Goal: Communication & Community: Answer question/provide support

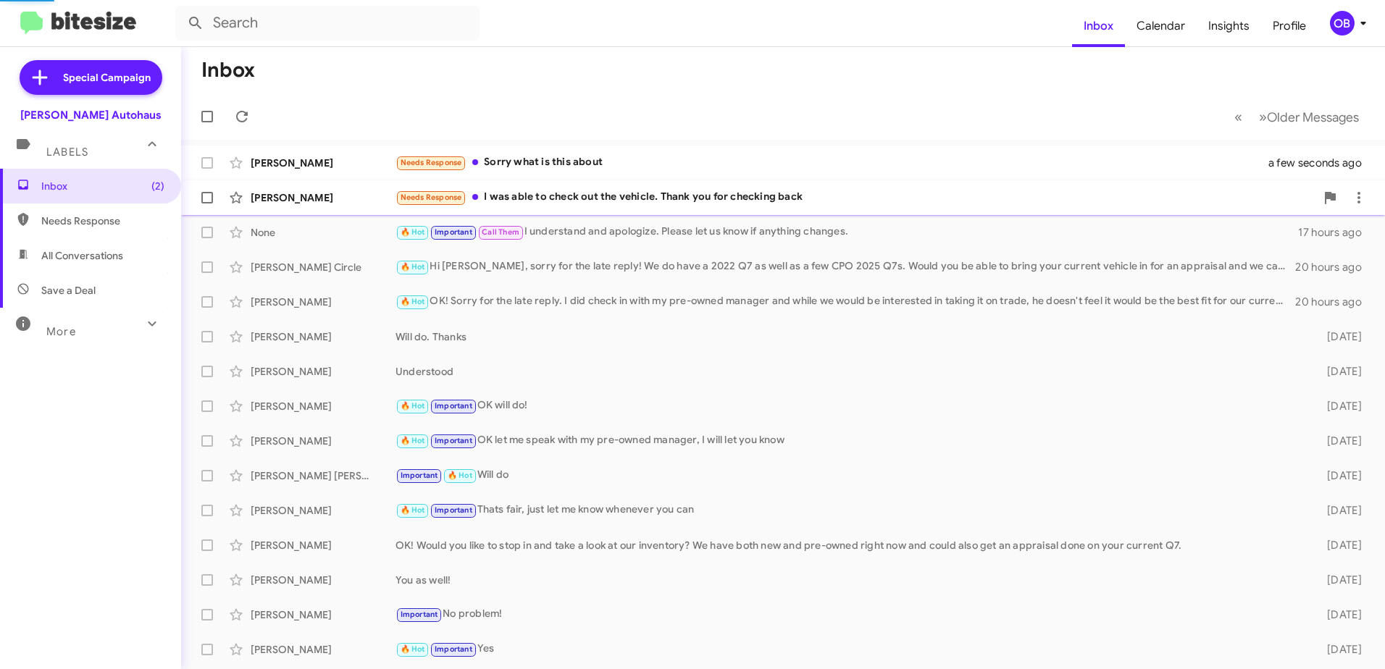
click at [677, 202] on div "Needs Response I was able to check out the vehicle. Thank you for checking back" at bounding box center [856, 197] width 920 height 17
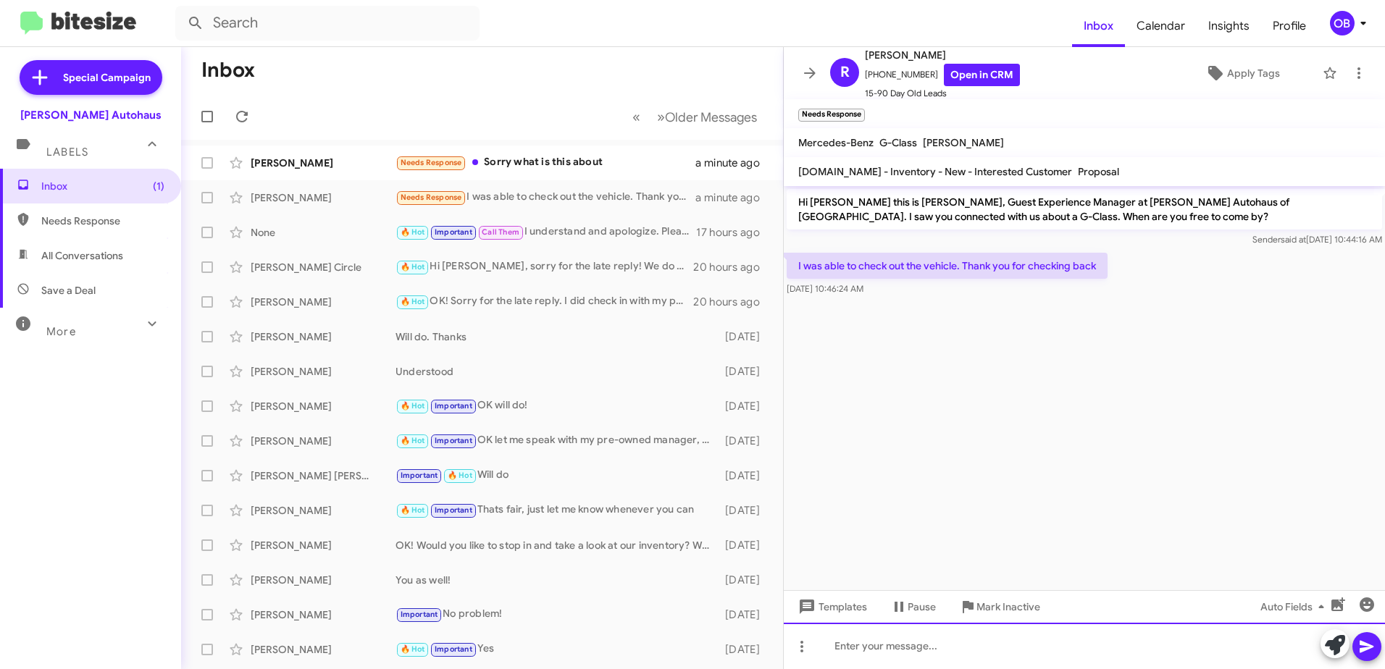
click at [880, 649] on div at bounding box center [1084, 646] width 601 height 46
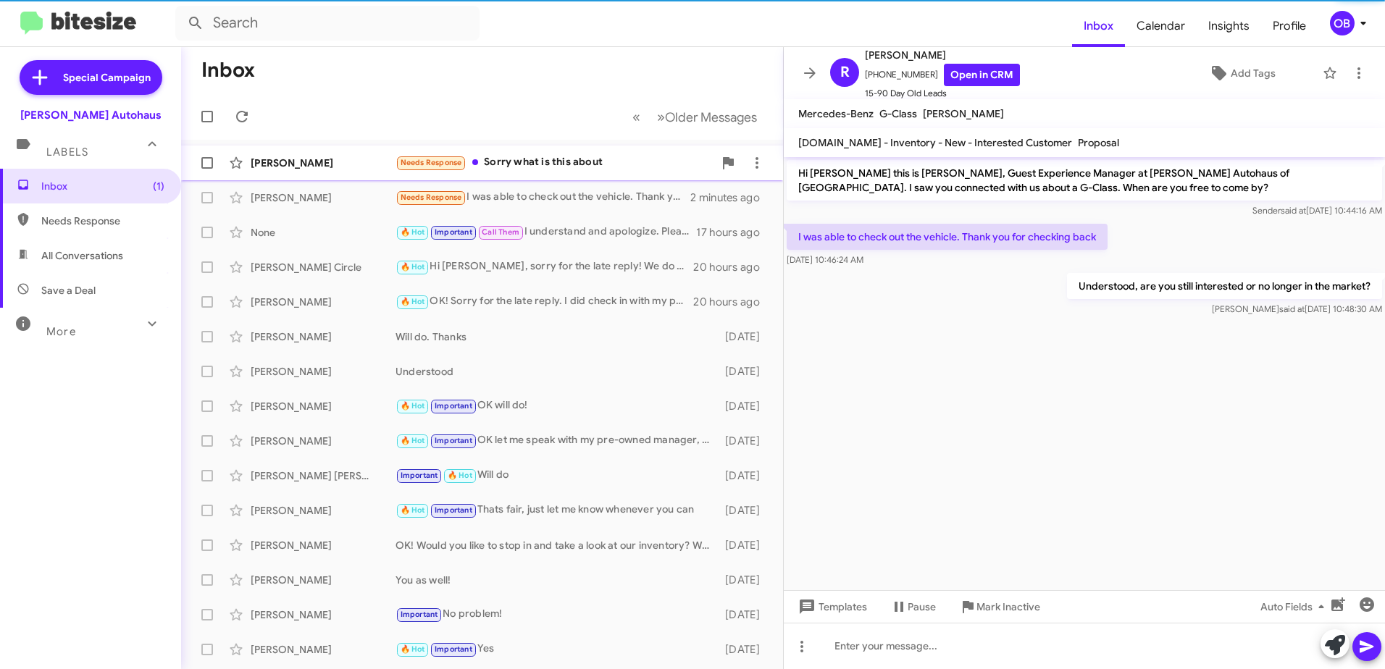
click at [493, 170] on div "Needs Response Sorry what is this about" at bounding box center [555, 162] width 318 height 17
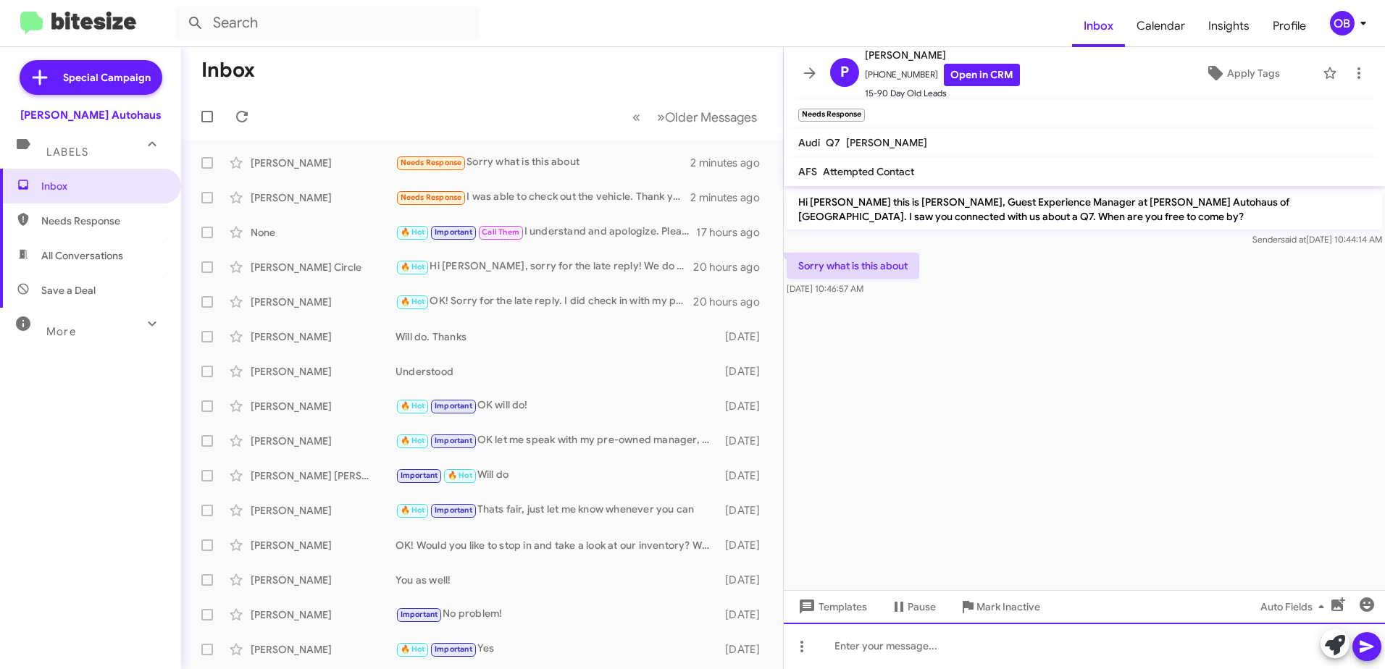
click at [883, 646] on div at bounding box center [1084, 646] width 601 height 46
click at [866, 654] on div at bounding box center [1084, 646] width 601 height 46
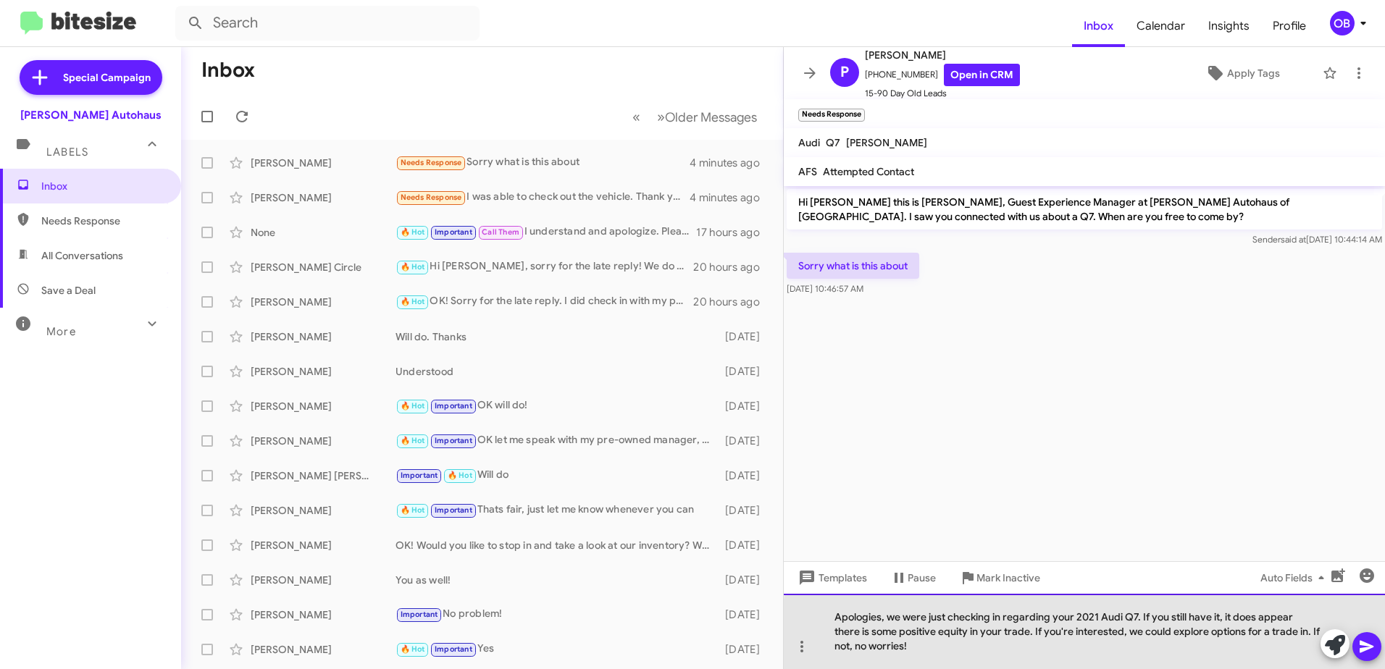
click at [1279, 636] on div "Apologies, we were just checking in regarding your 2021 Audi Q7. If you still h…" at bounding box center [1084, 631] width 601 height 75
click at [1256, 647] on div "Apologies, we were just checking in regarding your 2021 Audi Q7. If you still h…" at bounding box center [1084, 631] width 601 height 75
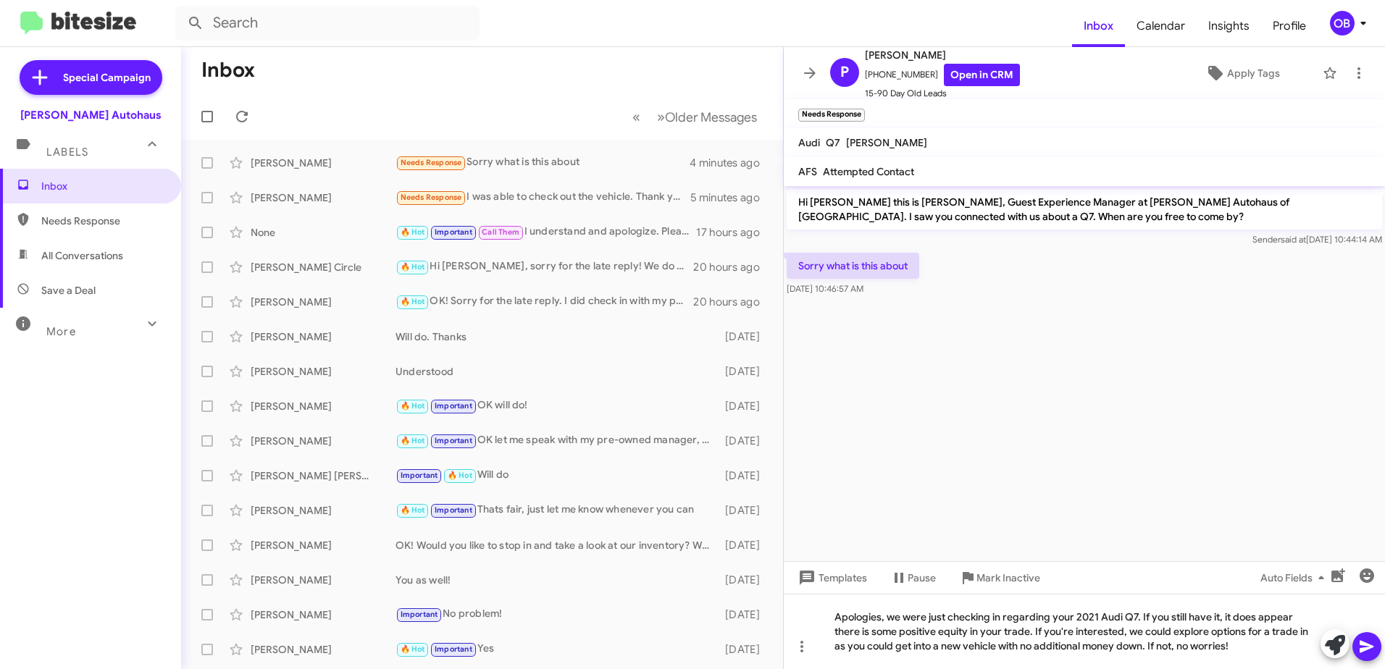
click at [1371, 639] on icon at bounding box center [1366, 646] width 17 height 17
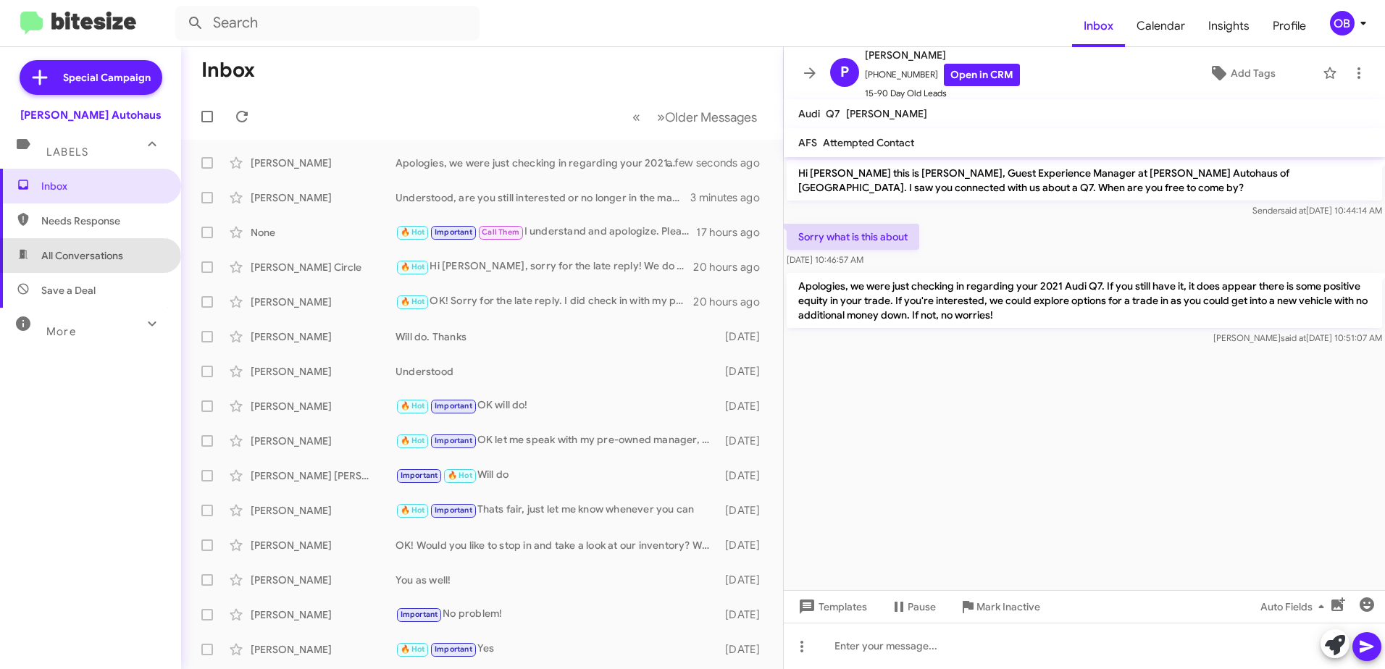
click at [89, 262] on span "All Conversations" at bounding box center [82, 256] width 82 height 14
type input "in:all-conversations"
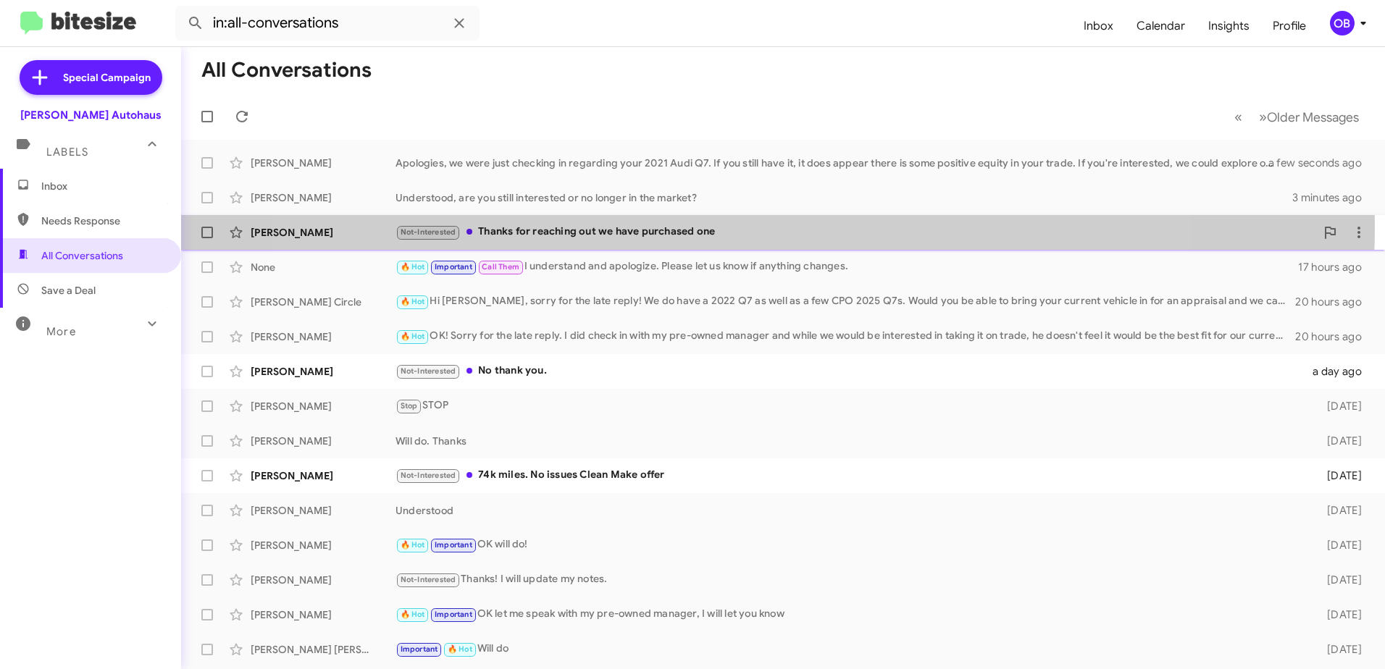
click at [731, 227] on div "Not-Interested Thanks for reaching out we have purchased one" at bounding box center [856, 232] width 920 height 17
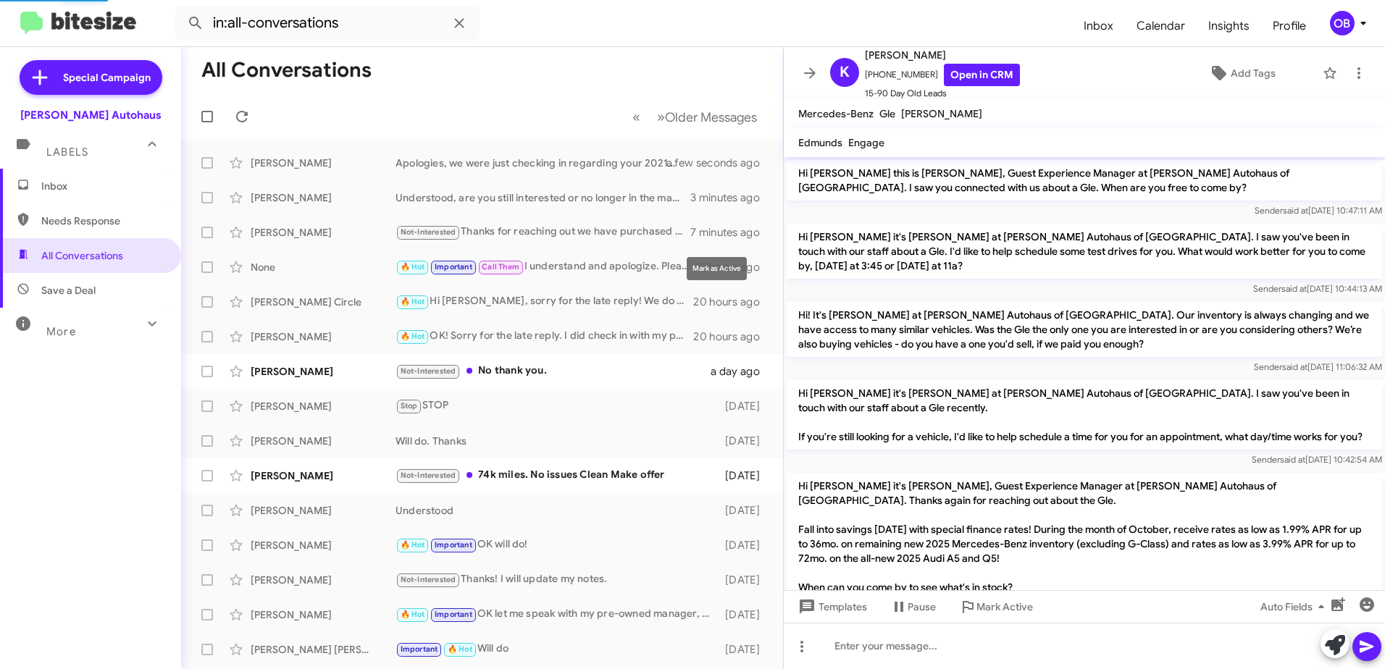
scroll to position [339, 0]
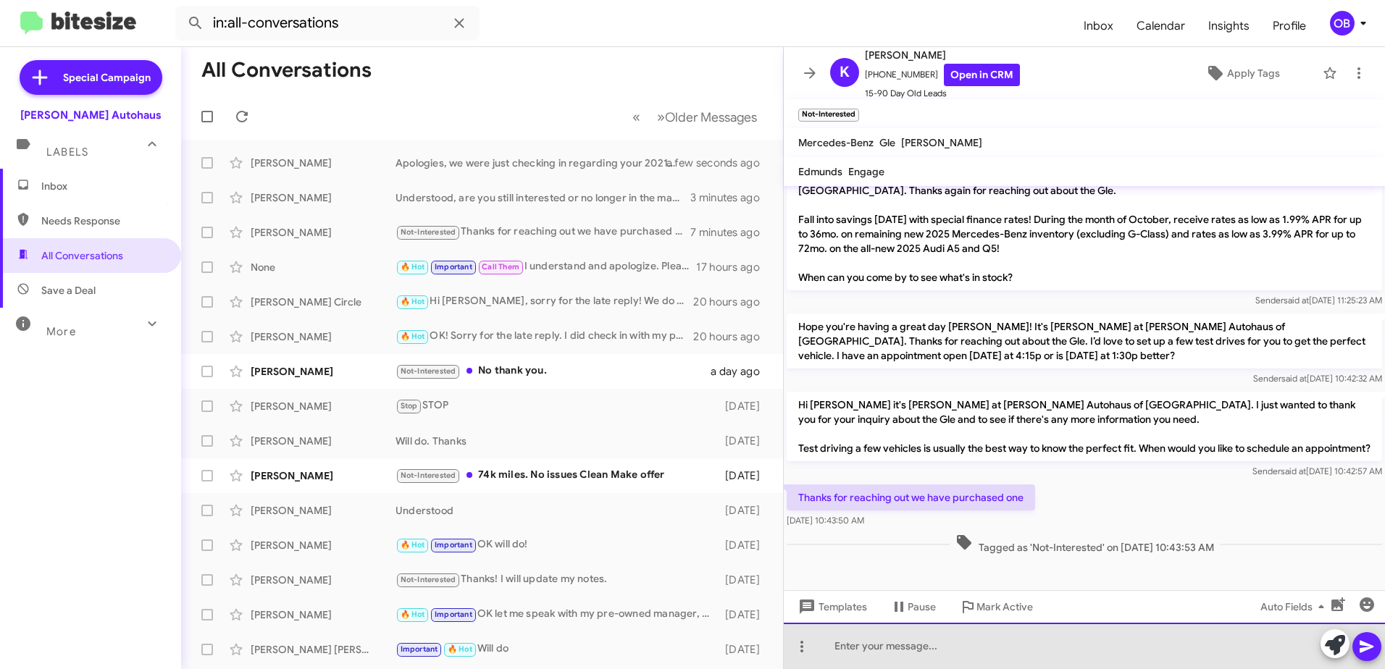
click at [936, 657] on div at bounding box center [1084, 646] width 601 height 46
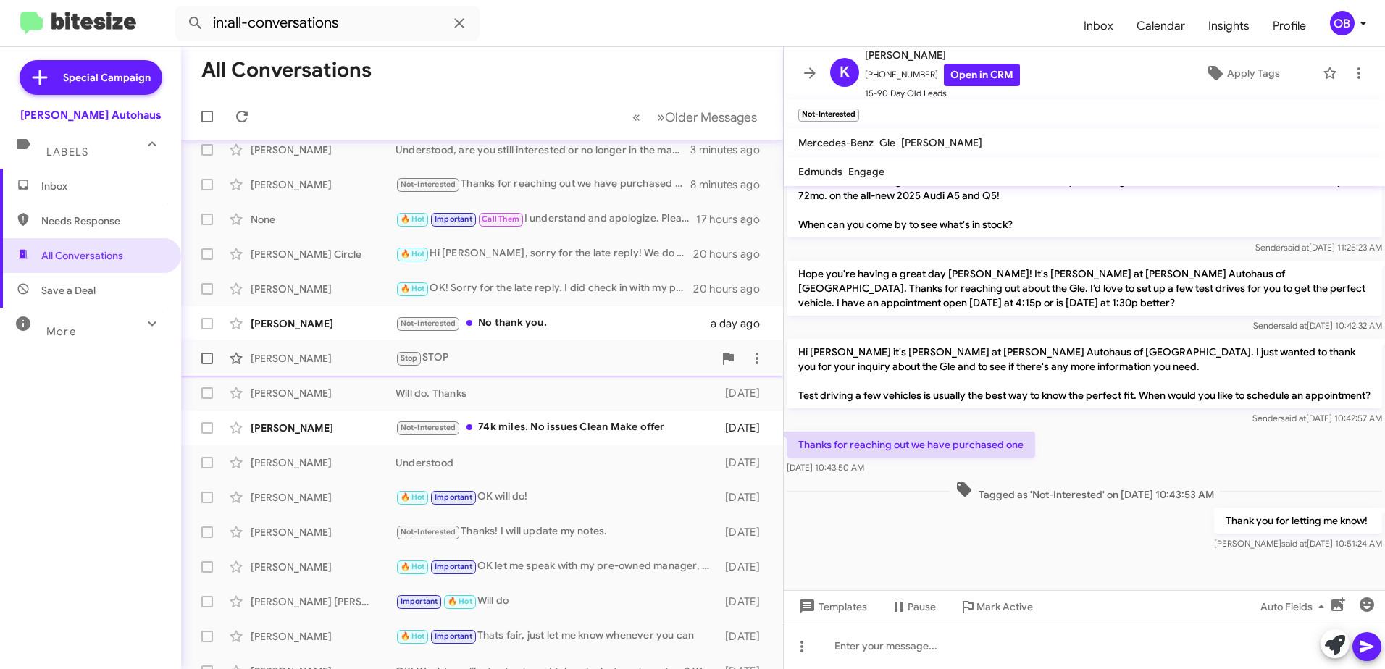
scroll to position [72, 0]
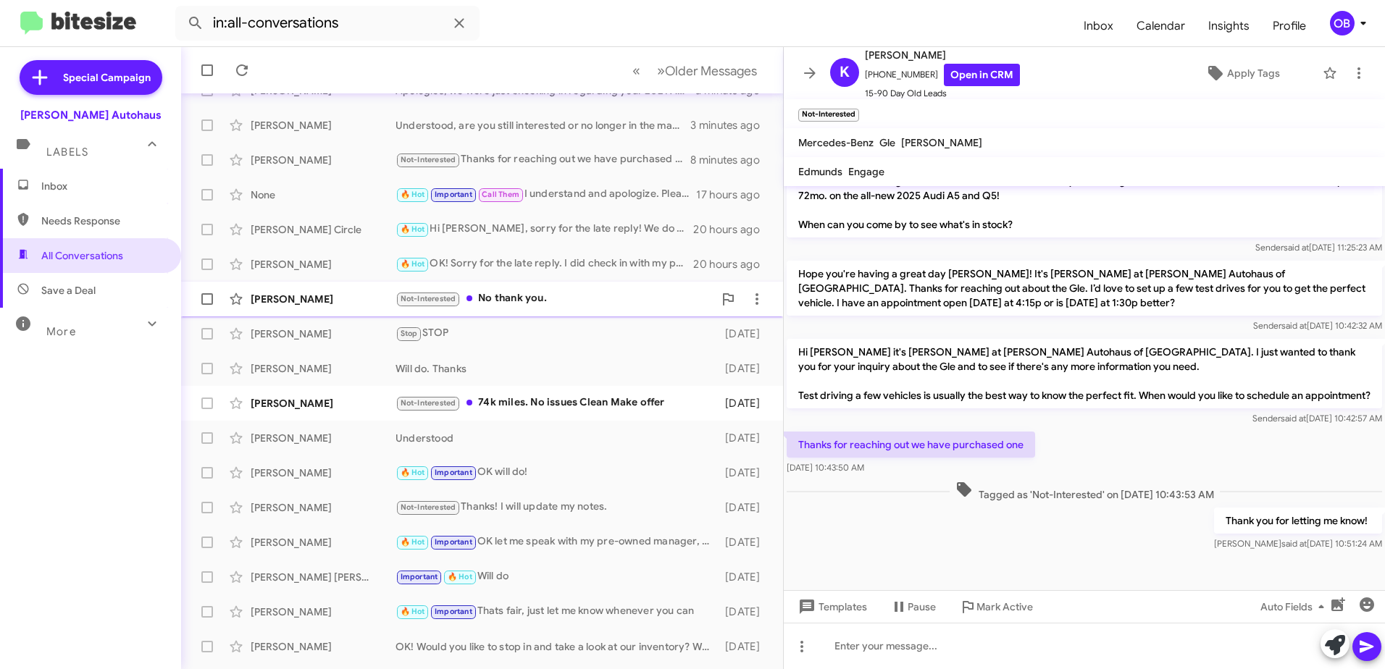
click at [551, 309] on div "Marcel Maddaluno Not-Interested No thank you. a day ago" at bounding box center [482, 299] width 579 height 29
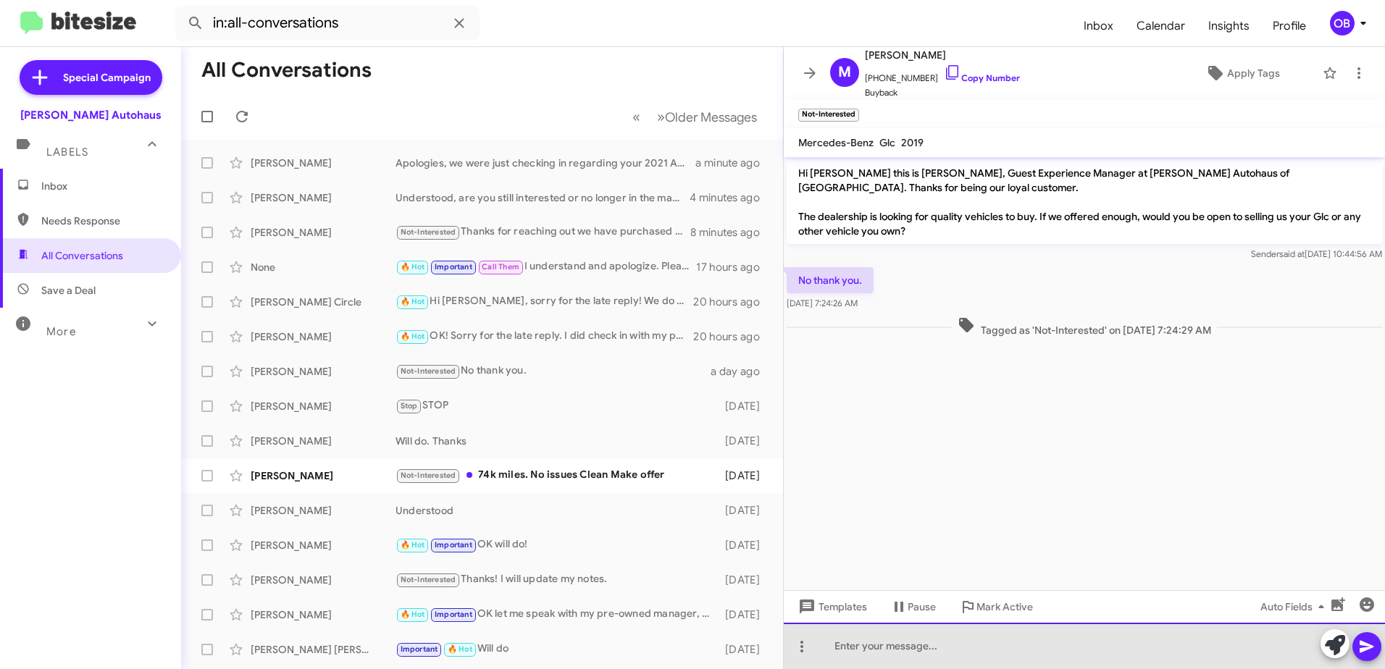
click at [998, 635] on div at bounding box center [1084, 646] width 601 height 46
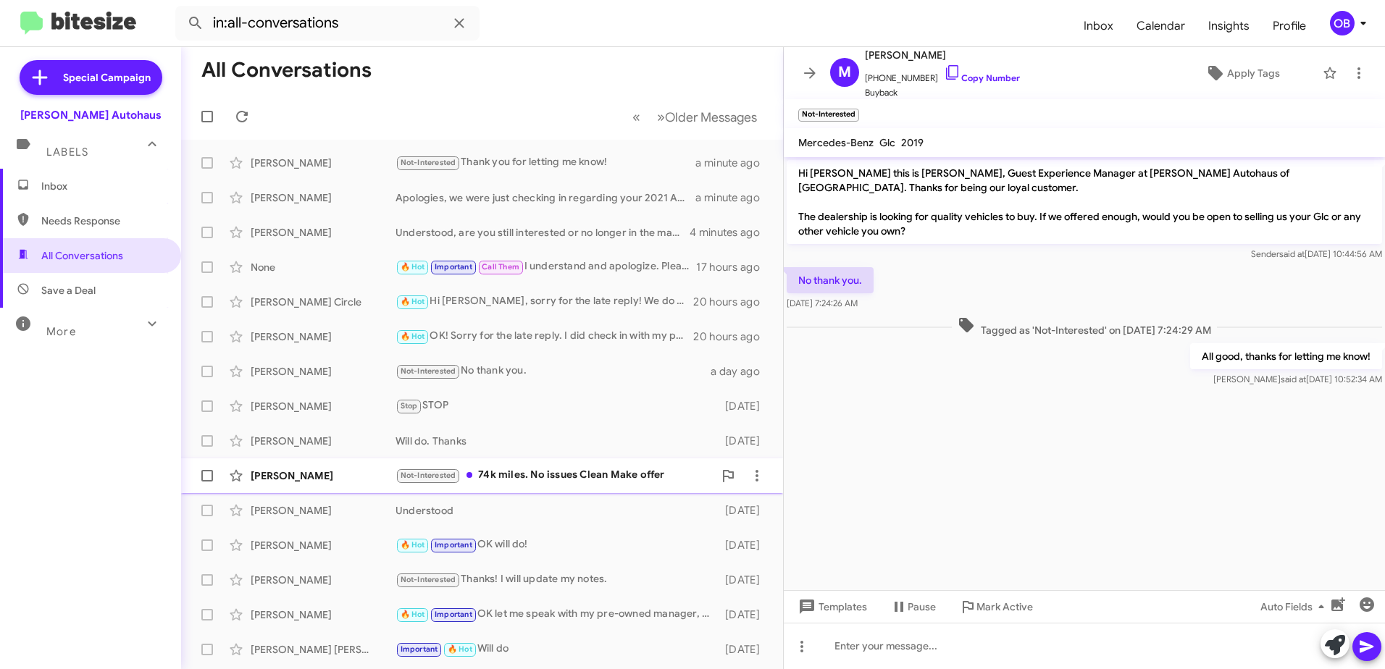
click at [647, 493] on span "William Burt Not-Interested 74k miles. No issues Clean Make offer 5 days ago" at bounding box center [482, 476] width 602 height 35
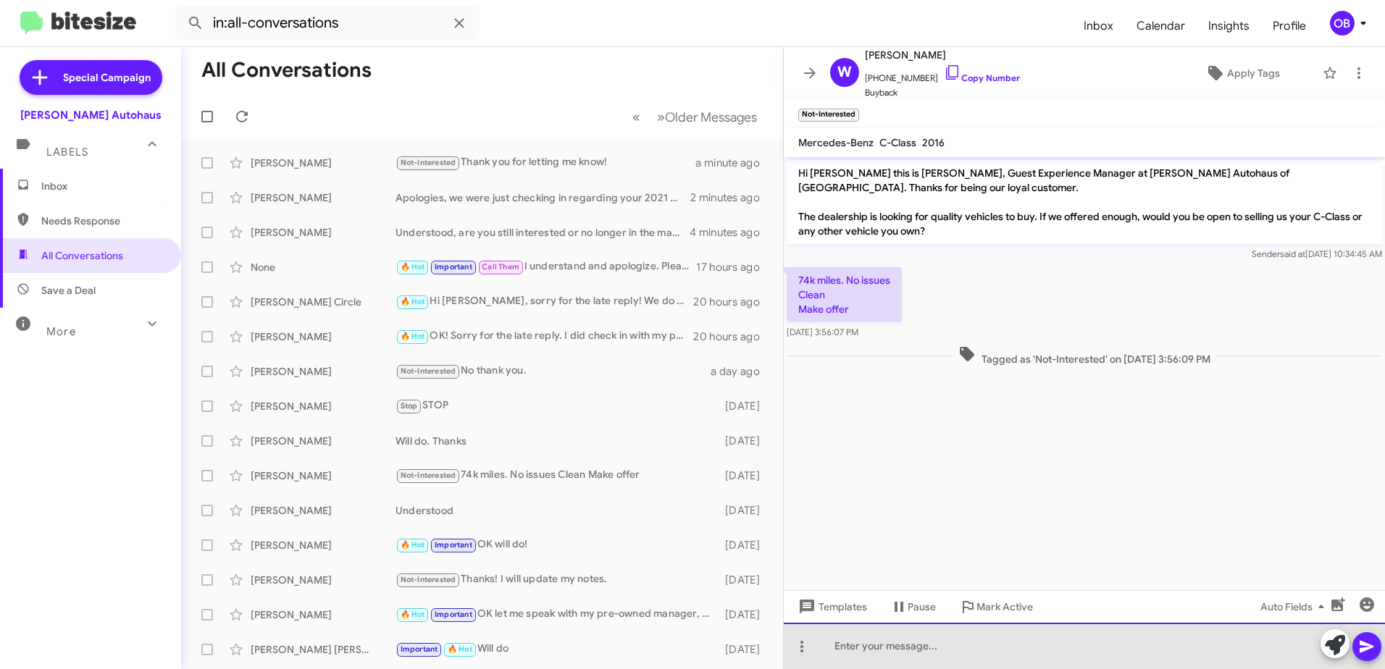
click at [1169, 646] on div at bounding box center [1084, 646] width 601 height 46
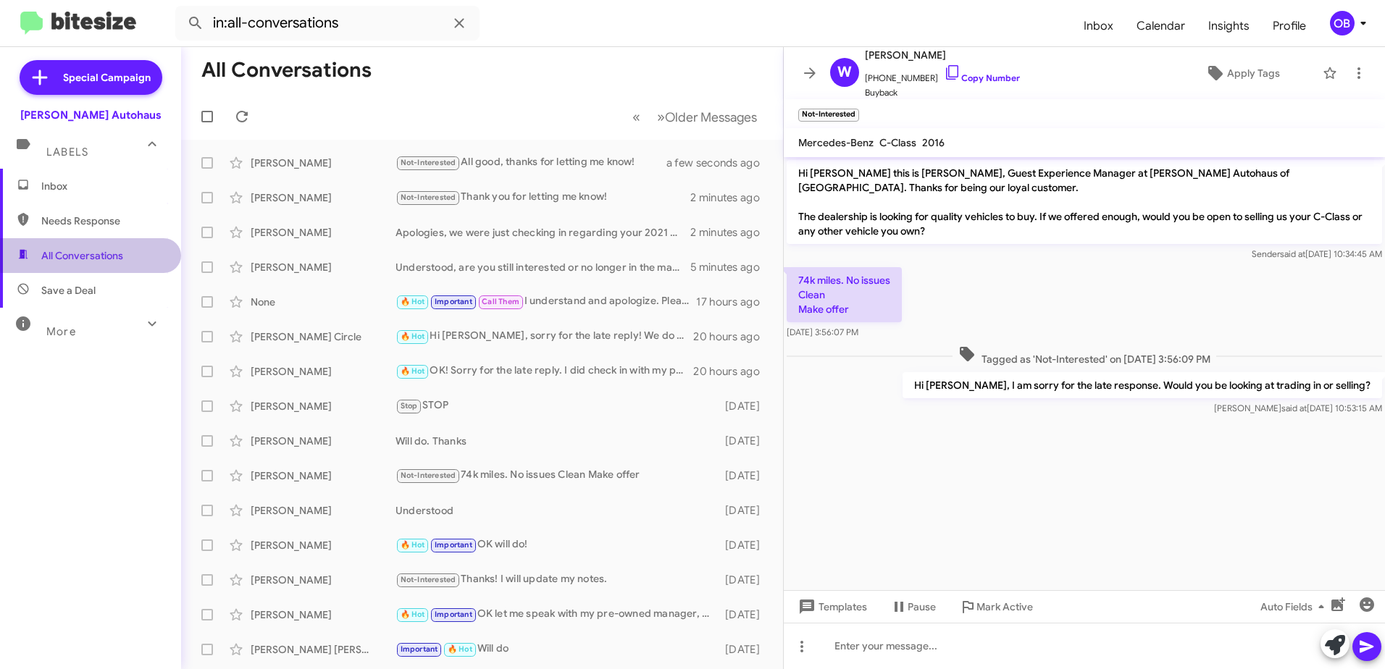
click at [114, 253] on span "All Conversations" at bounding box center [82, 256] width 82 height 14
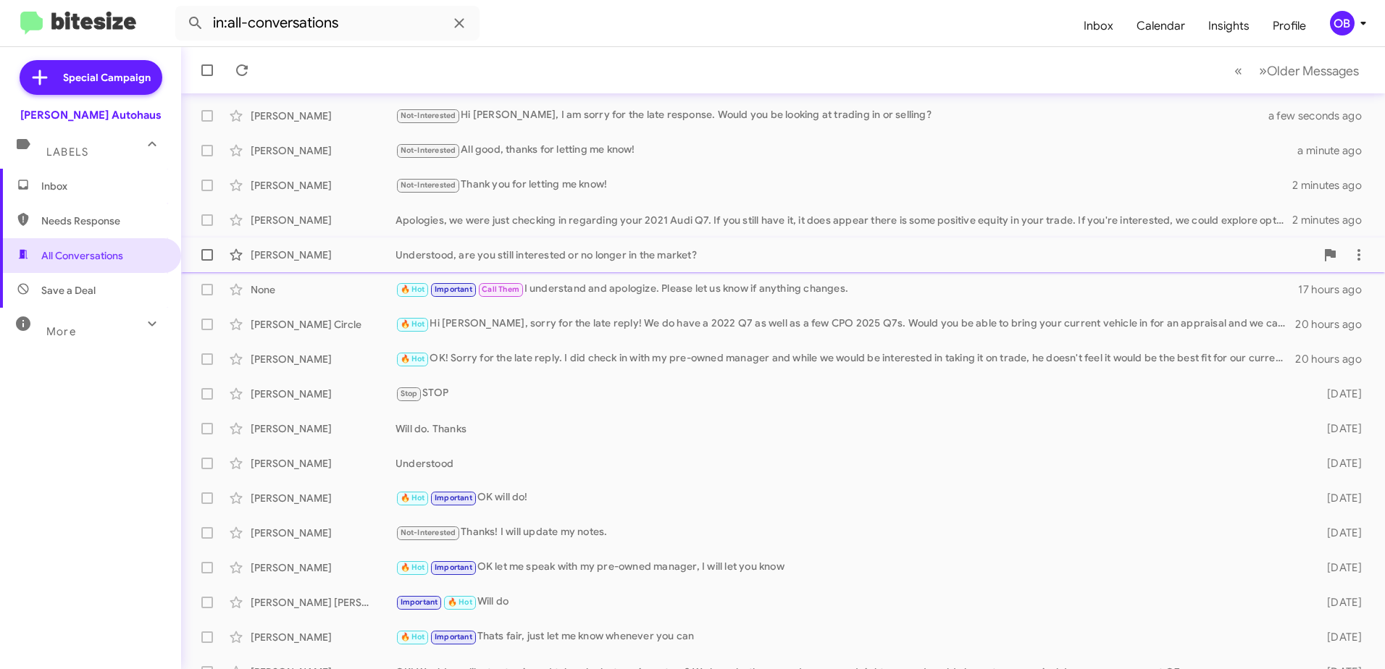
scroll to position [72, 0]
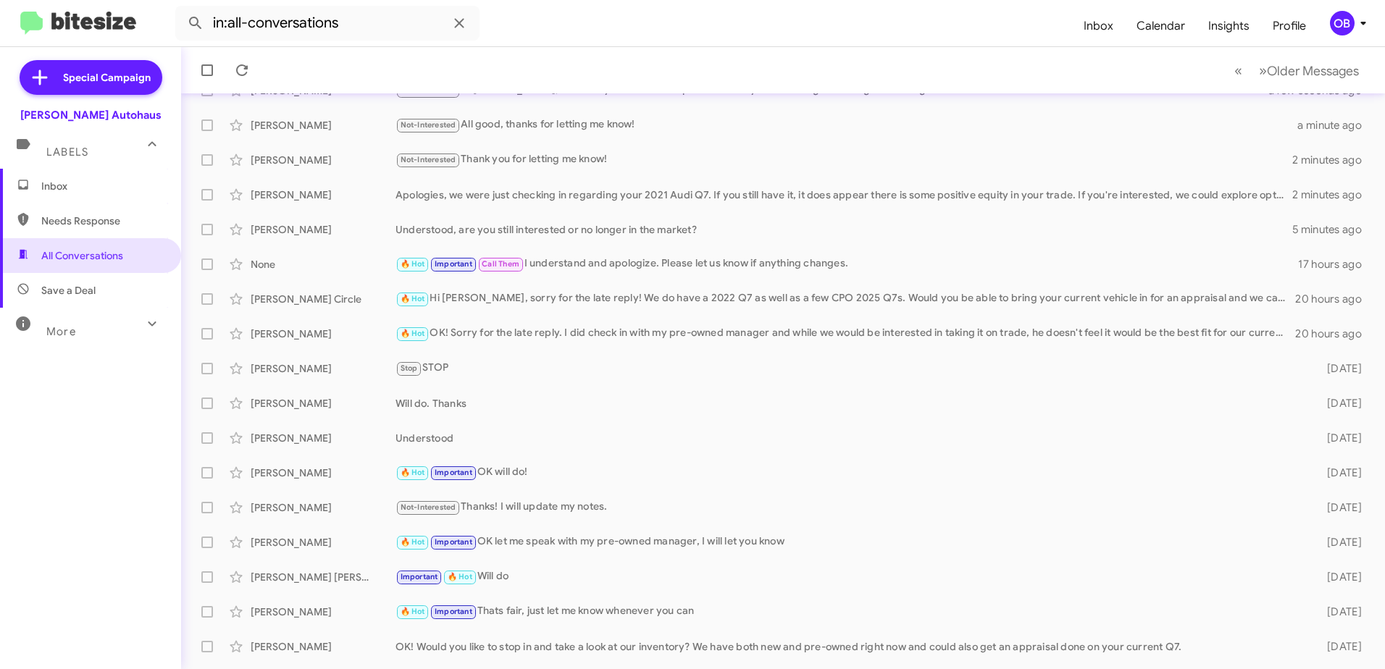
click at [141, 335] on mat-icon at bounding box center [152, 323] width 23 height 23
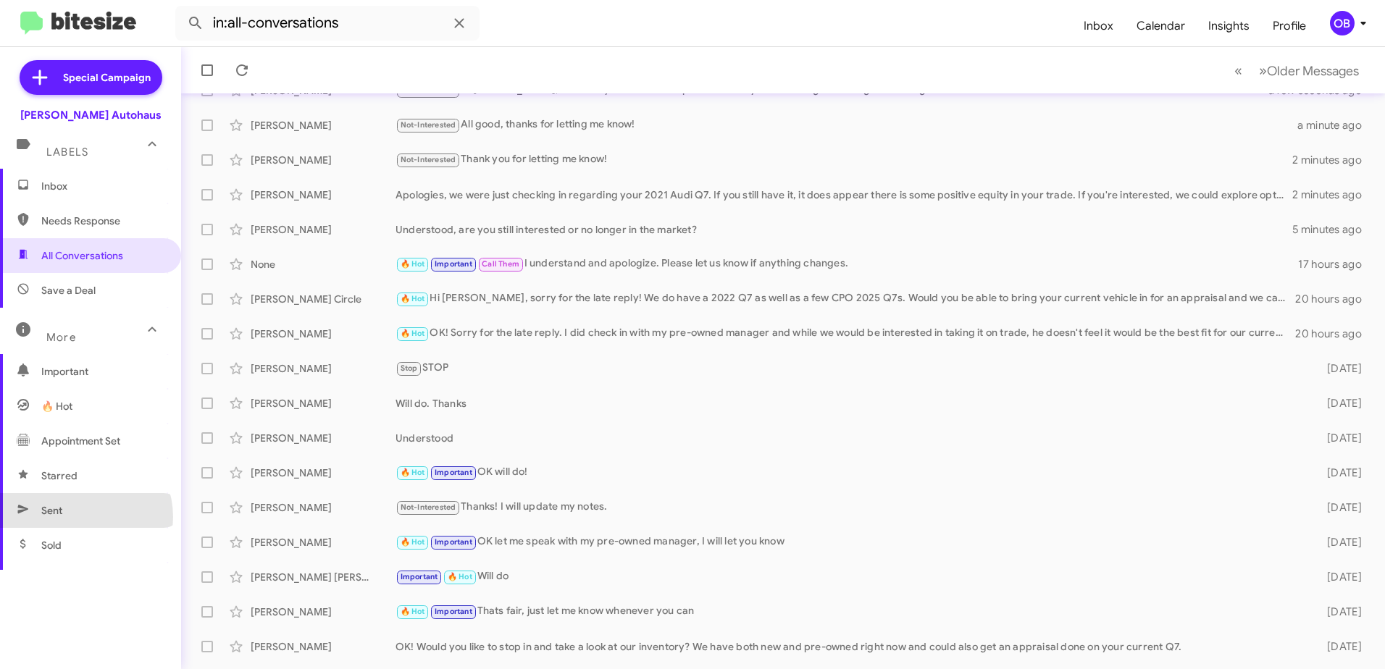
click at [80, 517] on span "Sent" at bounding box center [90, 510] width 181 height 35
type input "in:sent"
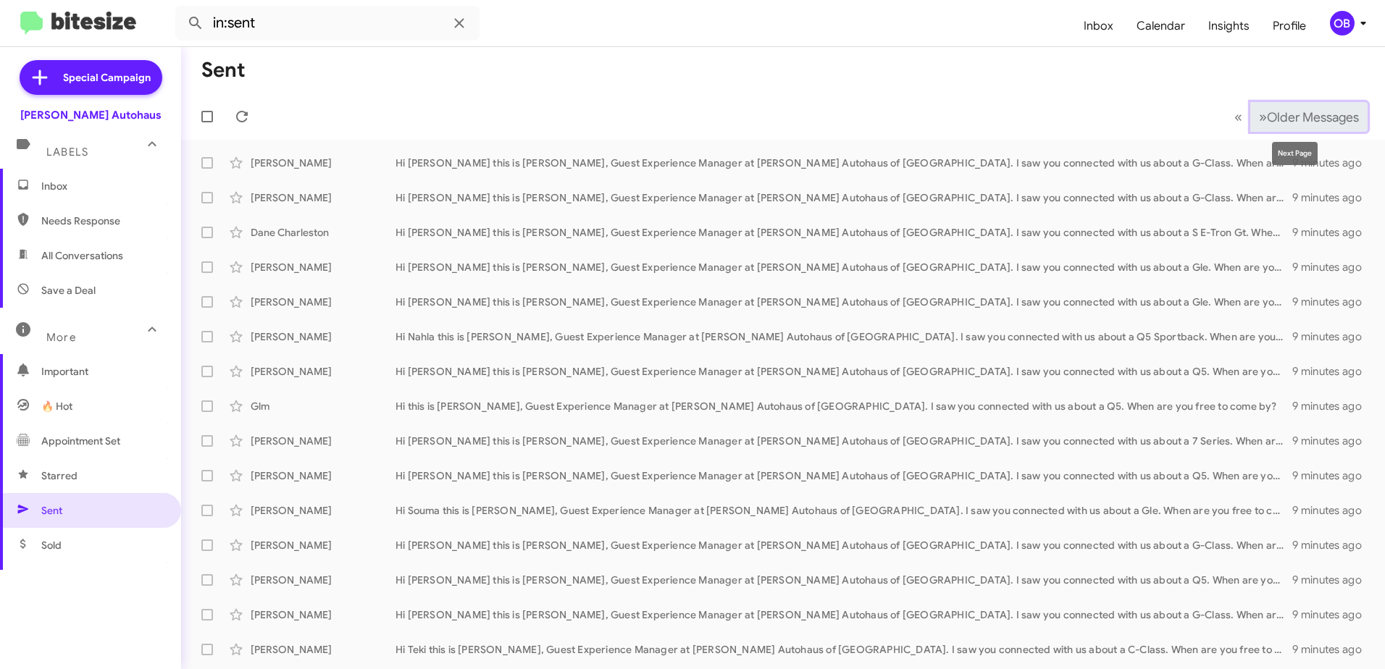
click at [1303, 110] on span "Older Messages" at bounding box center [1313, 117] width 92 height 16
click at [1300, 122] on span "Older Messages" at bounding box center [1313, 117] width 92 height 16
click at [1288, 121] on span "Older Messages" at bounding box center [1313, 117] width 92 height 16
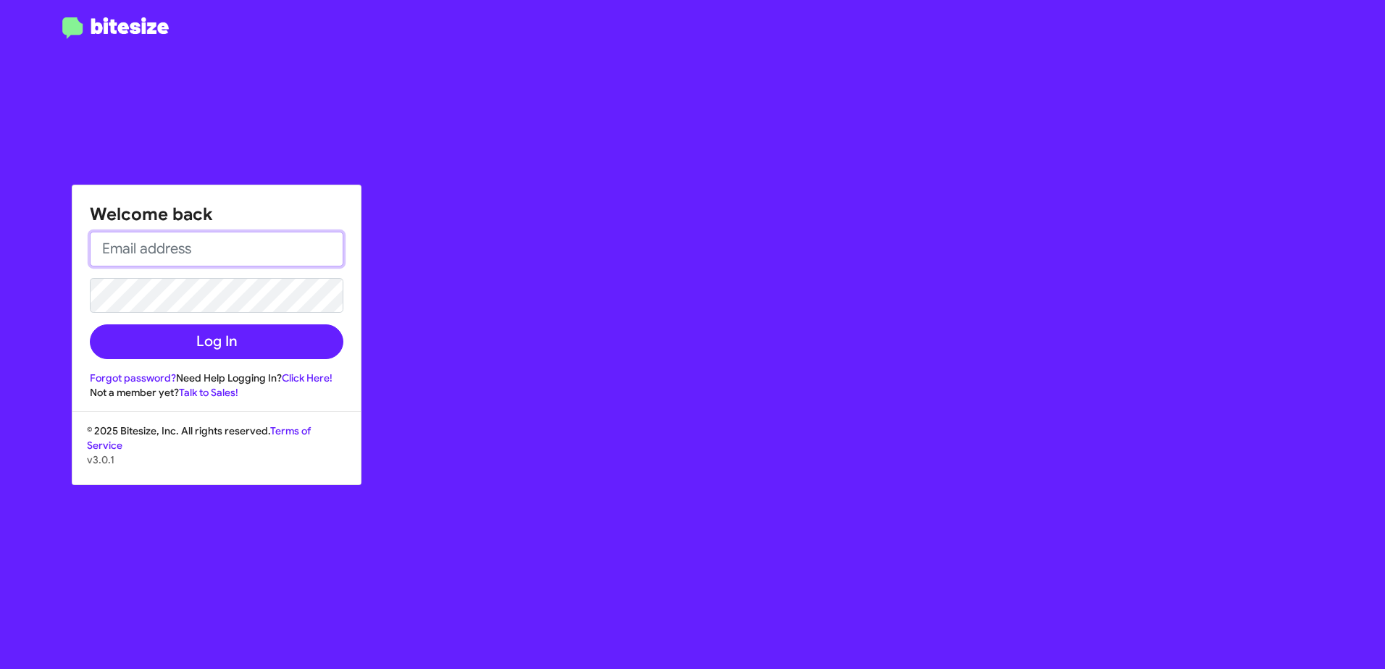
type input "obockey@vindevers.com"
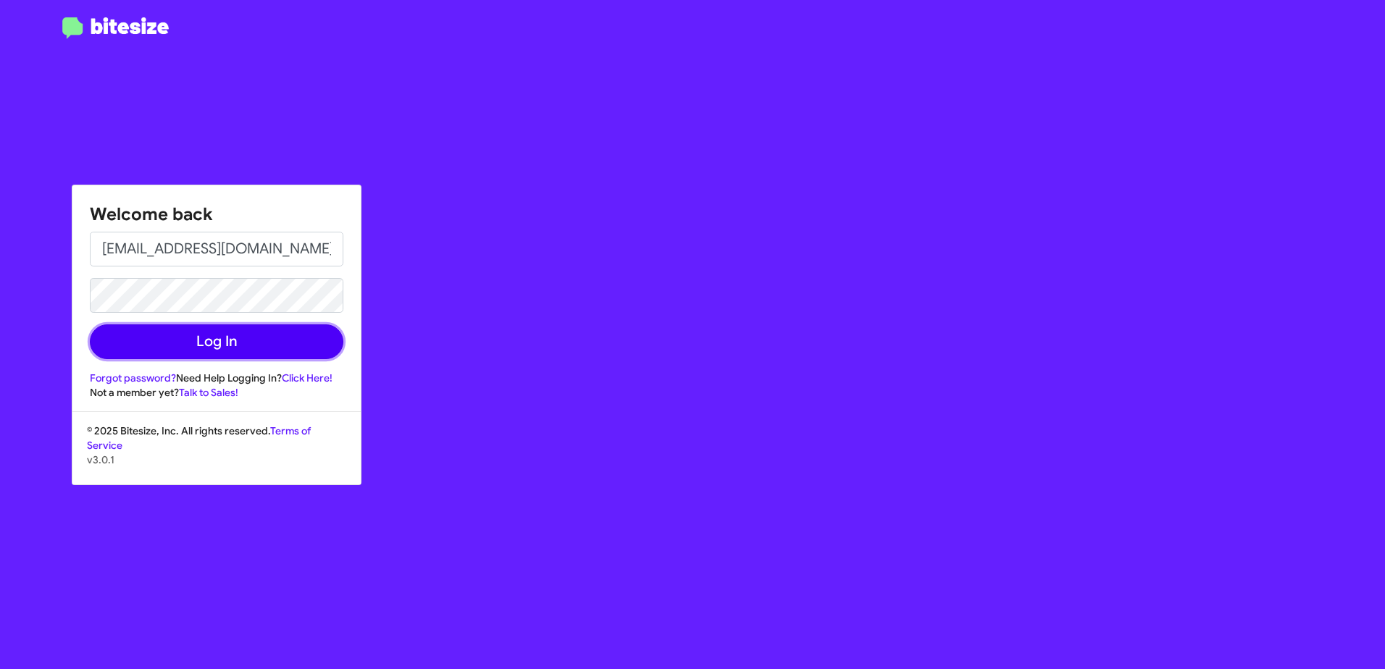
click at [125, 356] on button "Log In" at bounding box center [217, 342] width 254 height 35
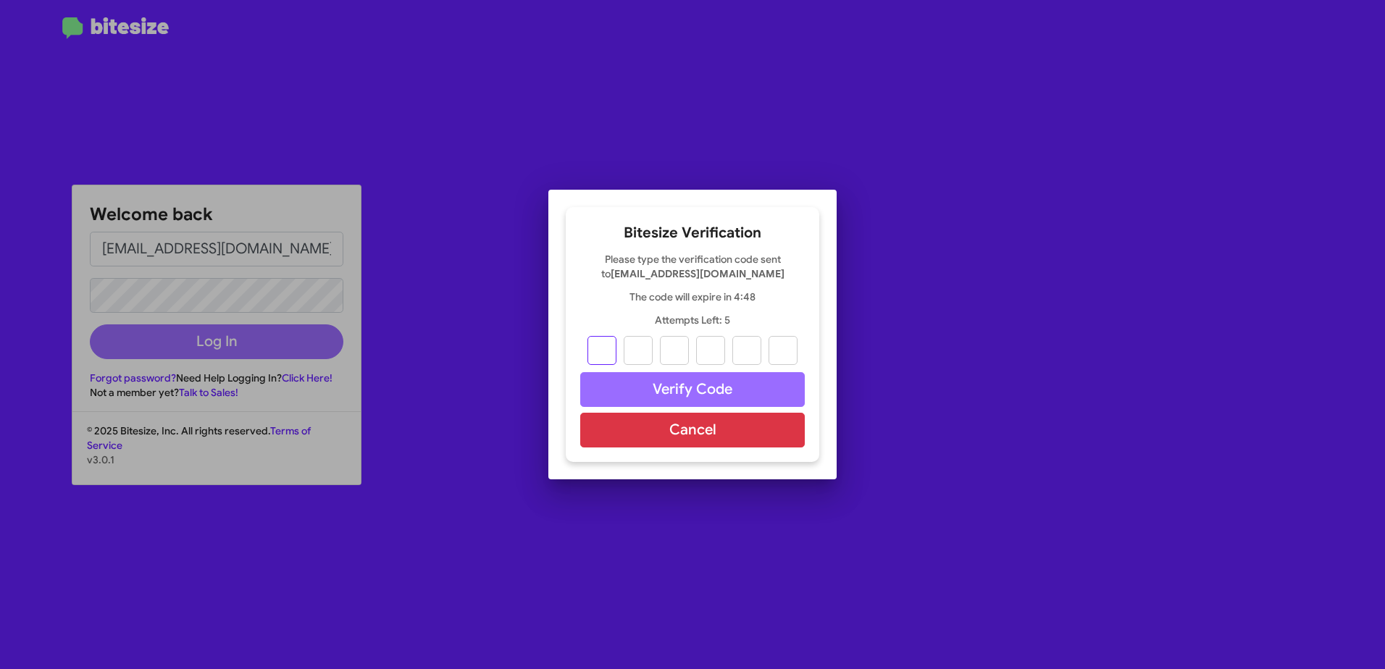
type input "9"
type input "5"
type input "7"
type input "8"
type input "2"
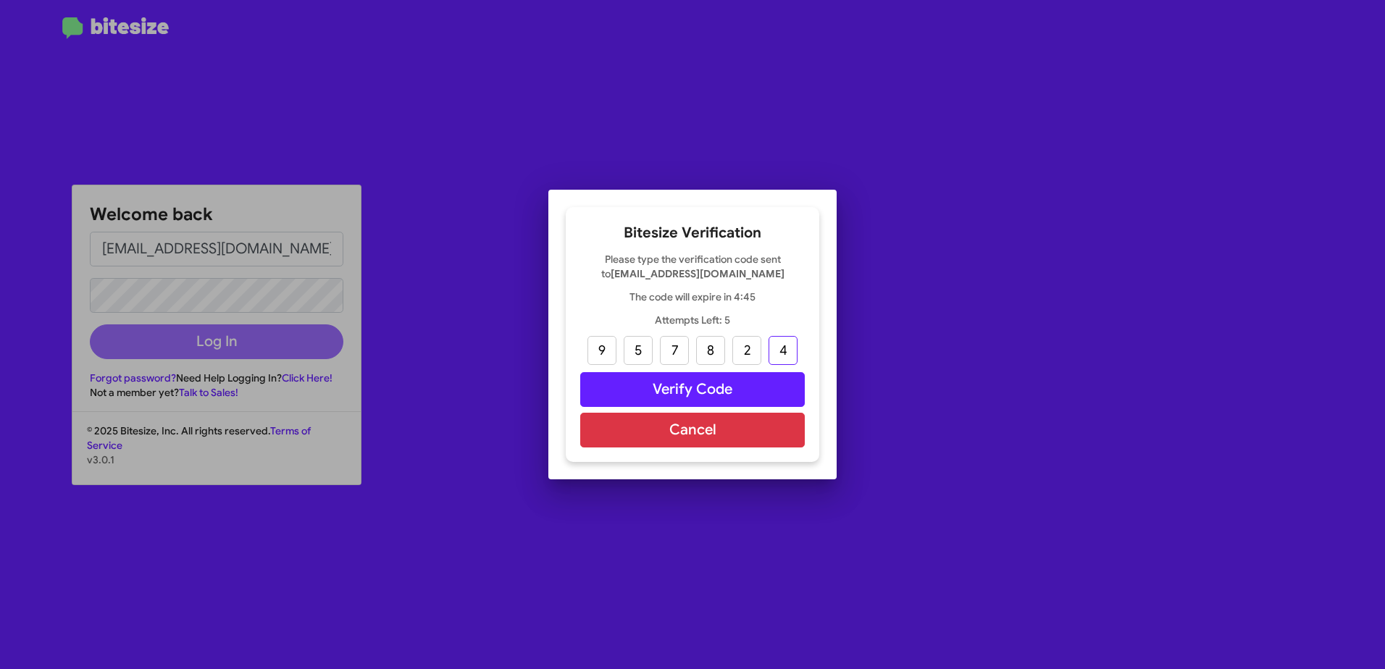
type input "4"
click at [761, 391] on button "Verify Code" at bounding box center [692, 389] width 225 height 35
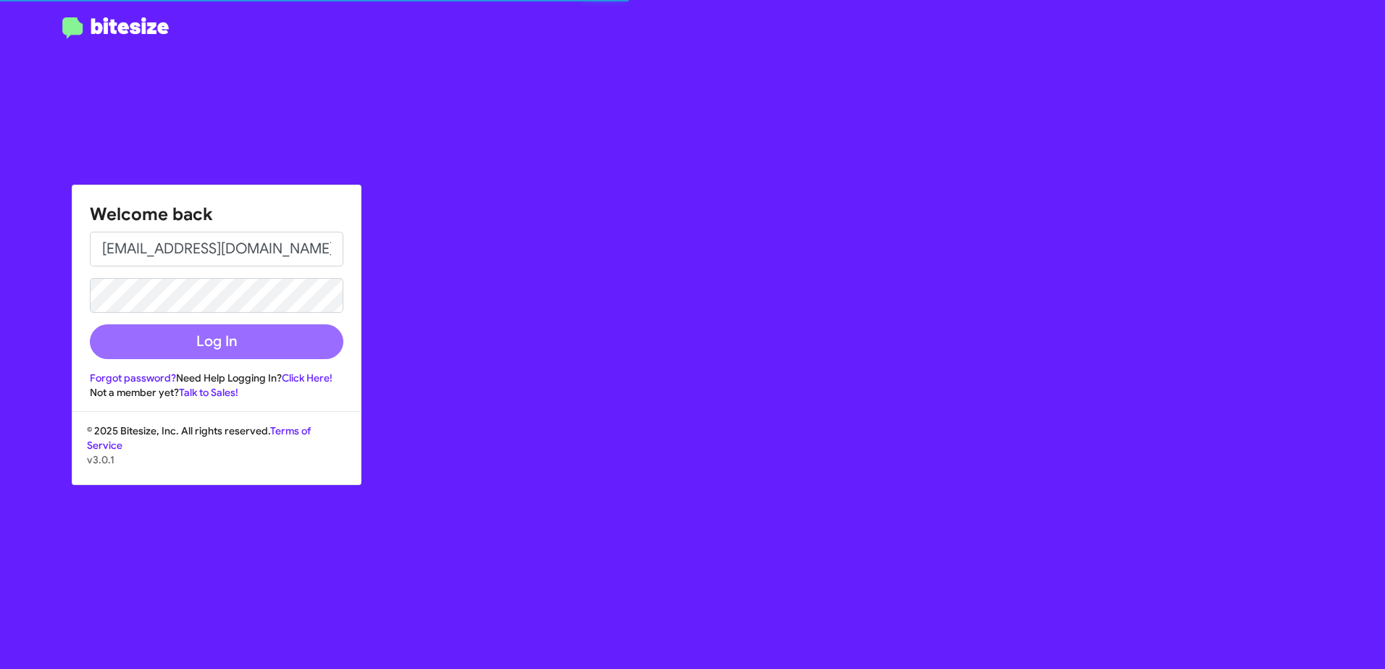
click at [370, 271] on div "Welcome back obockey@vindevers.com Log In Forgot password? Need Help Logging In…" at bounding box center [808, 334] width 1154 height 669
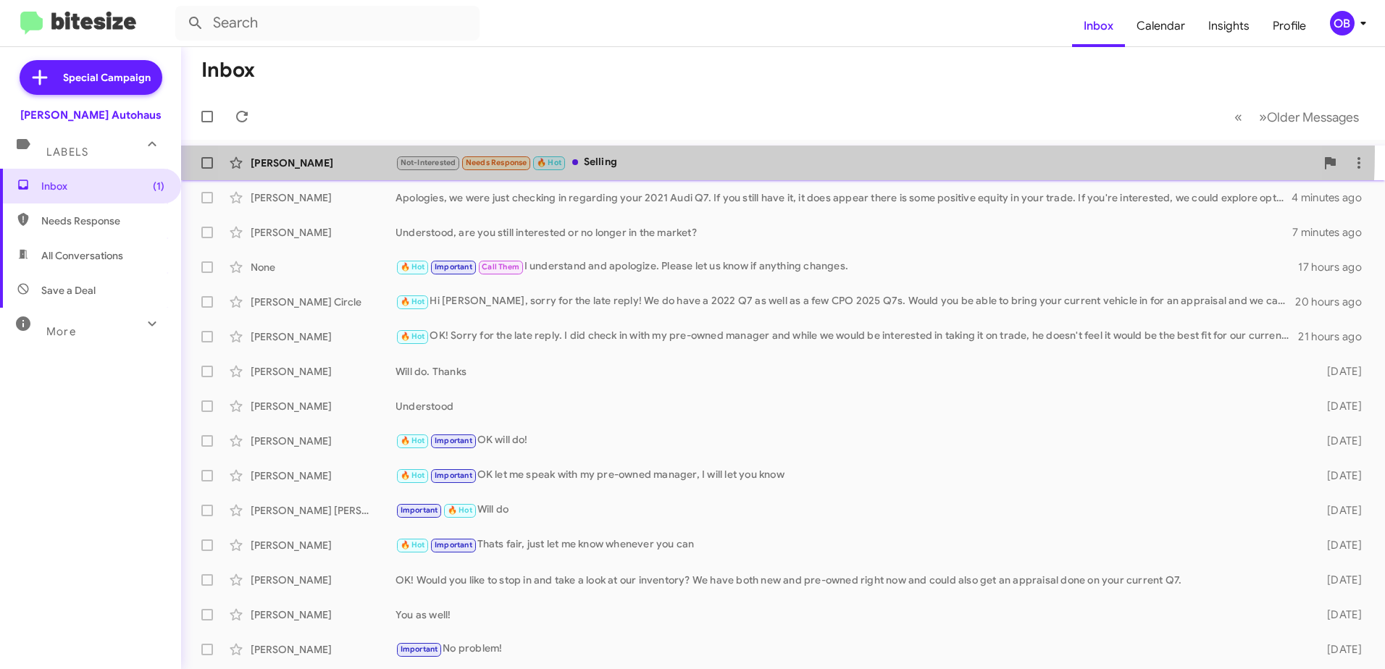
click at [704, 151] on div "William Burt Not-Interested Needs Response 🔥 Hot Selling a minute ago" at bounding box center [783, 163] width 1181 height 29
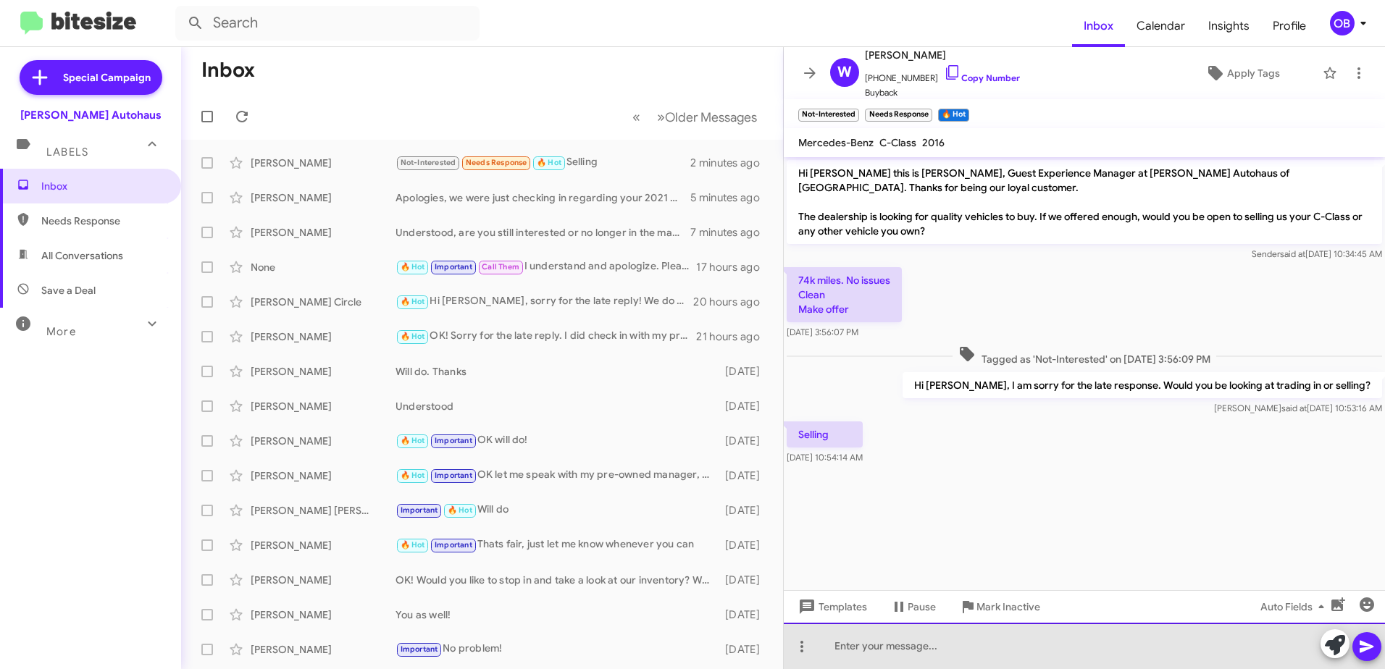
click at [1035, 658] on div at bounding box center [1084, 646] width 601 height 46
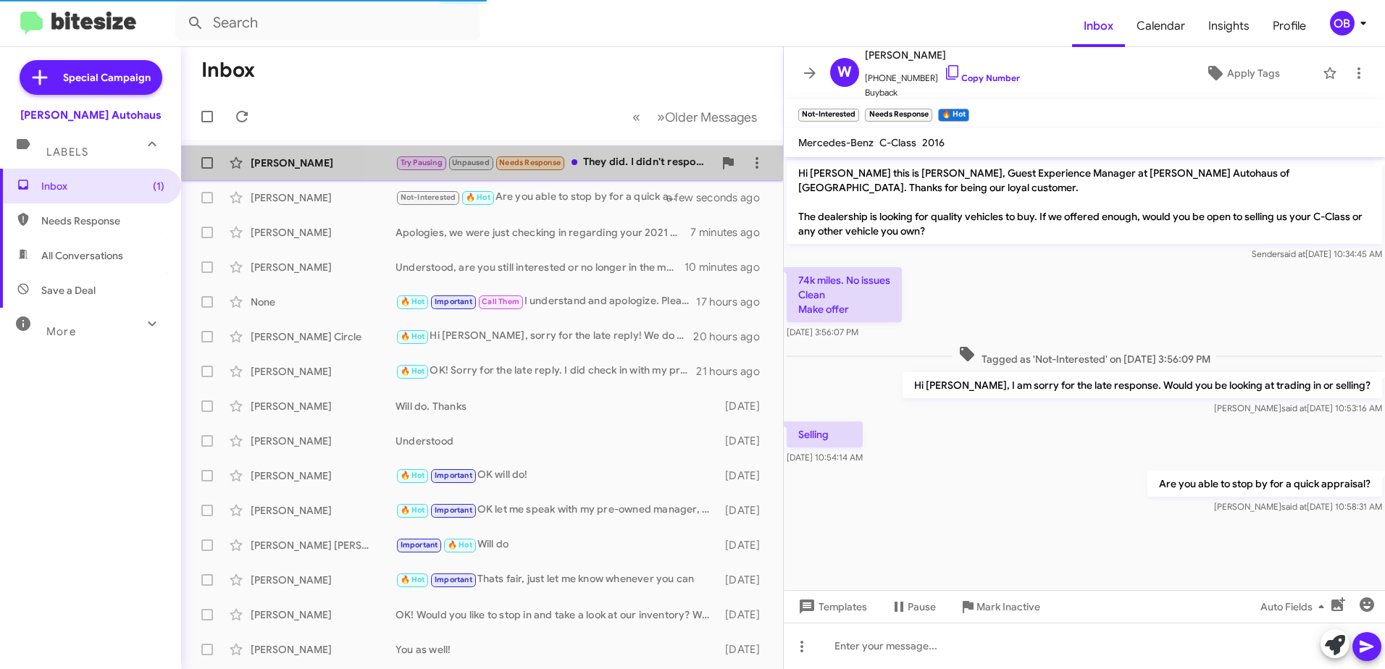
click at [584, 159] on div "Try Pausing Unpaused Needs Response They did. I didn't respond, no fault of the…" at bounding box center [555, 162] width 318 height 17
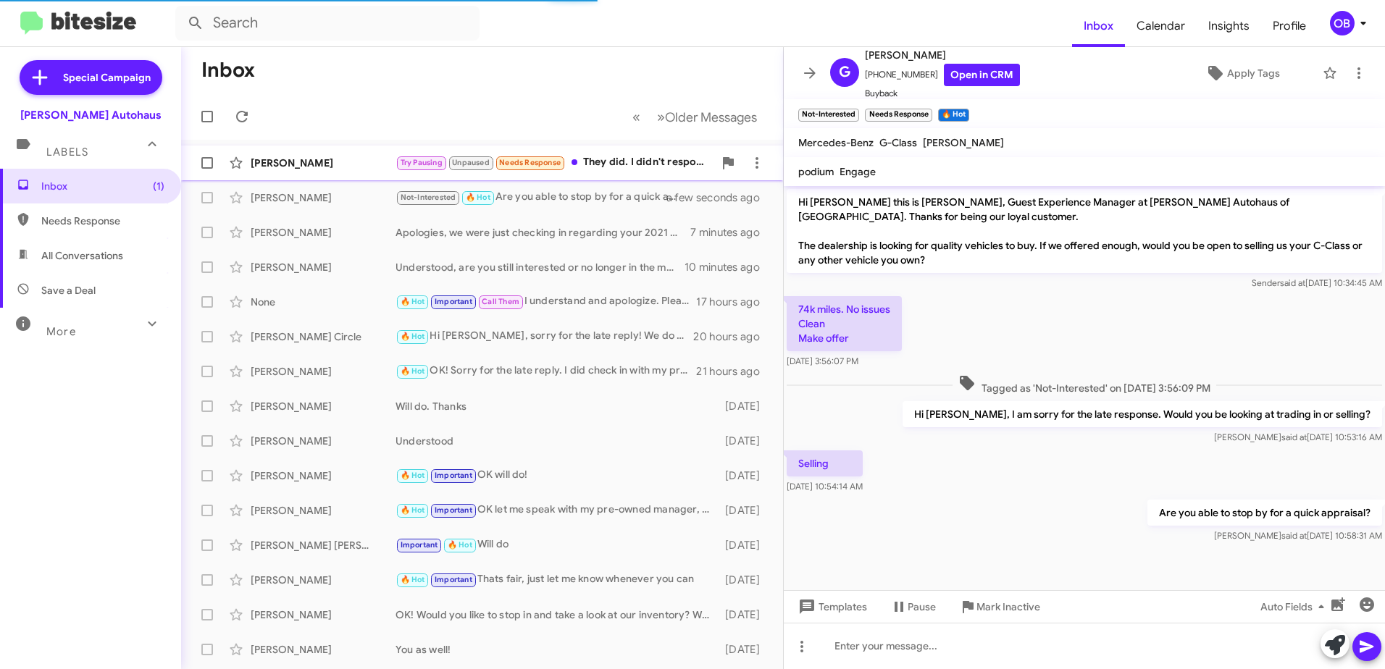
click at [630, 167] on div "Try Pausing Unpaused Needs Response They did. I didn't respond, no fault of the…" at bounding box center [555, 162] width 318 height 17
click at [629, 199] on div "Not-Interested 🔥 Hot Are you able to stop by for a quick appraisal?" at bounding box center [555, 197] width 318 height 17
click at [143, 222] on span "Needs Response" at bounding box center [102, 221] width 123 height 14
type input "in:needs-response"
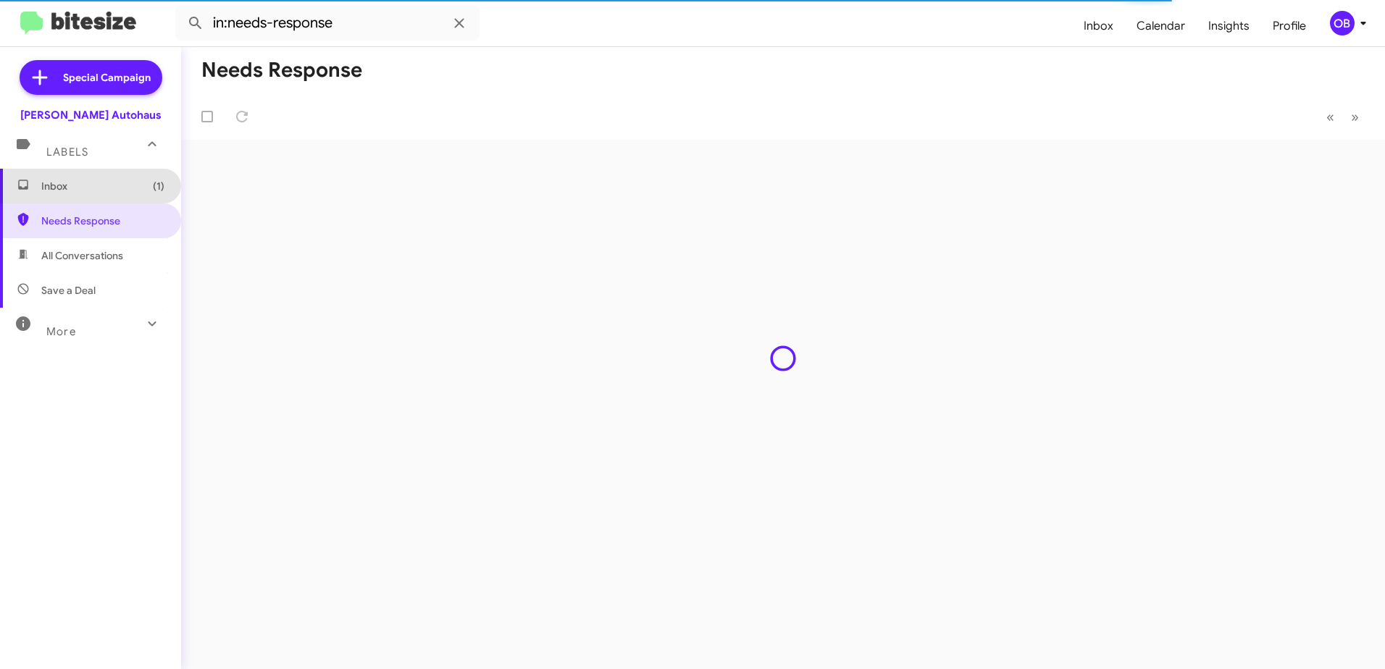
click at [127, 199] on span "Inbox (1)" at bounding box center [90, 186] width 181 height 35
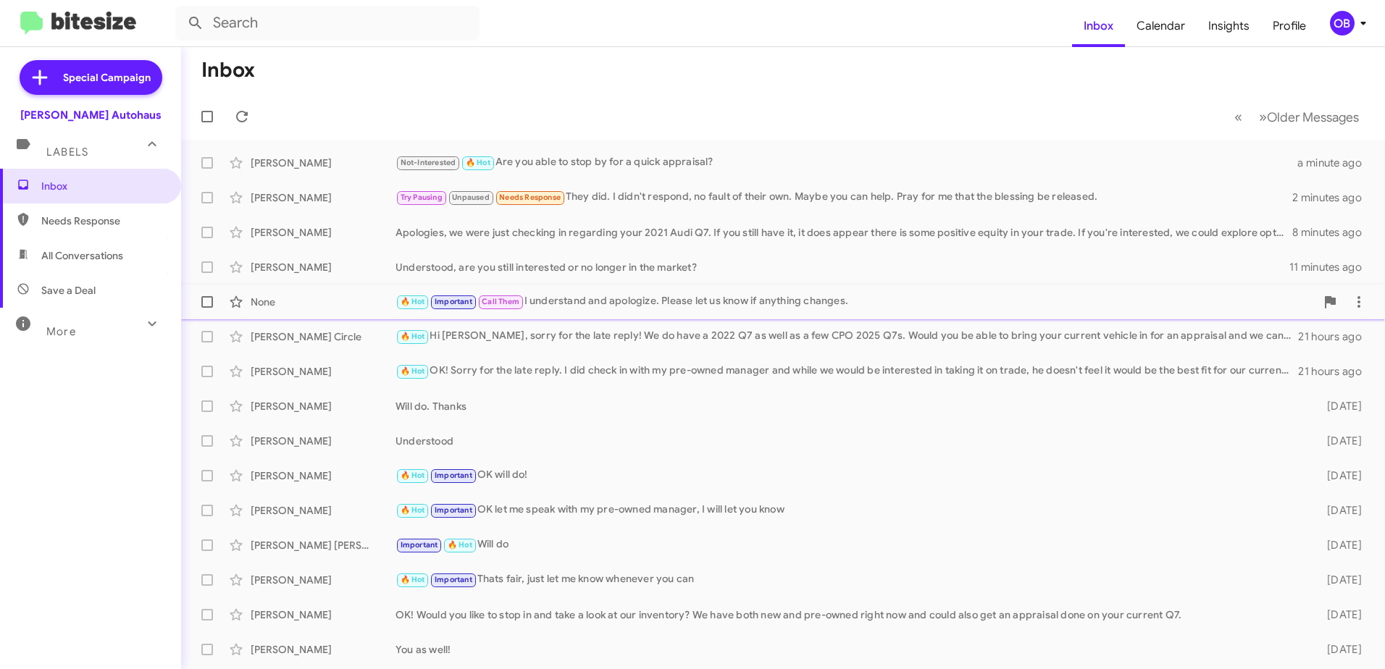
click at [343, 301] on div "None" at bounding box center [323, 302] width 145 height 14
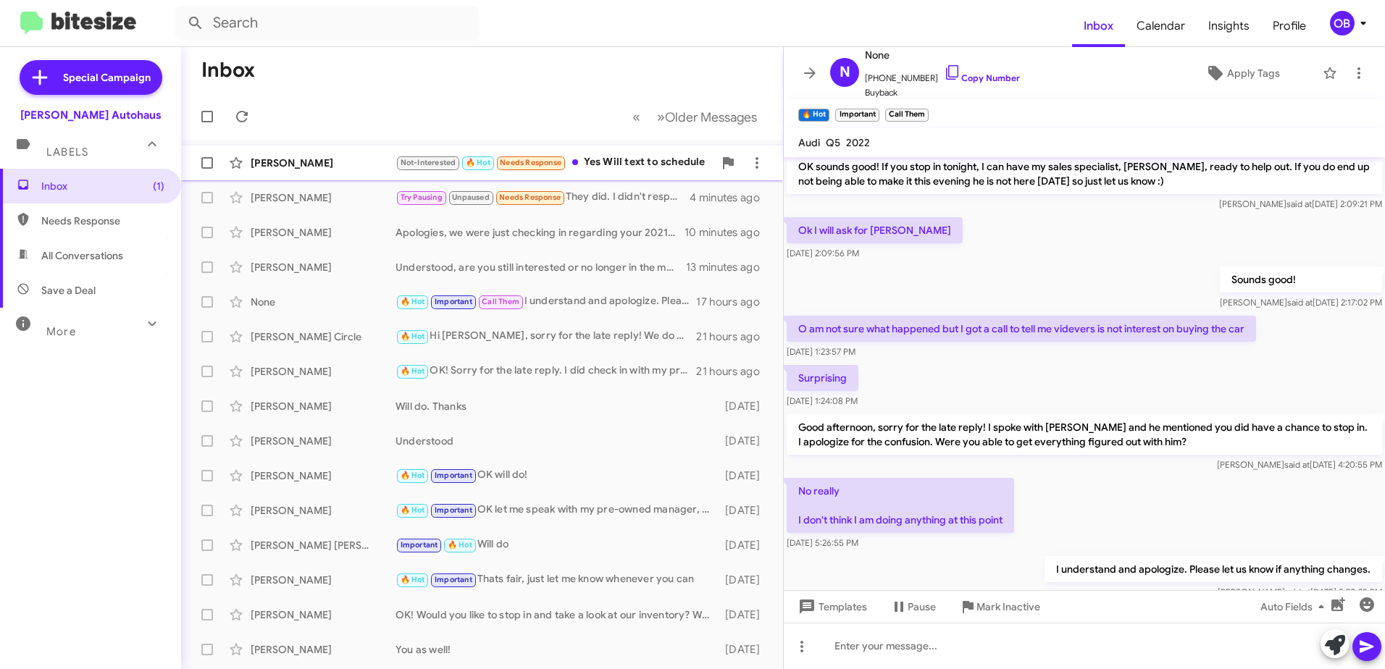
scroll to position [726, 0]
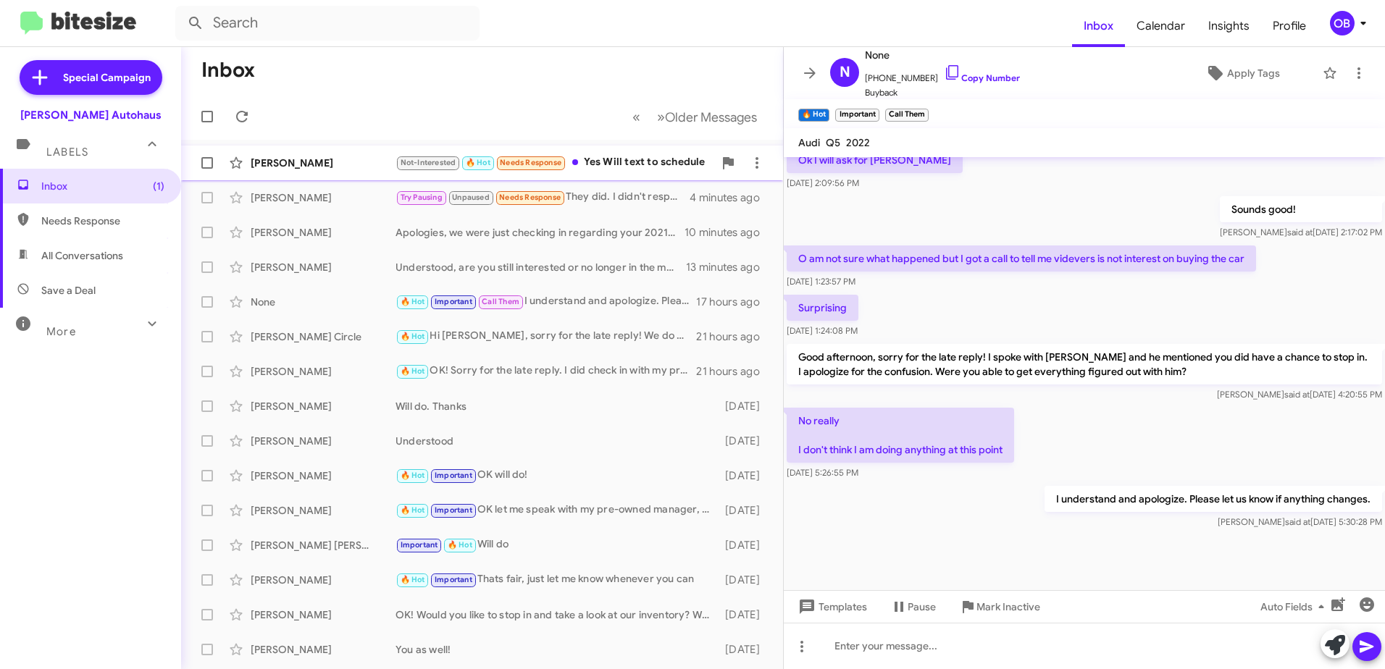
click at [592, 159] on div "Not-Interested 🔥 Hot Needs Response Yes Will text to schedule" at bounding box center [555, 162] width 318 height 17
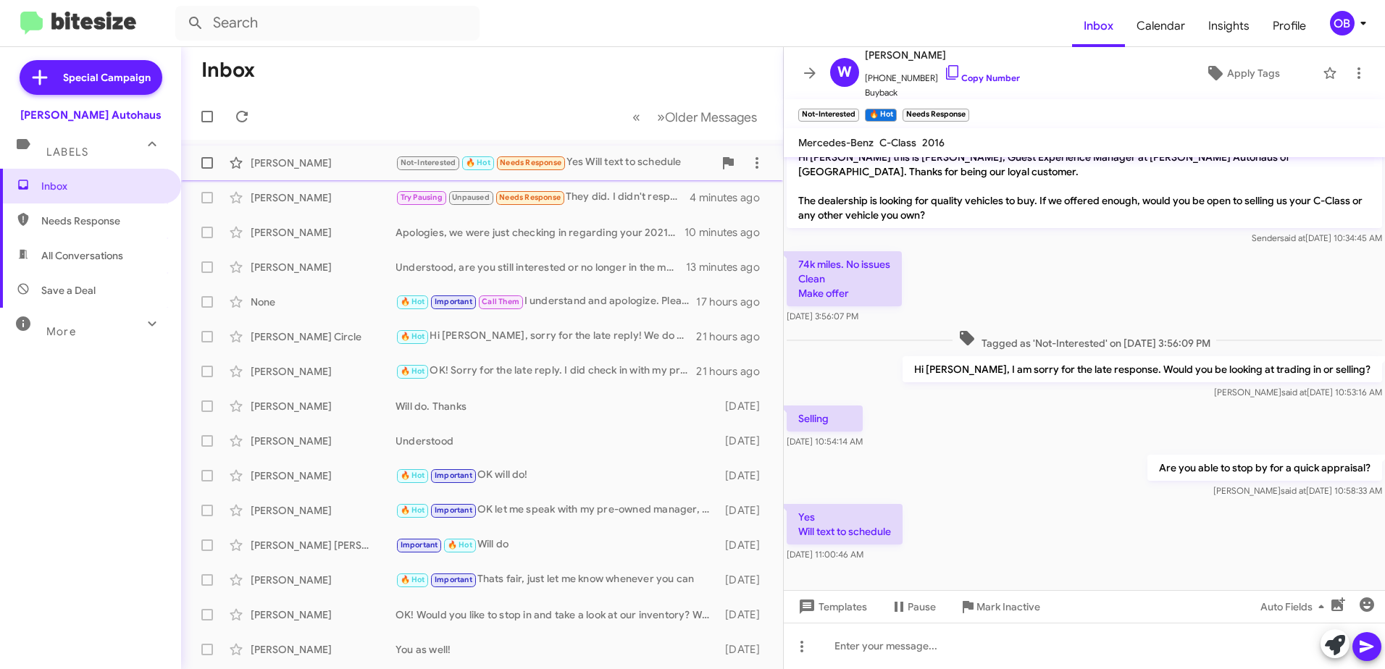
click at [635, 161] on div "Not-Interested 🔥 Hot Needs Response Yes Will text to schedule" at bounding box center [555, 162] width 318 height 17
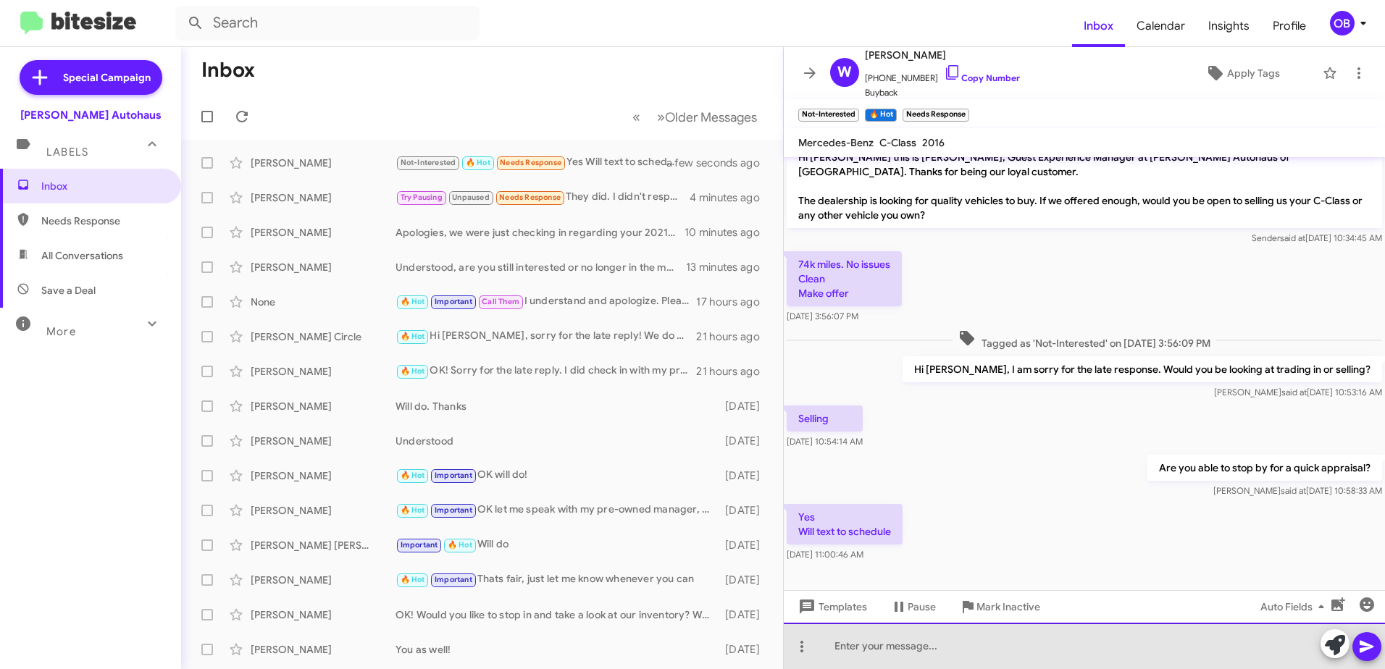
click at [911, 662] on div at bounding box center [1084, 646] width 601 height 46
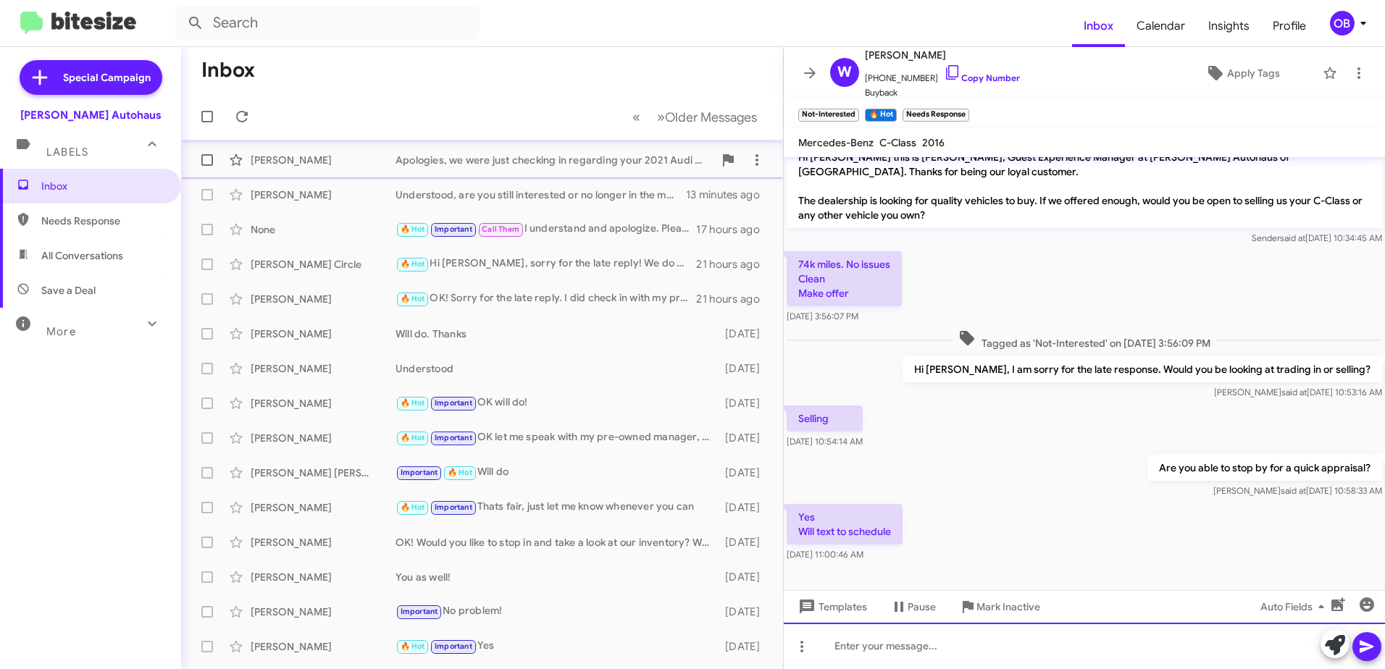
scroll to position [0, 0]
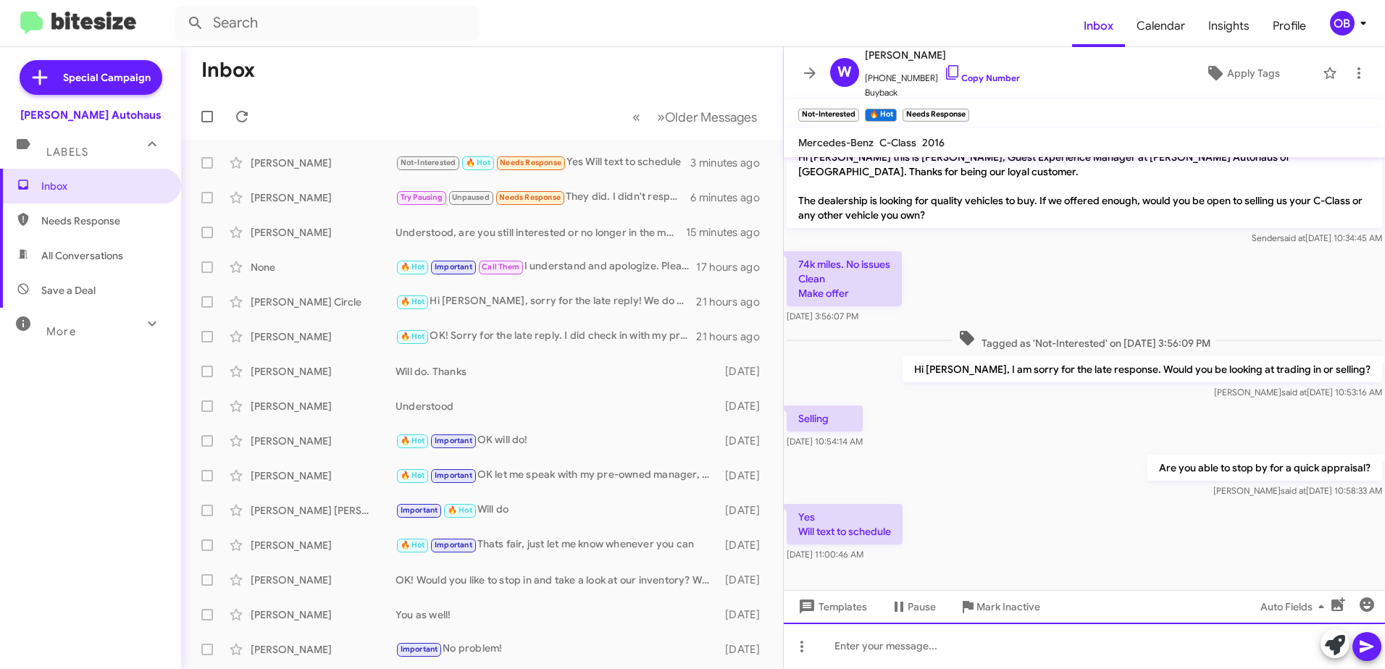
click at [995, 655] on div at bounding box center [1084, 646] width 601 height 46
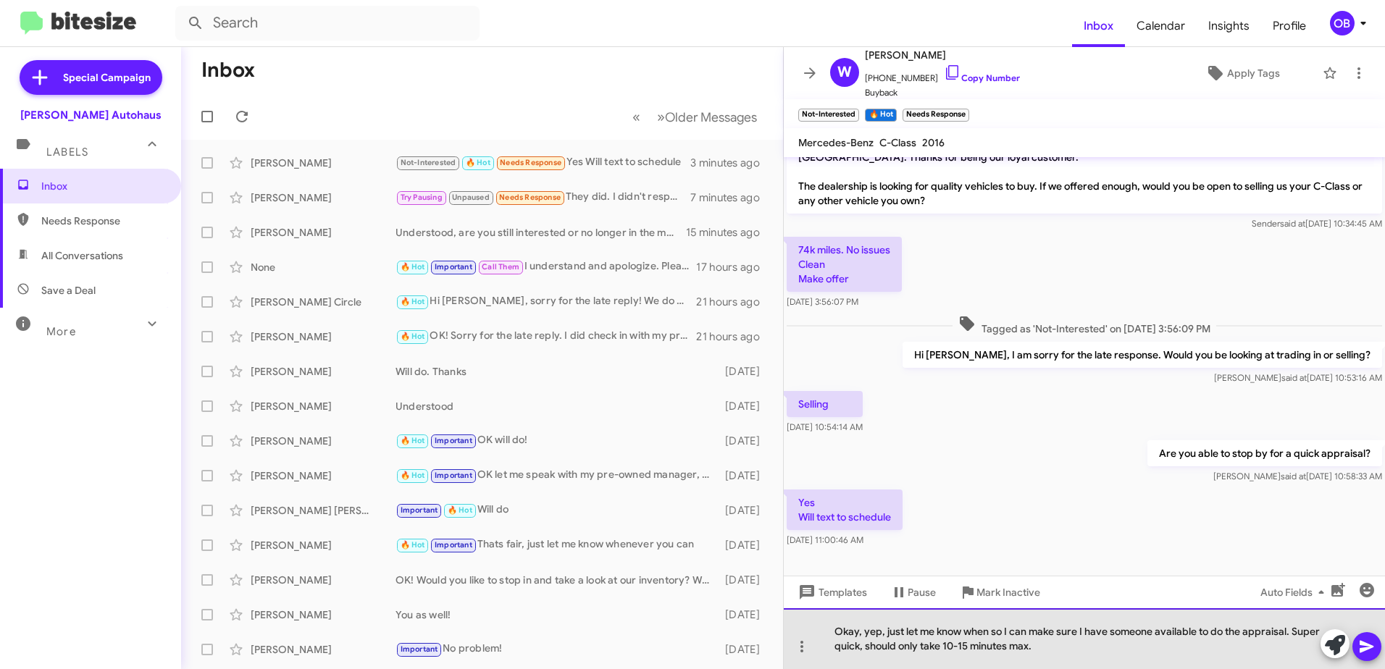
click at [1077, 646] on div "Okay, yep, just let me know when so I can make sure I have someone available to…" at bounding box center [1084, 639] width 601 height 61
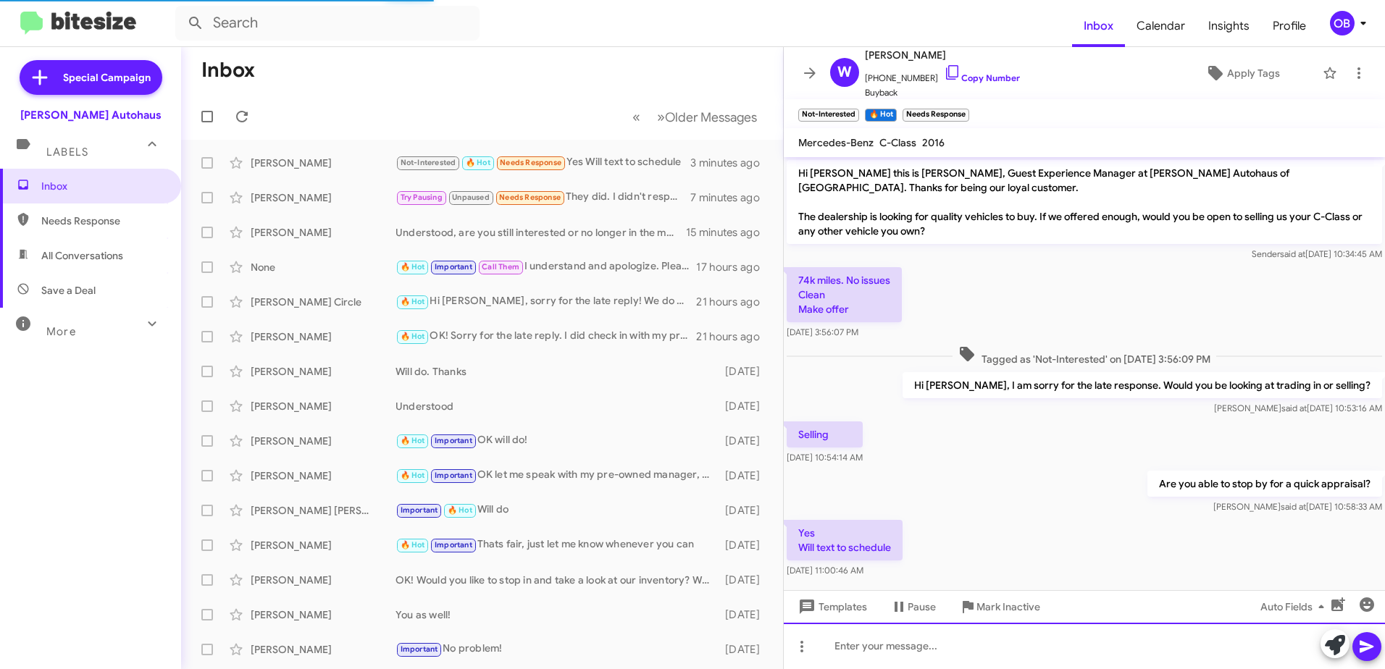
scroll to position [16, 0]
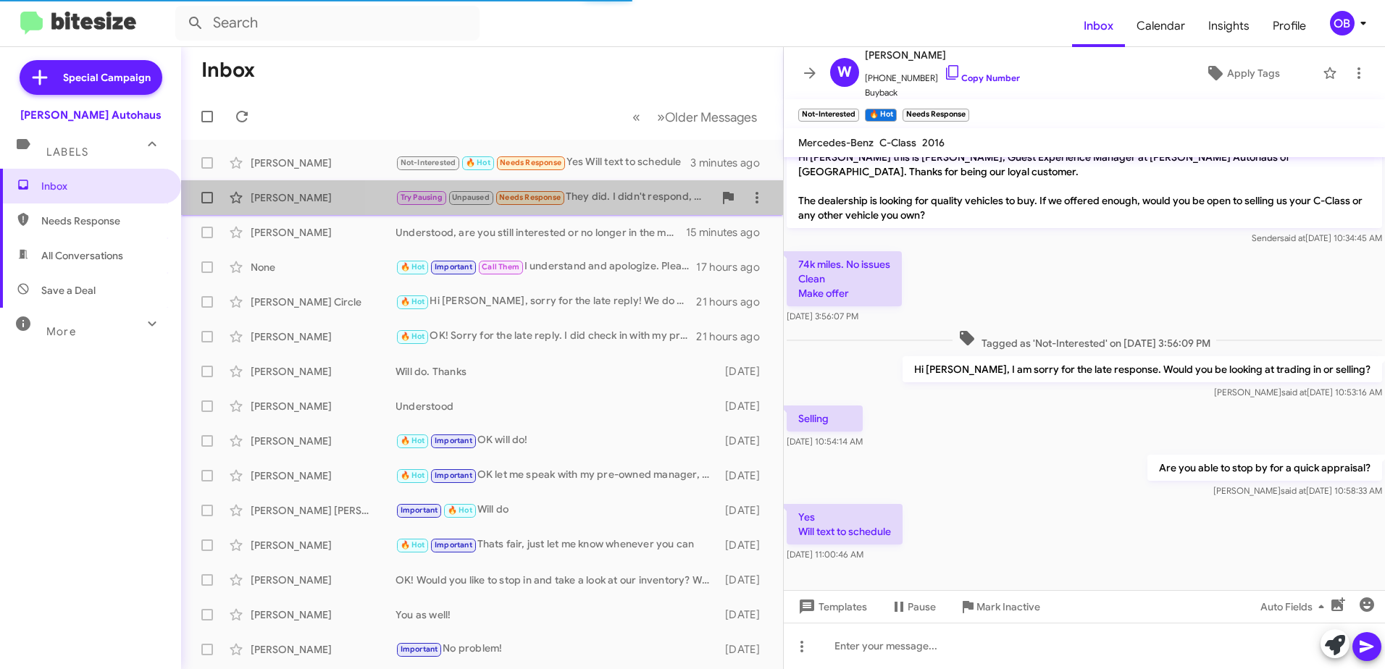
click at [597, 194] on div "Try Pausing Unpaused Needs Response They did. I didn't respond, no fault of the…" at bounding box center [555, 197] width 318 height 17
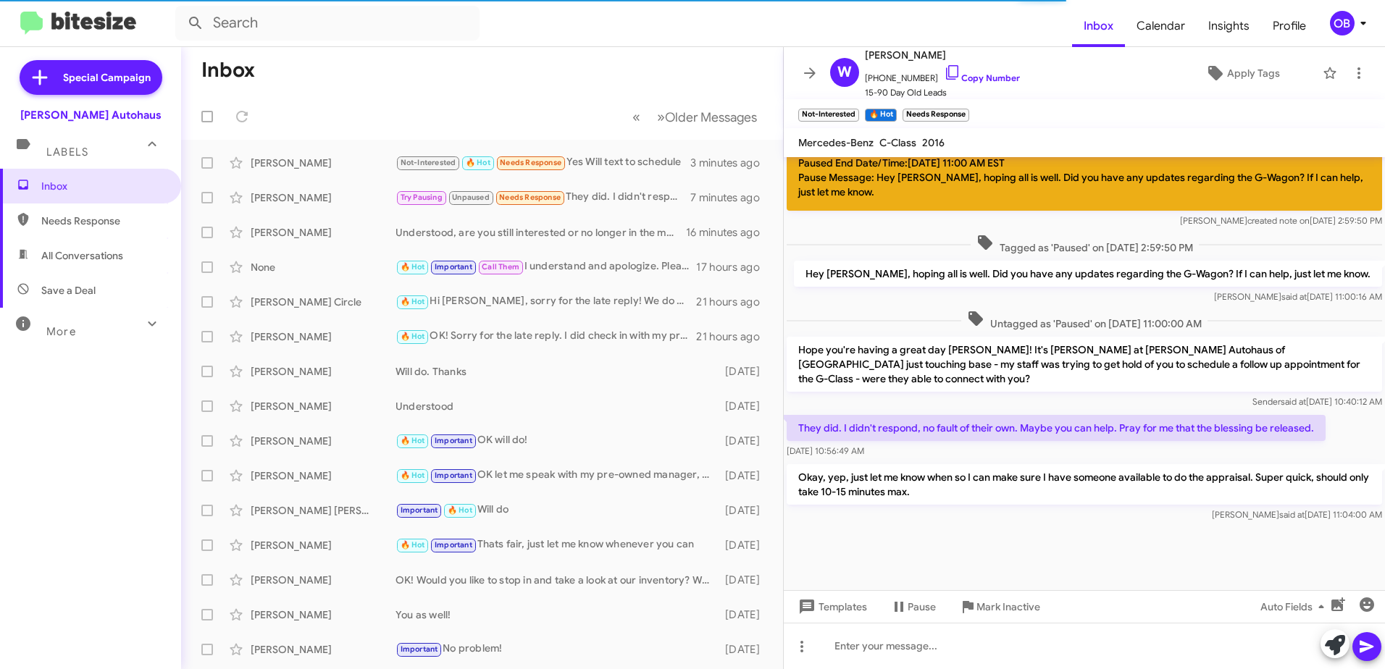
drag, startPoint x: 938, startPoint y: 497, endPoint x: 788, endPoint y: 461, distance: 153.6
click at [788, 461] on div "Hi Gregory this is Aubrey Devers, Sales Manager at Vin Devers Autohaus of Sylva…" at bounding box center [1084, 11] width 601 height 1027
drag, startPoint x: 788, startPoint y: 461, endPoint x: 895, endPoint y: 513, distance: 118.6
click at [895, 513] on div "Olivia said at Oct 14, 2025, 11:04:00 AM" at bounding box center [1085, 515] width 596 height 14
drag, startPoint x: 937, startPoint y: 493, endPoint x: 802, endPoint y: 482, distance: 135.3
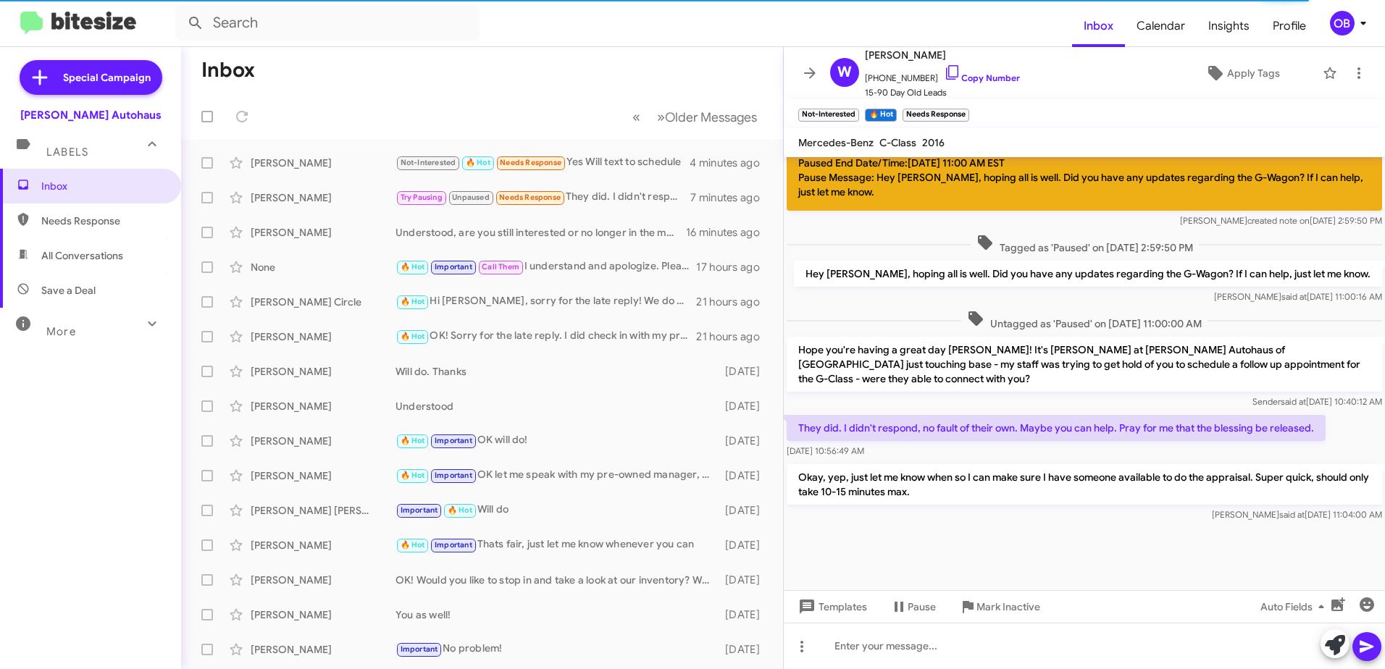
click at [802, 482] on p "Okay, yep, just let me know when so I can make sure I have someone available to…" at bounding box center [1085, 484] width 596 height 41
copy p "Okay, yep, just let me know when so I can make sure I have someone available to…"
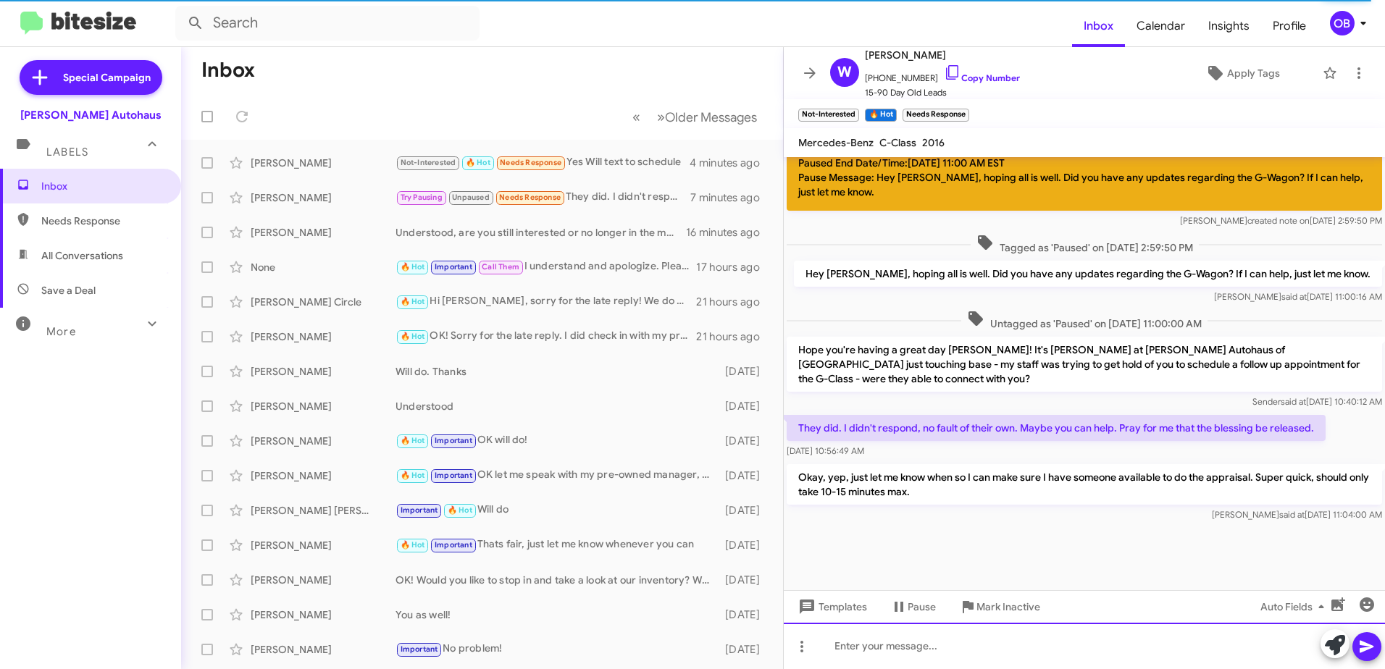
click at [967, 643] on div at bounding box center [1084, 646] width 601 height 46
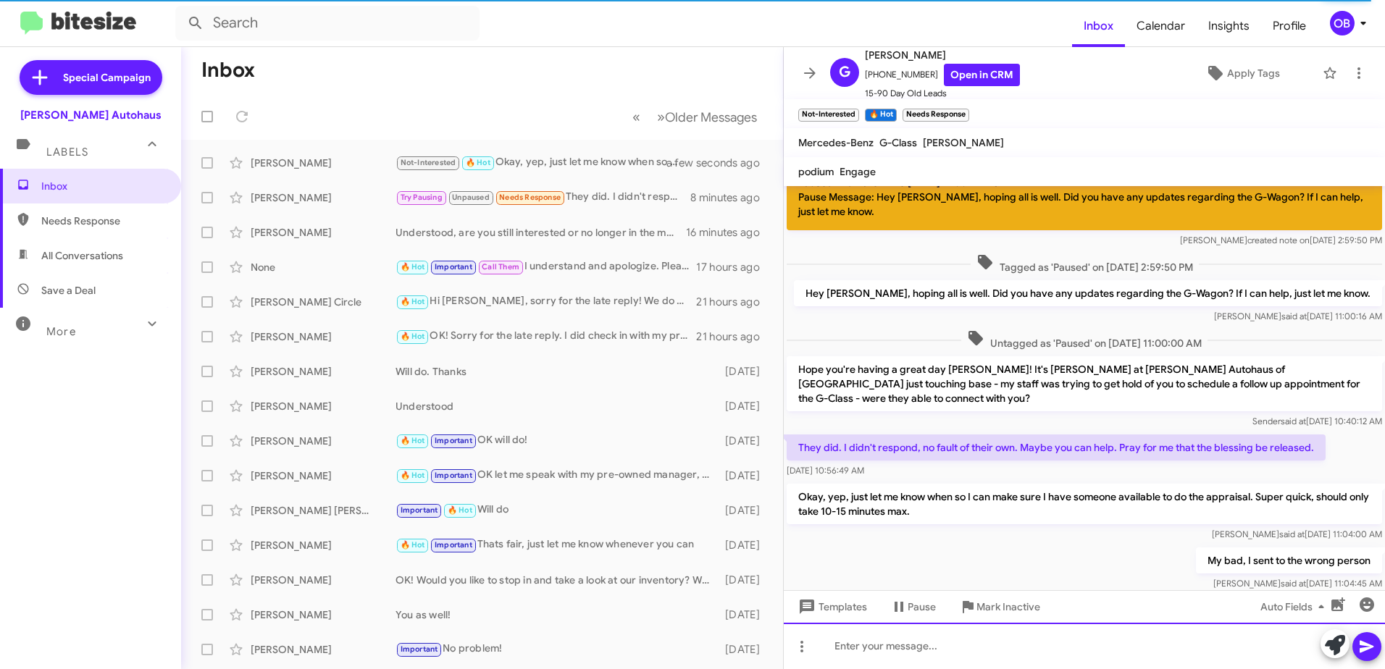
scroll to position [741, 0]
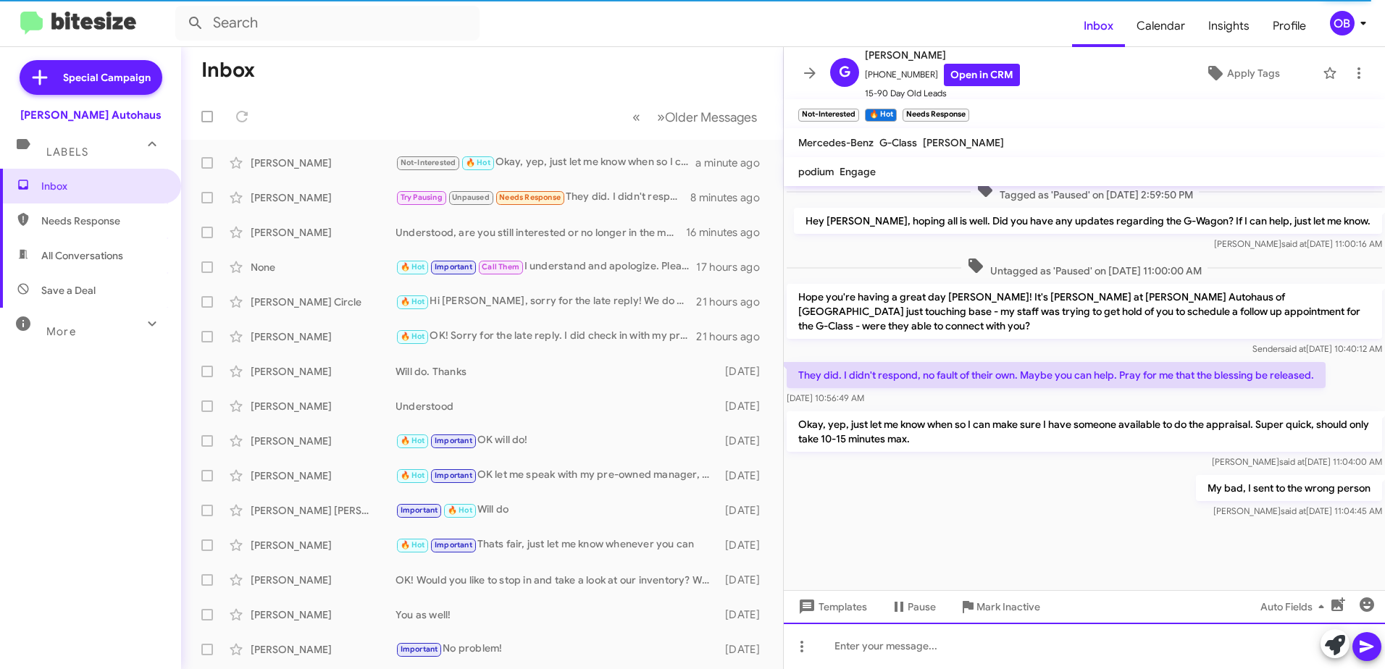
click at [1068, 654] on div at bounding box center [1084, 646] width 601 height 46
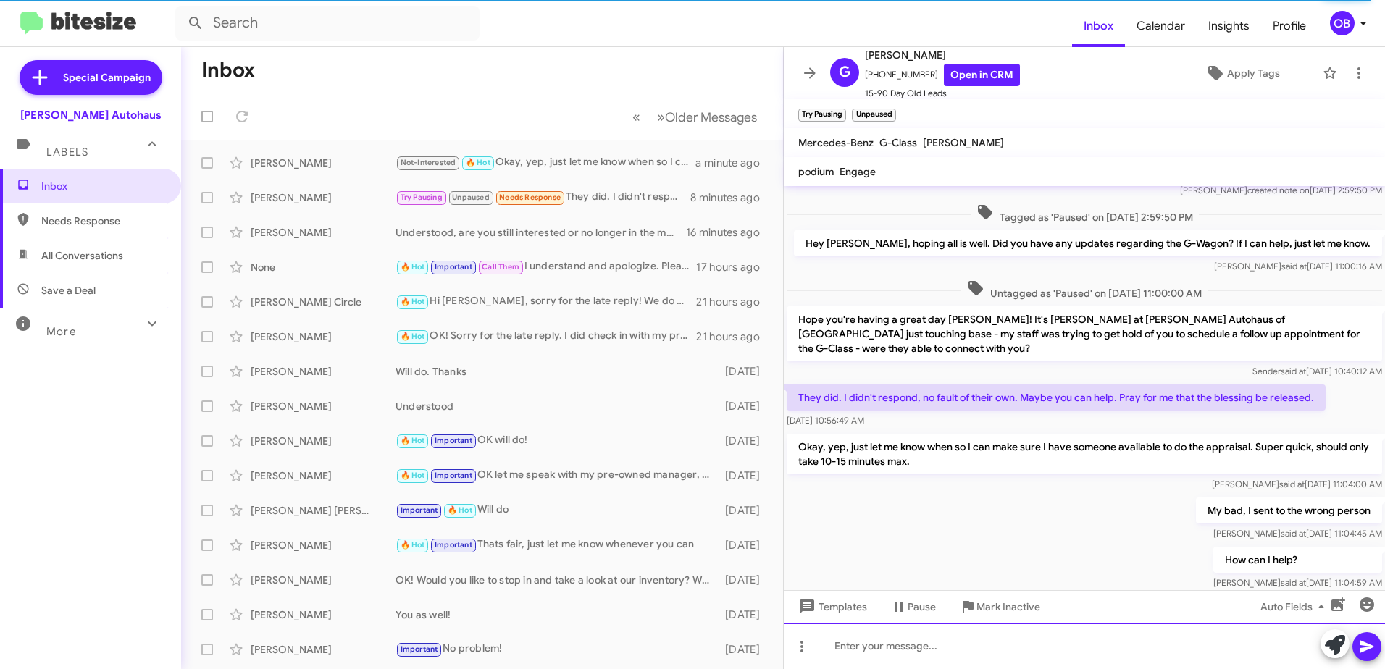
scroll to position [794, 0]
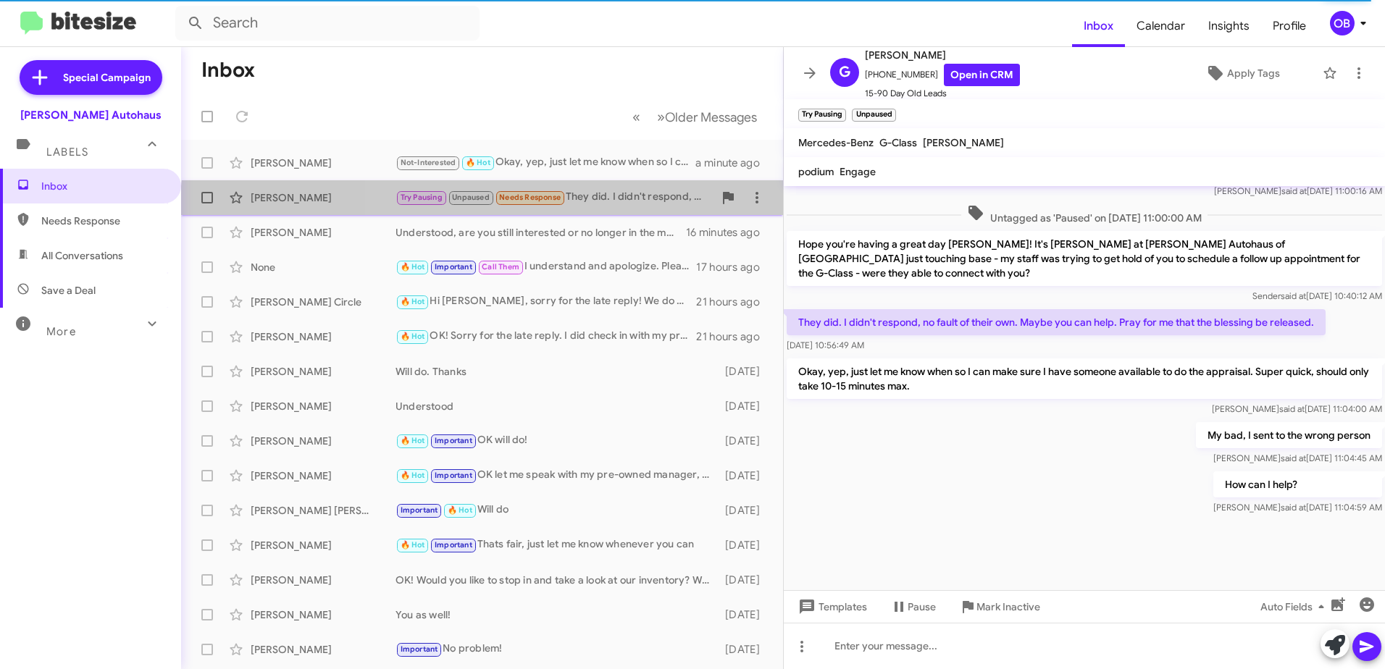
click at [667, 212] on span "Gregory Snyder Try Pausing Unpaused Needs Response They did. I didn't respond, …" at bounding box center [482, 197] width 602 height 35
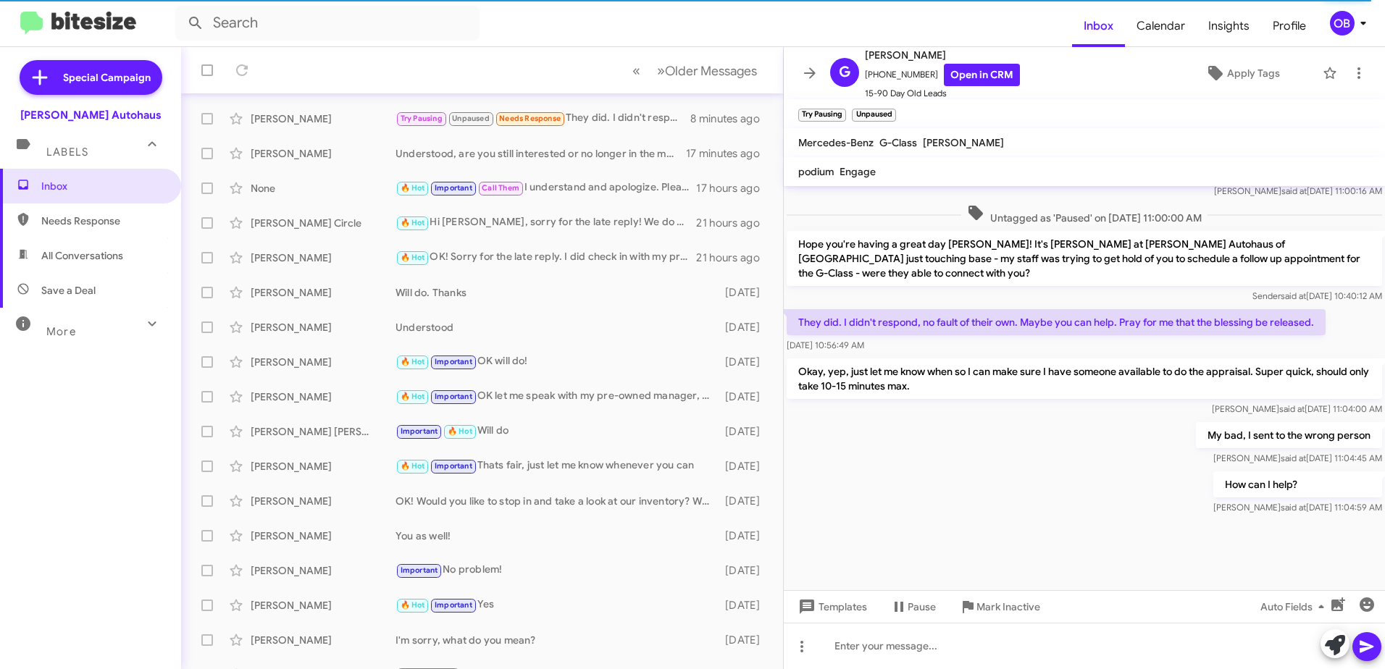
scroll to position [172, 0]
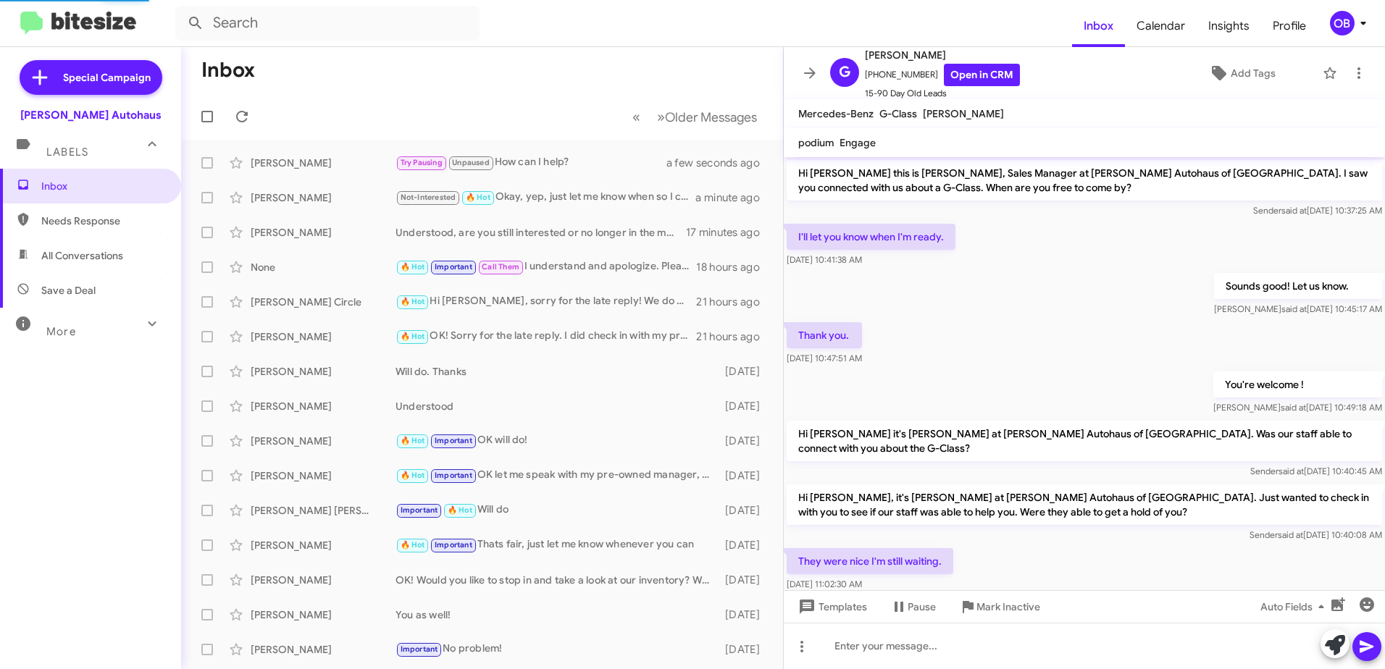
scroll to position [698, 0]
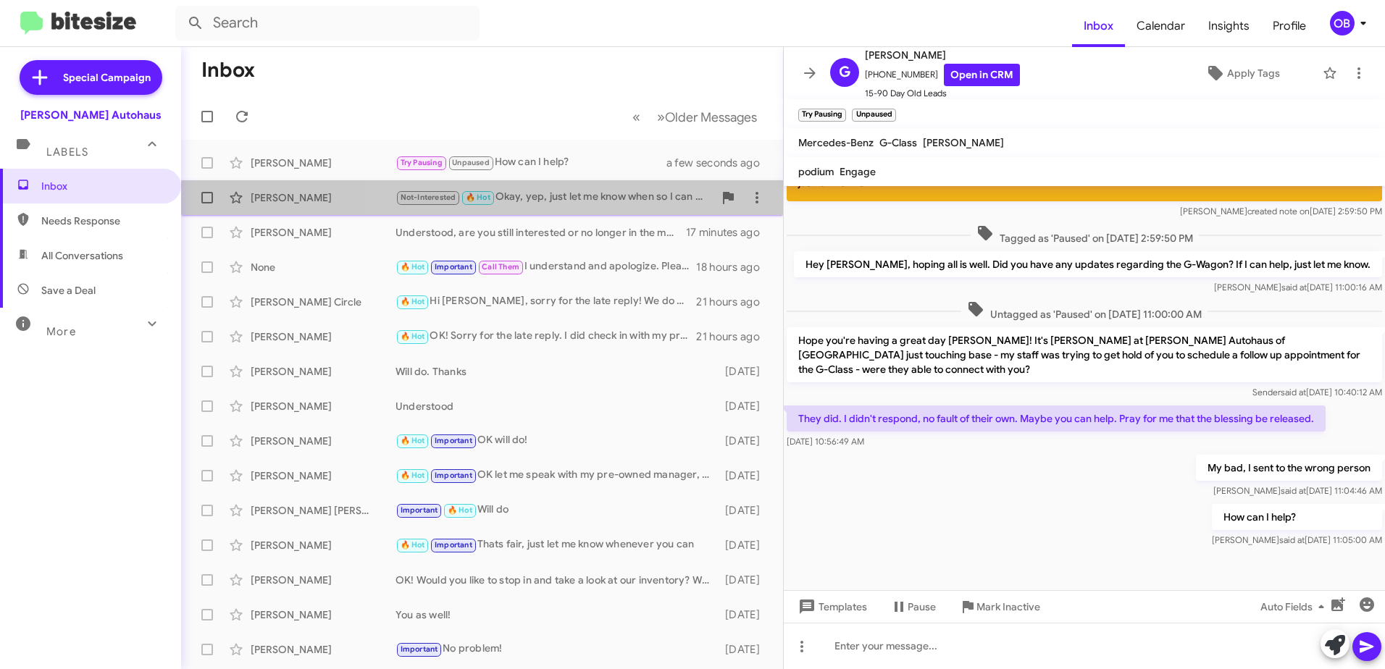
click at [625, 206] on div "Not-Interested 🔥 Hot Okay, yep, just let me know when so I can make sure I have…" at bounding box center [555, 197] width 318 height 17
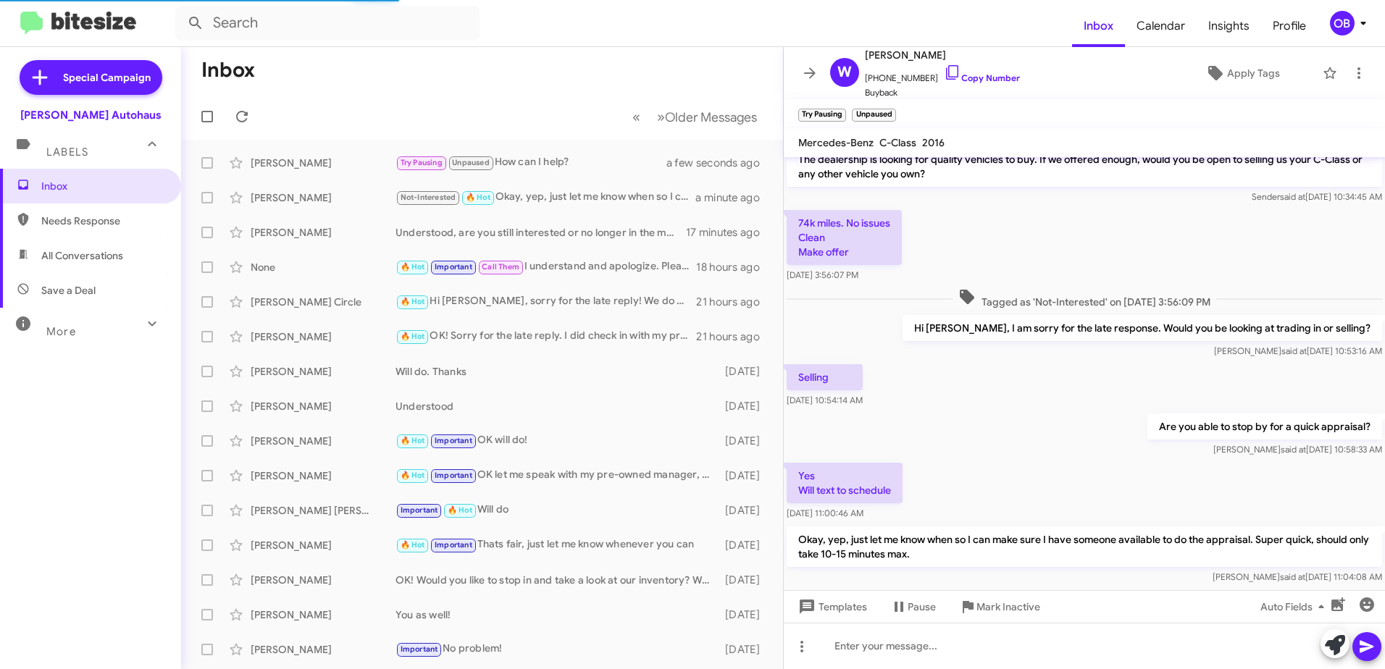
scroll to position [83, 0]
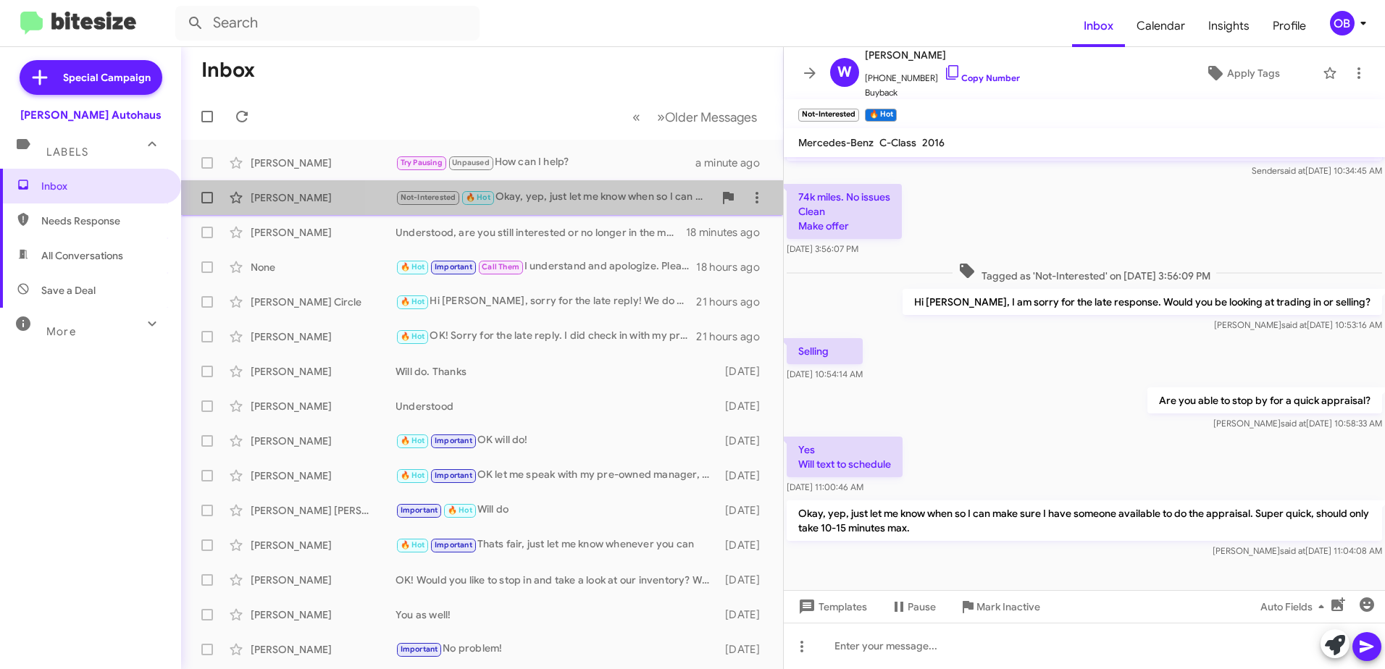
click at [642, 201] on div "Not-Interested 🔥 Hot Okay, yep, just let me know when so I can make sure I have…" at bounding box center [555, 197] width 318 height 17
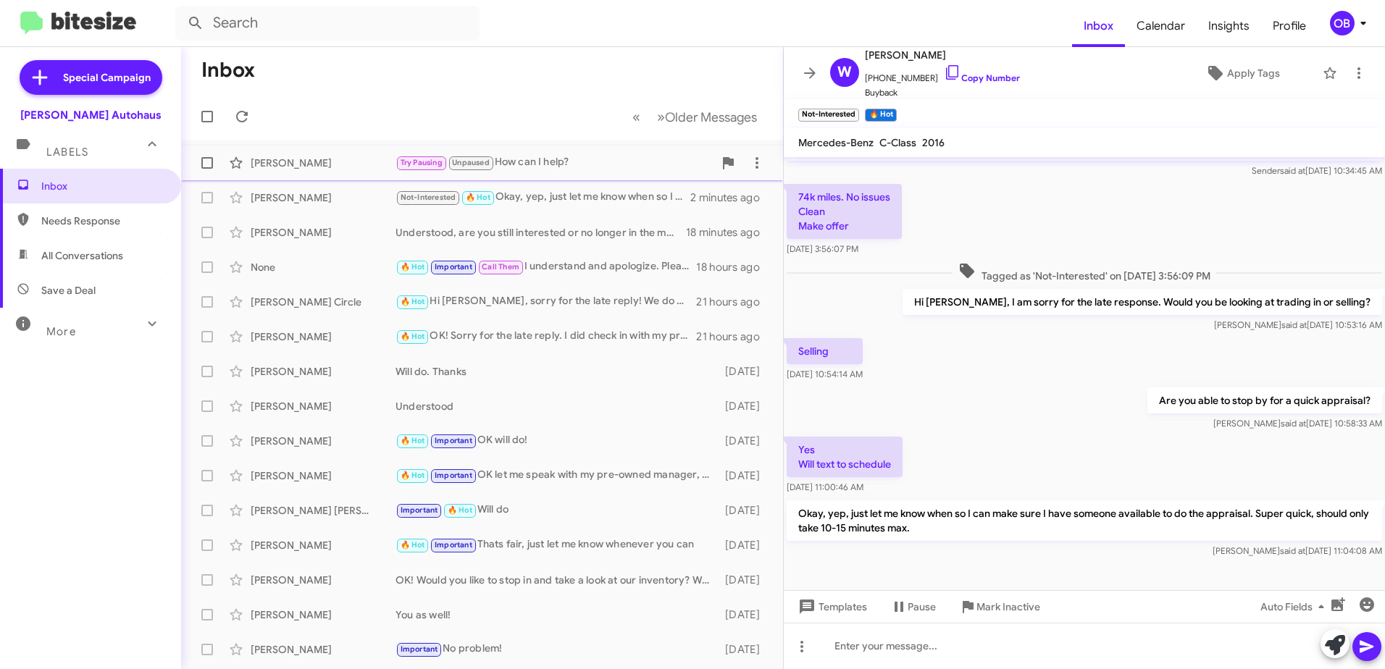
click at [612, 165] on div "Try Pausing Unpaused How can I help?" at bounding box center [555, 162] width 318 height 17
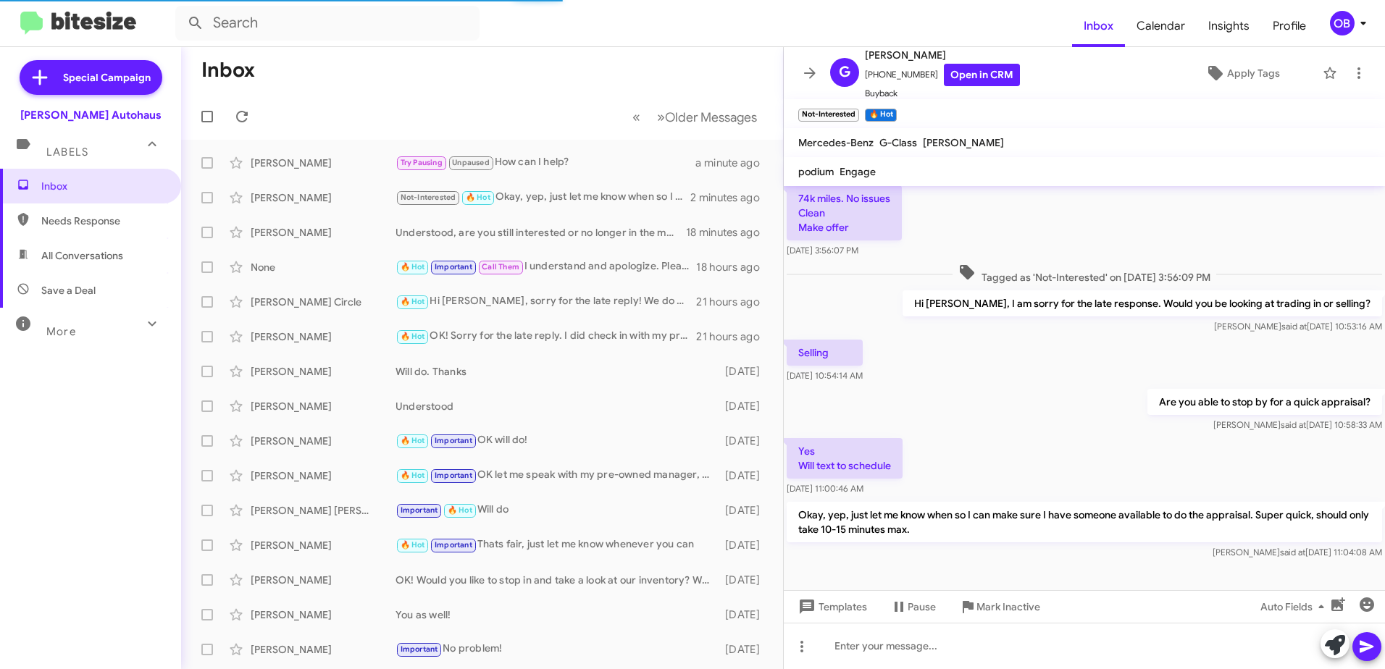
scroll to position [112, 0]
click at [609, 160] on div "Try Pausing Unpaused How can I help?" at bounding box center [555, 162] width 318 height 17
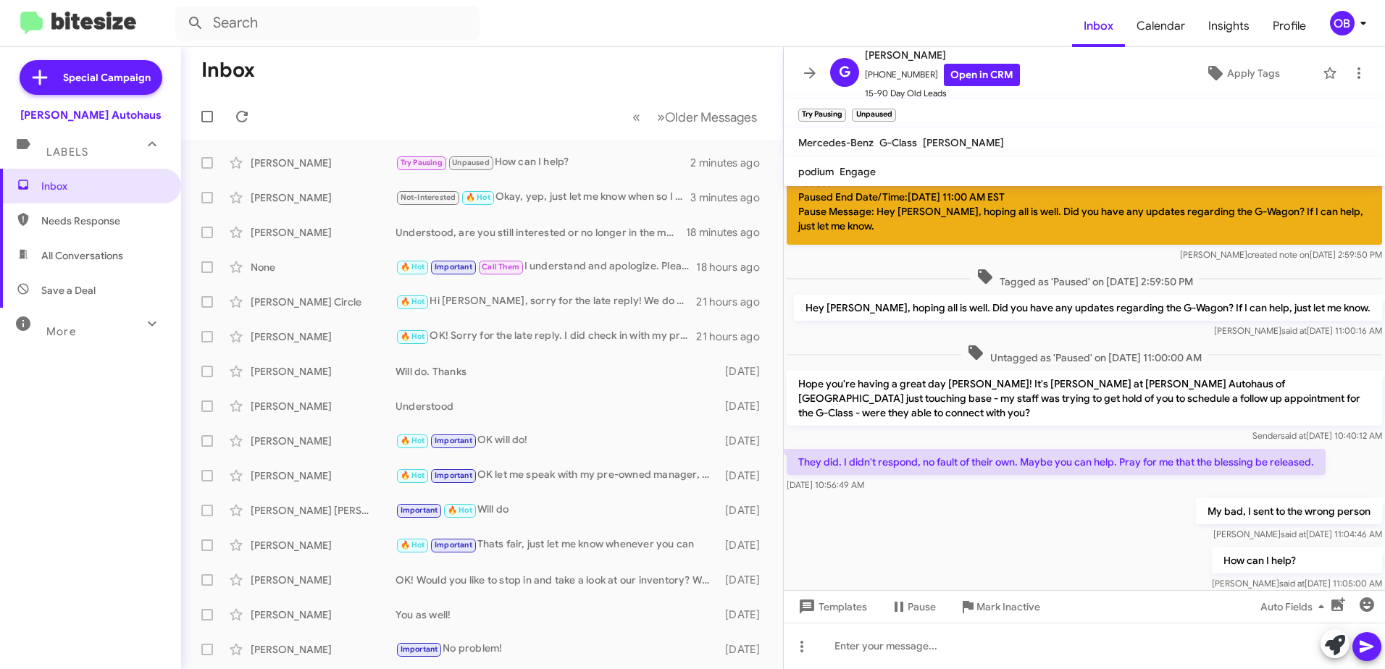
click at [90, 258] on span "All Conversations" at bounding box center [82, 256] width 82 height 14
type input "in:all-conversations"
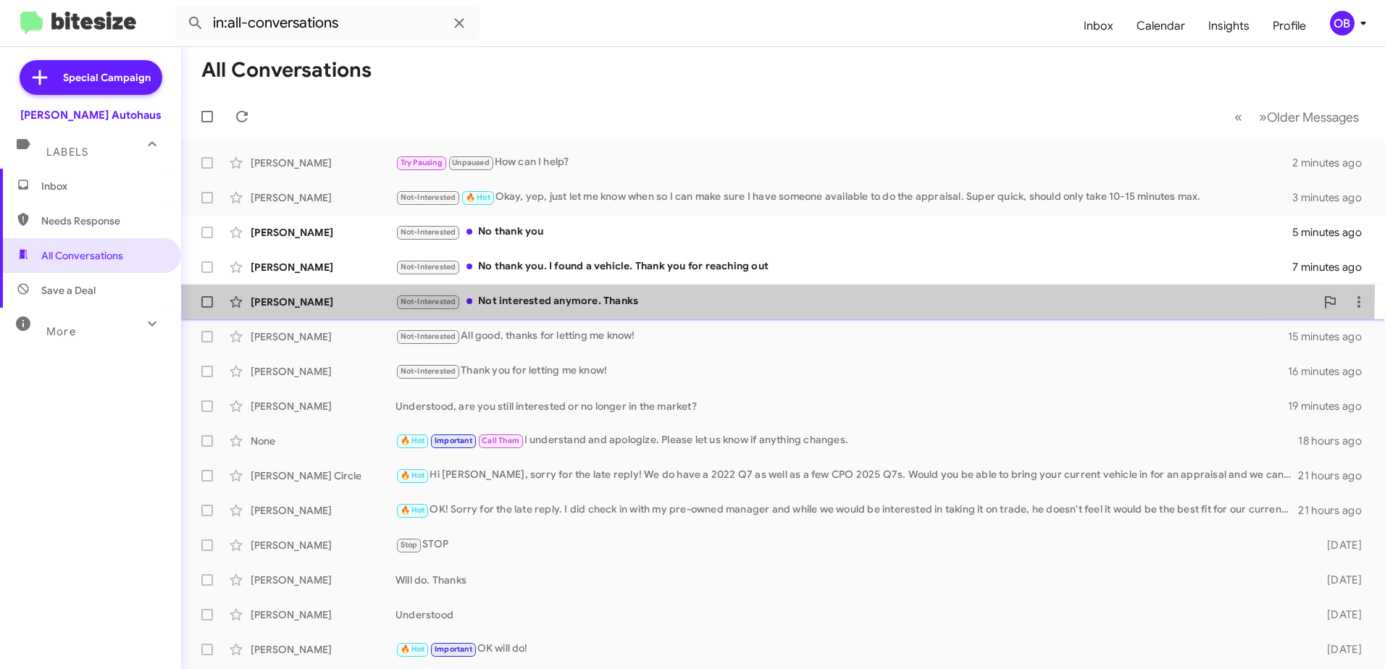
click at [679, 293] on div "Not-Interested Not interested anymore. Thanks" at bounding box center [856, 301] width 920 height 17
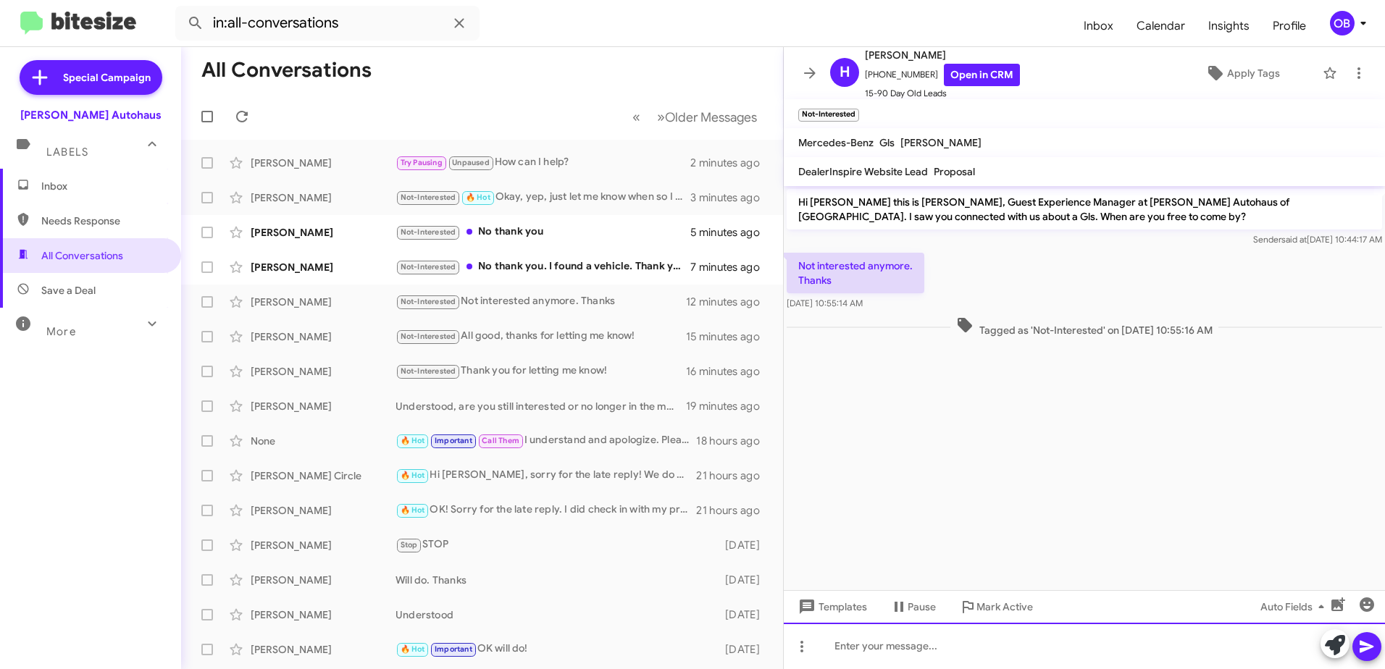
click at [1008, 628] on div at bounding box center [1084, 646] width 601 height 46
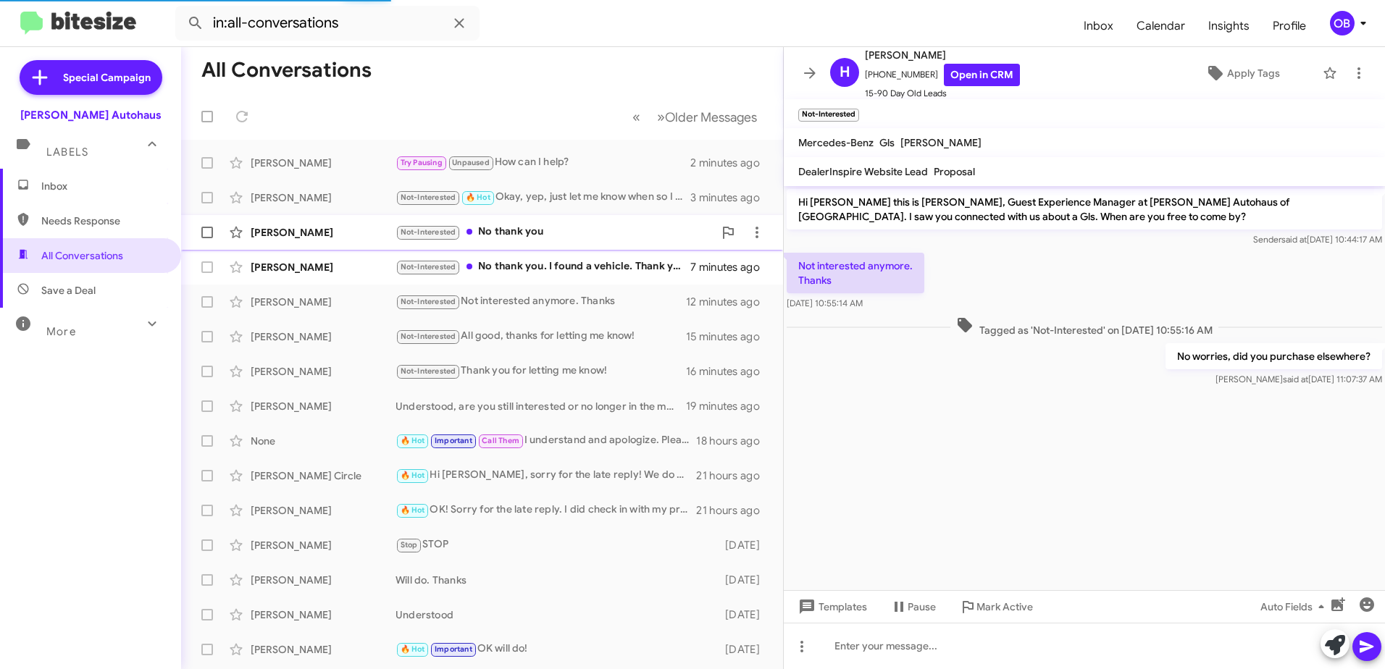
click at [536, 238] on div "Not-Interested No thank you" at bounding box center [555, 232] width 318 height 17
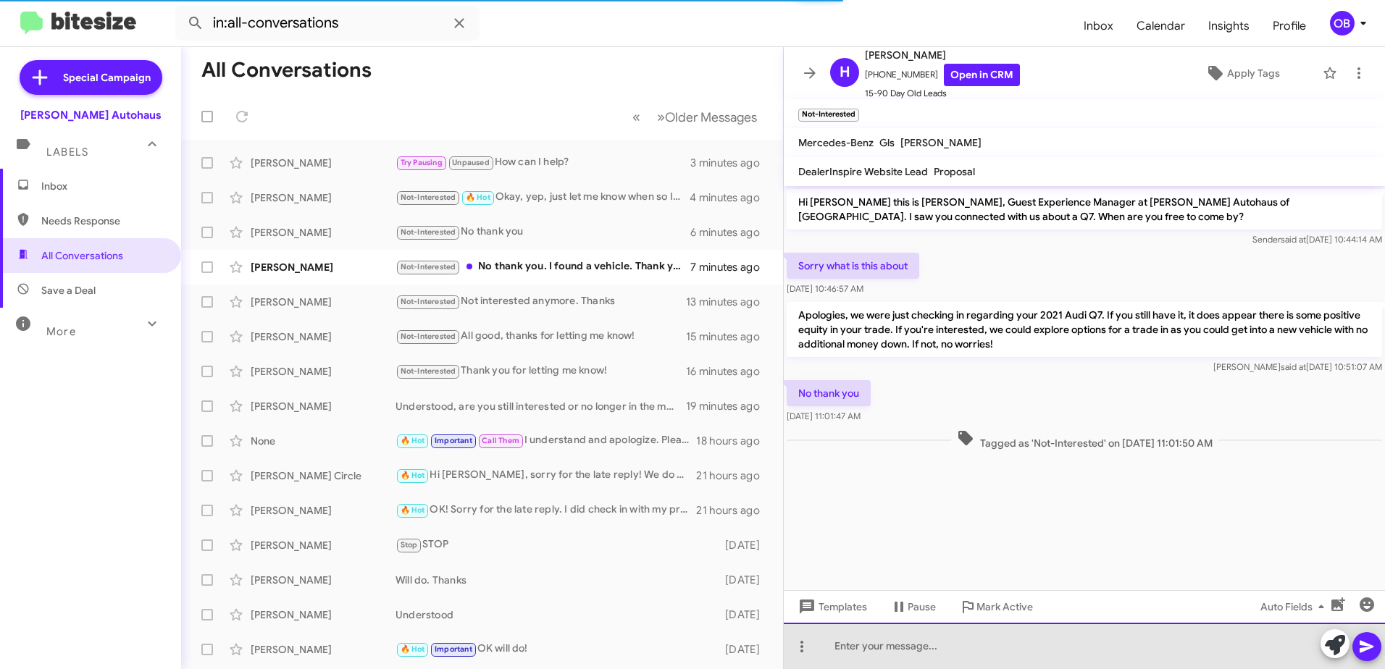
click at [919, 649] on div at bounding box center [1084, 646] width 601 height 46
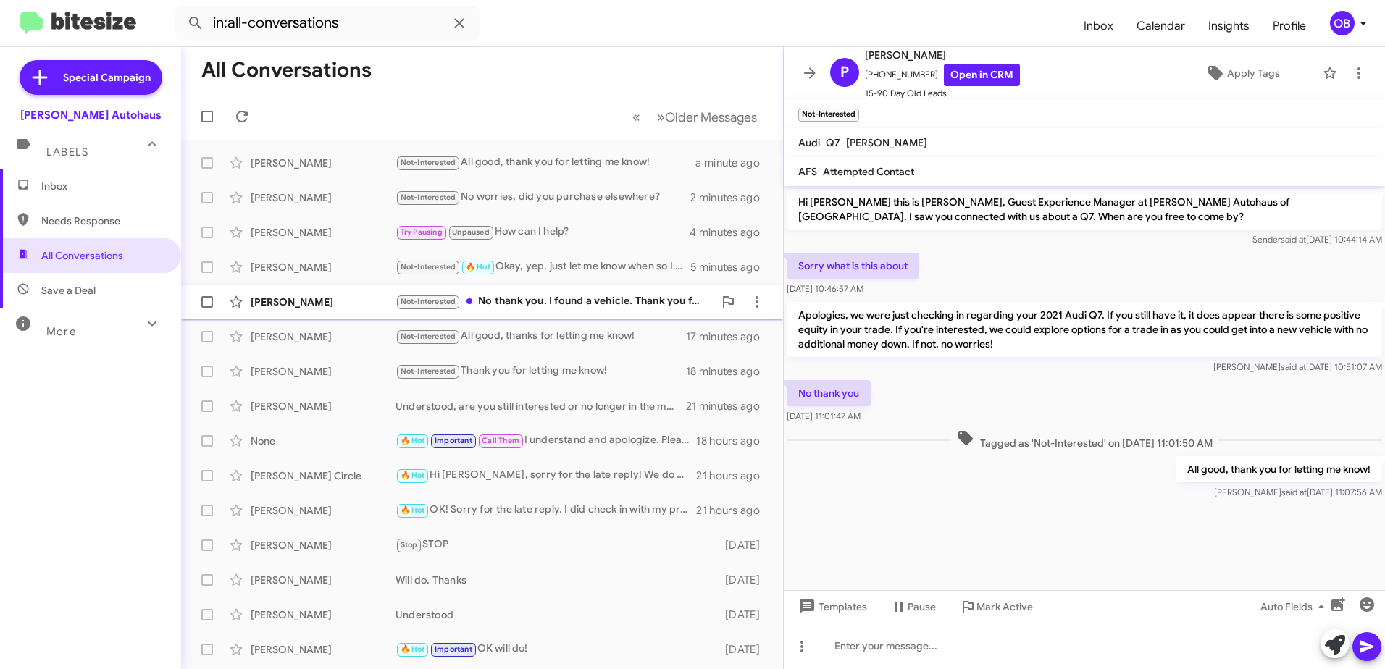
click at [651, 303] on div "Not-Interested No thank you. I found a vehicle. Thank you for reaching out" at bounding box center [555, 301] width 318 height 17
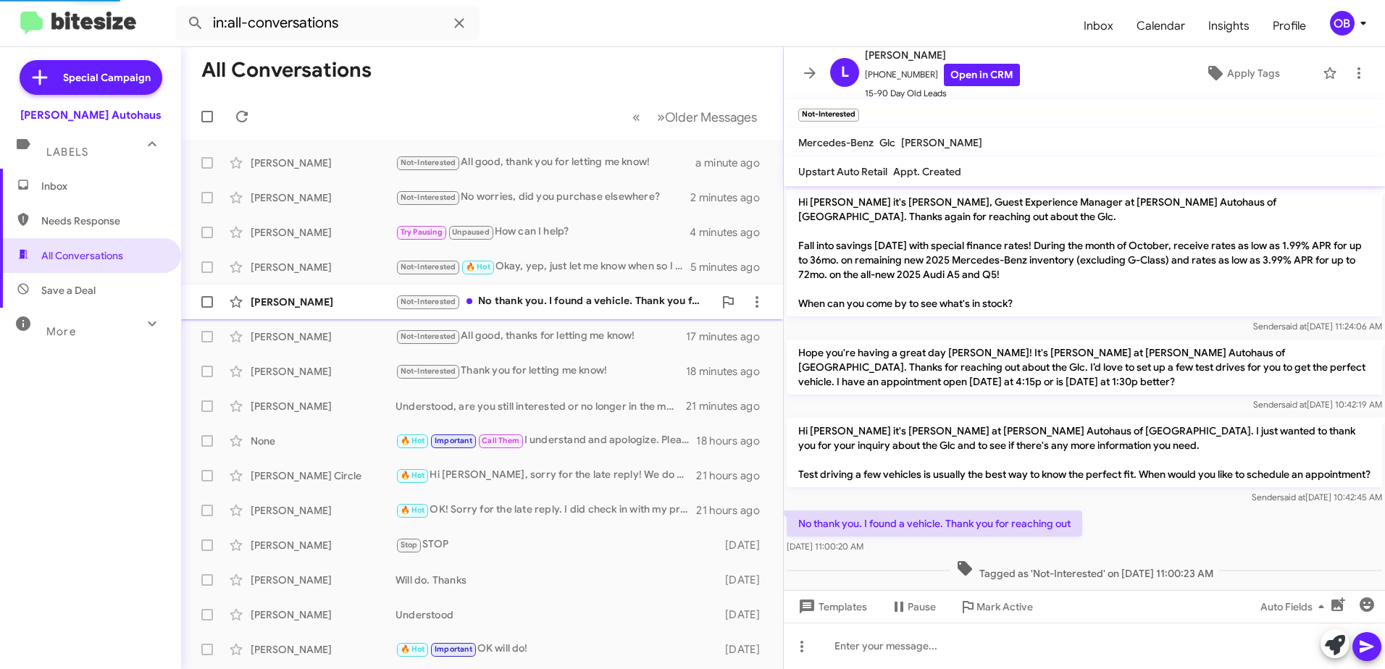
scroll to position [26, 0]
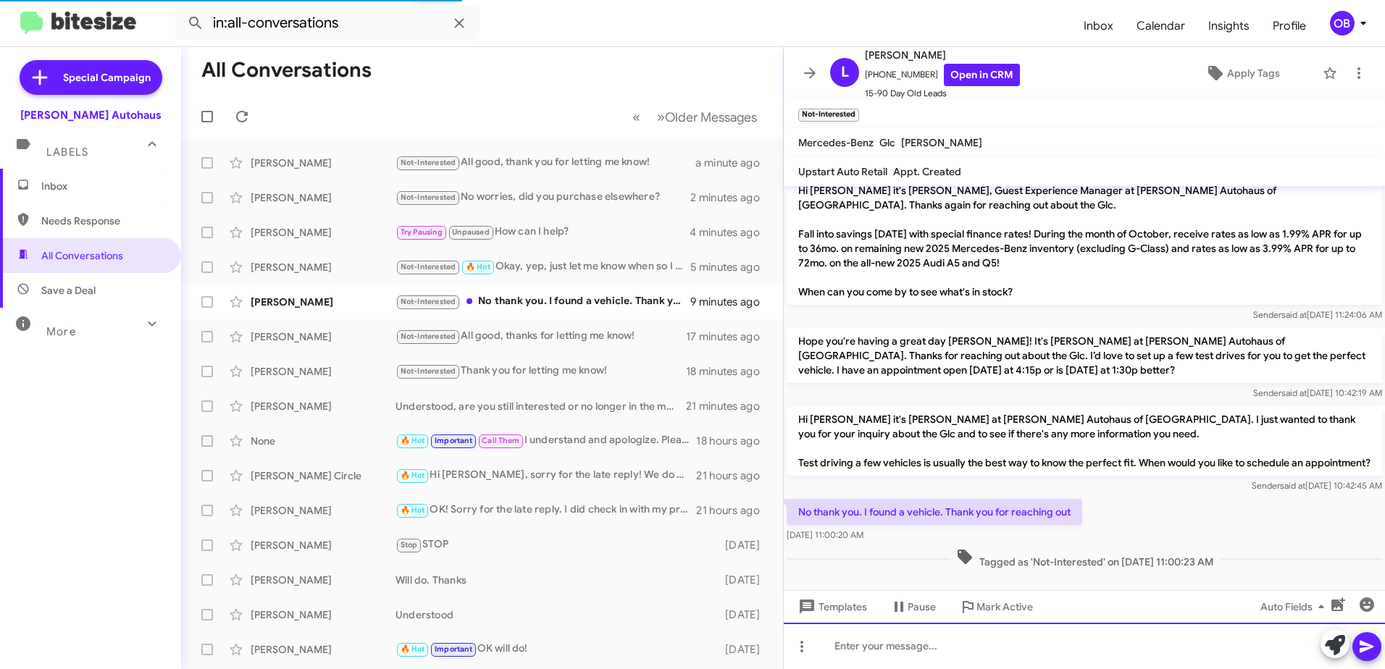
click at [994, 643] on div at bounding box center [1084, 646] width 601 height 46
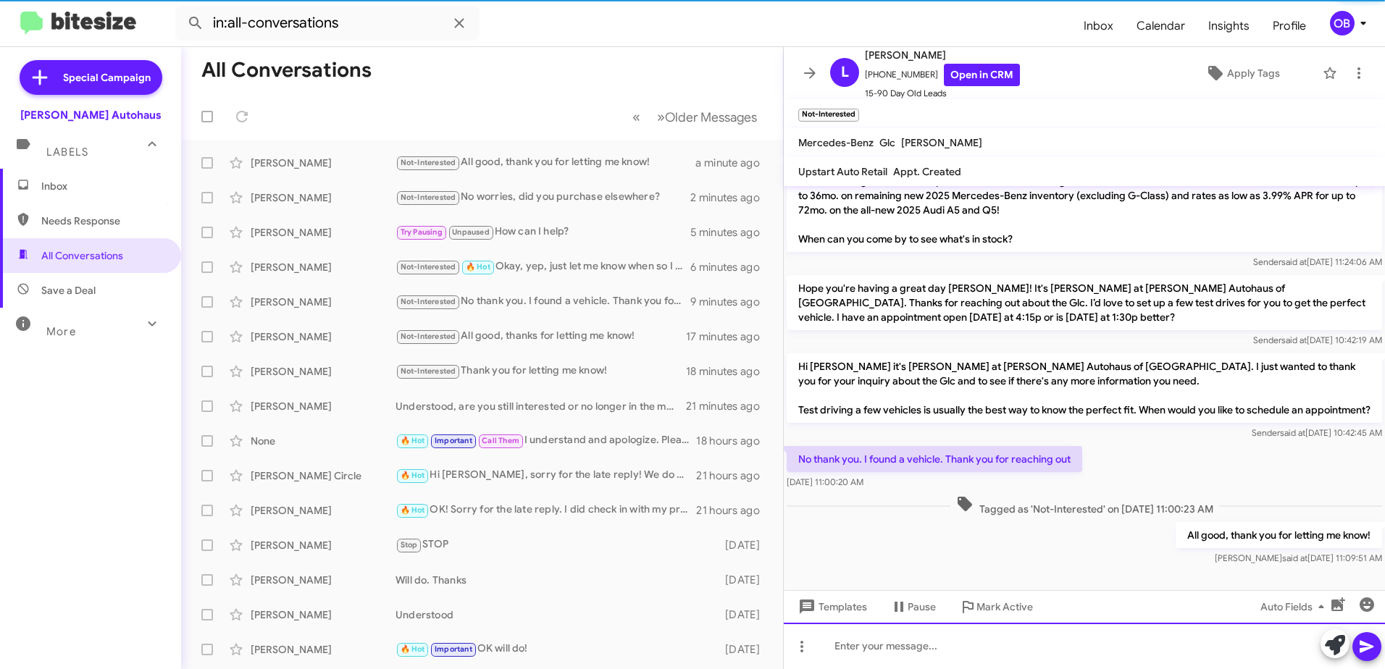
scroll to position [79, 0]
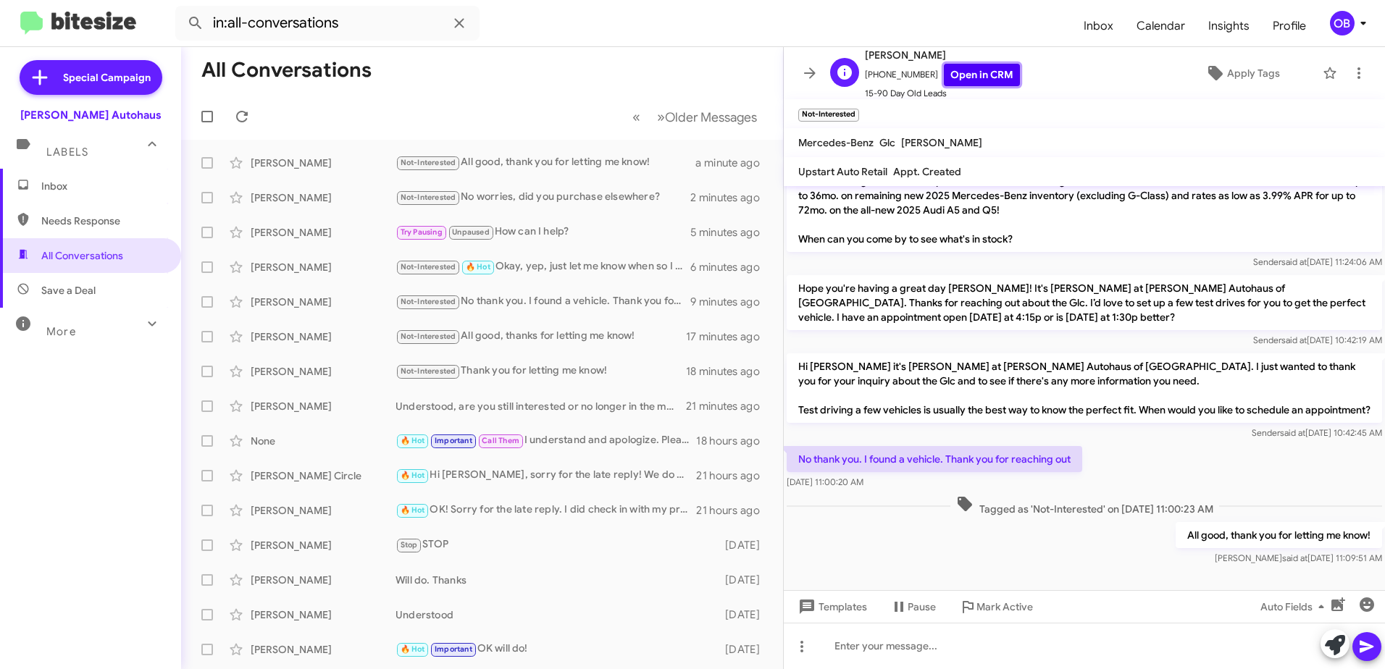
click at [996, 71] on link "Open in CRM" at bounding box center [982, 75] width 76 height 22
click at [557, 237] on div "Try Pausing Unpaused How can I help?" at bounding box center [555, 232] width 318 height 17
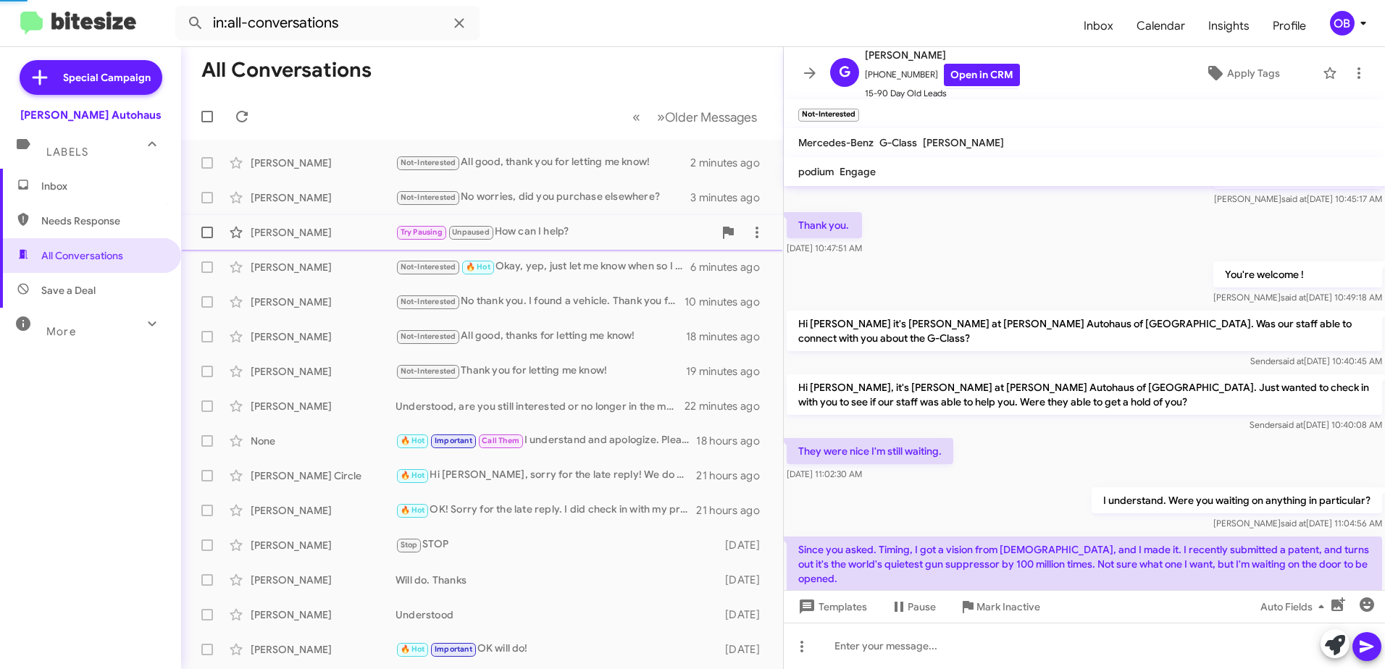
scroll to position [663, 0]
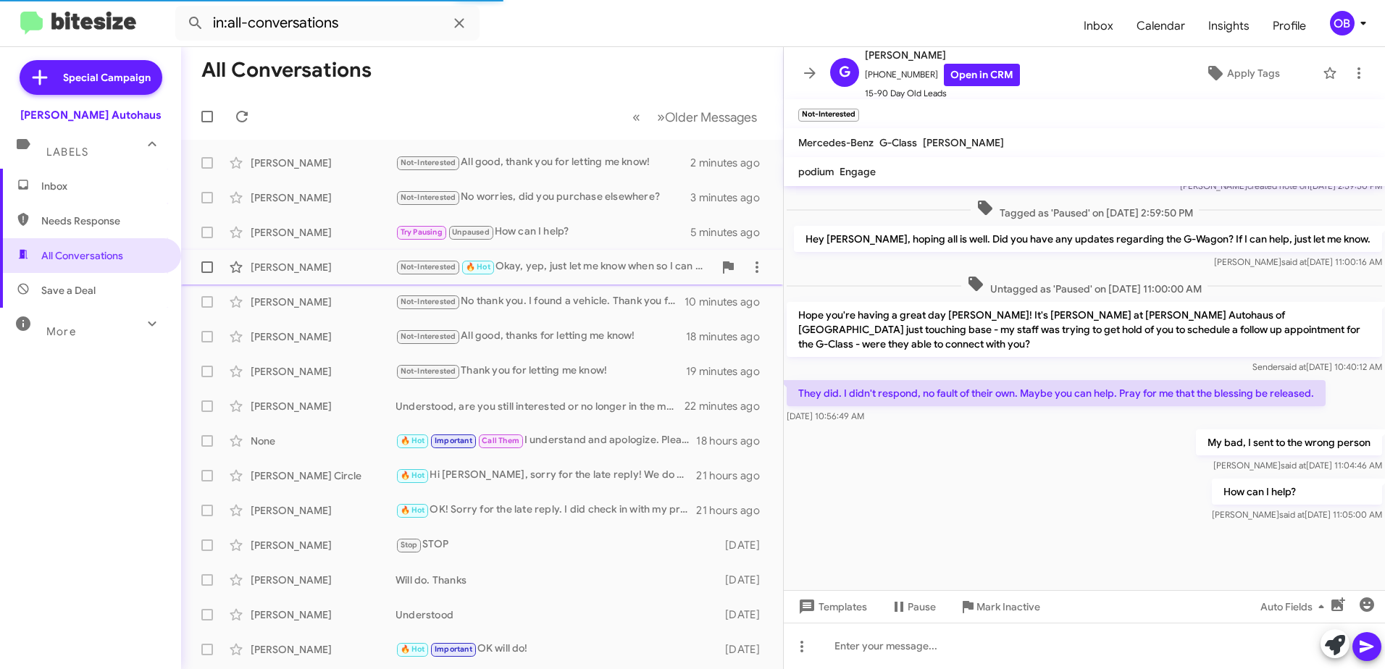
click at [627, 260] on div "Not-Interested 🔥 Hot Okay, yep, just let me know when so I can make sure I have…" at bounding box center [555, 267] width 318 height 17
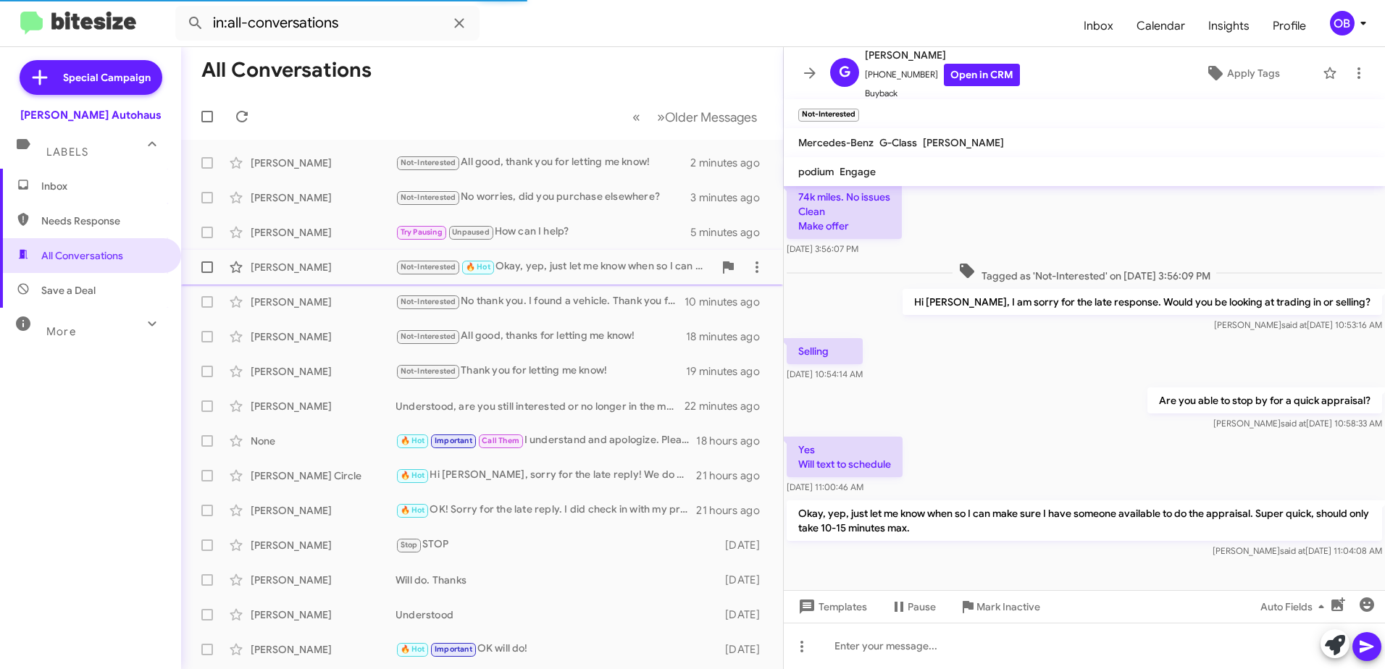
scroll to position [83, 0]
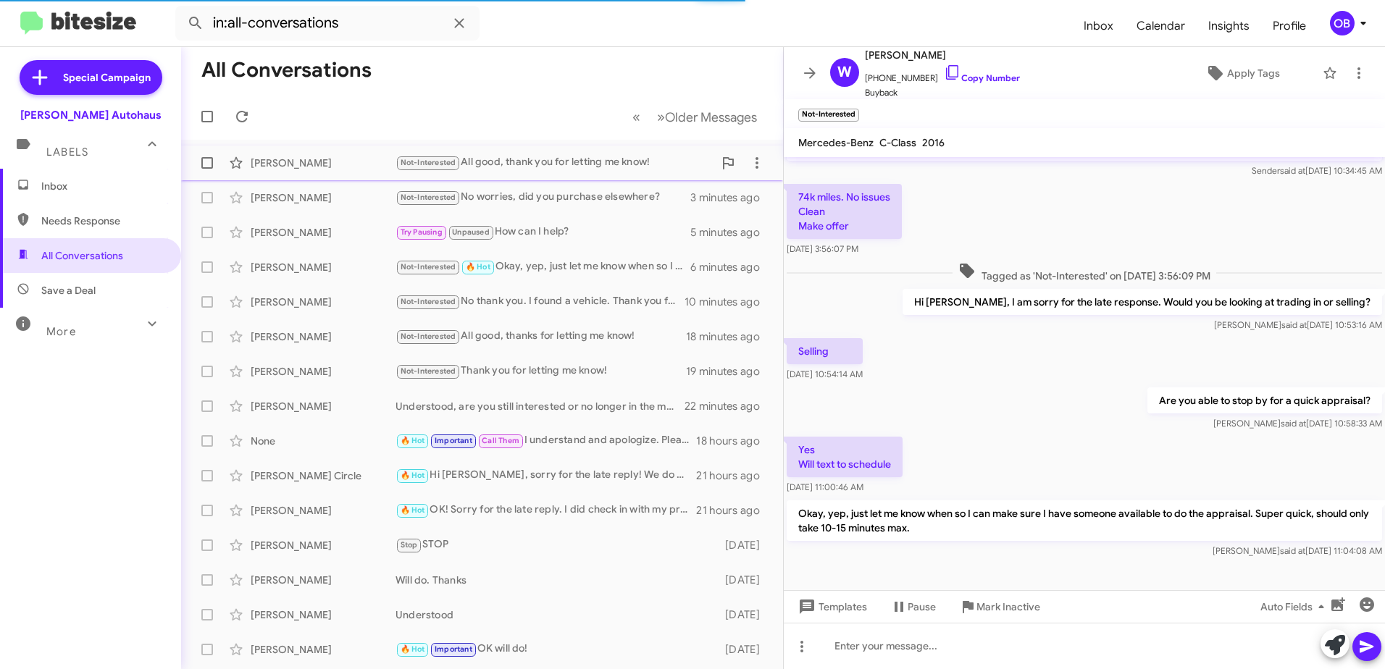
click at [564, 156] on div "Not-Interested All good, thank you for letting me know!" at bounding box center [555, 162] width 318 height 17
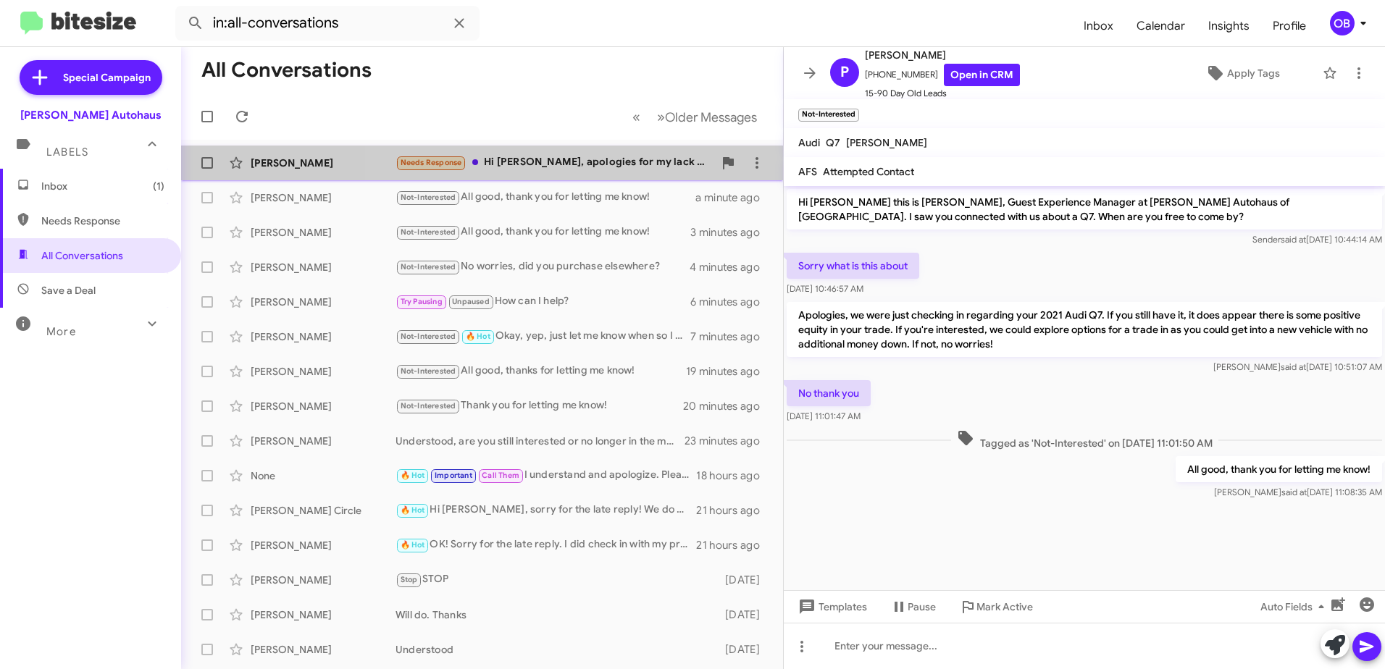
click at [590, 167] on div "Needs Response Hi Aubrey, apologies for my lack of availability / response. Hon…" at bounding box center [555, 162] width 318 height 17
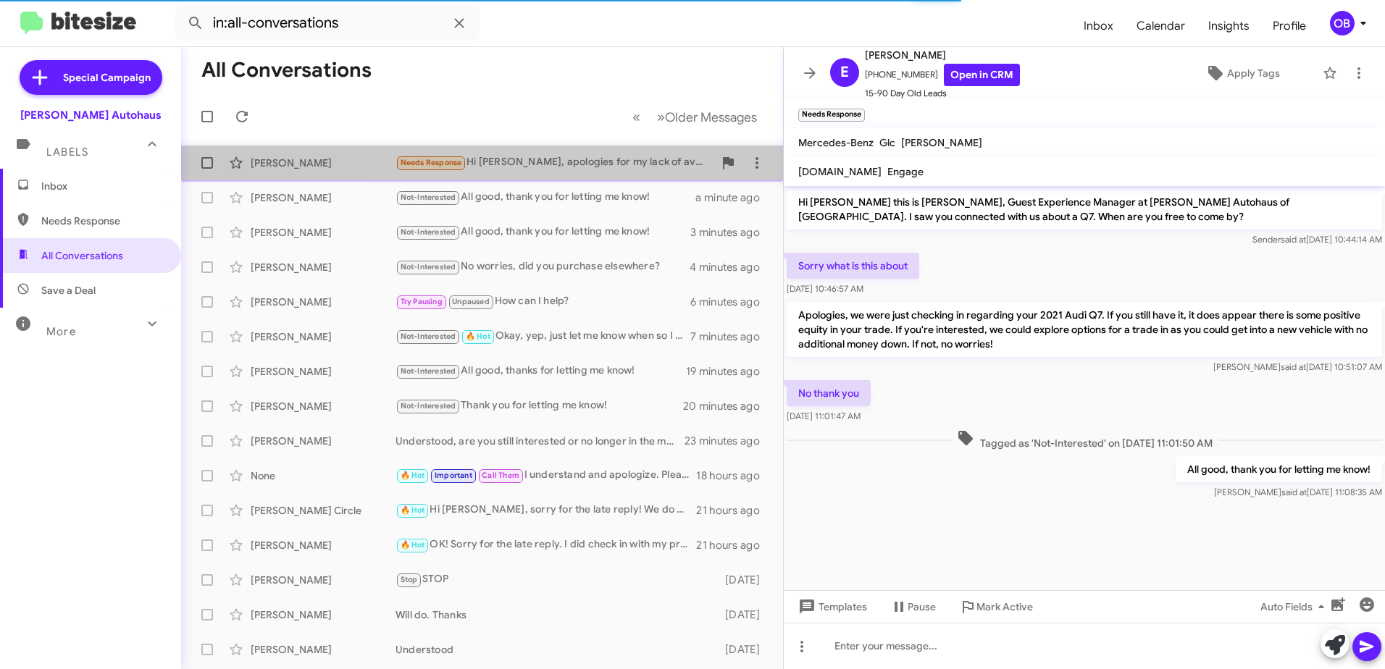
click at [637, 164] on div "Needs Response Hi Aubrey, apologies for my lack of availability / response. Hon…" at bounding box center [555, 162] width 318 height 17
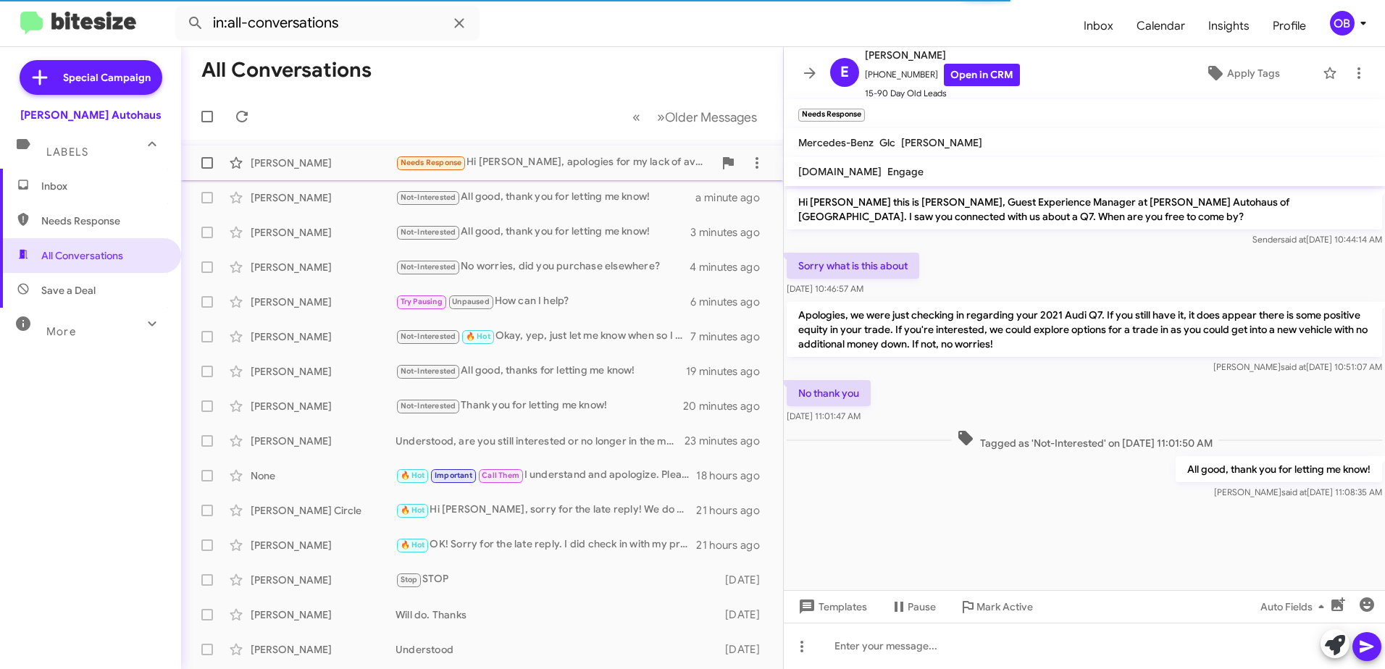
scroll to position [25, 0]
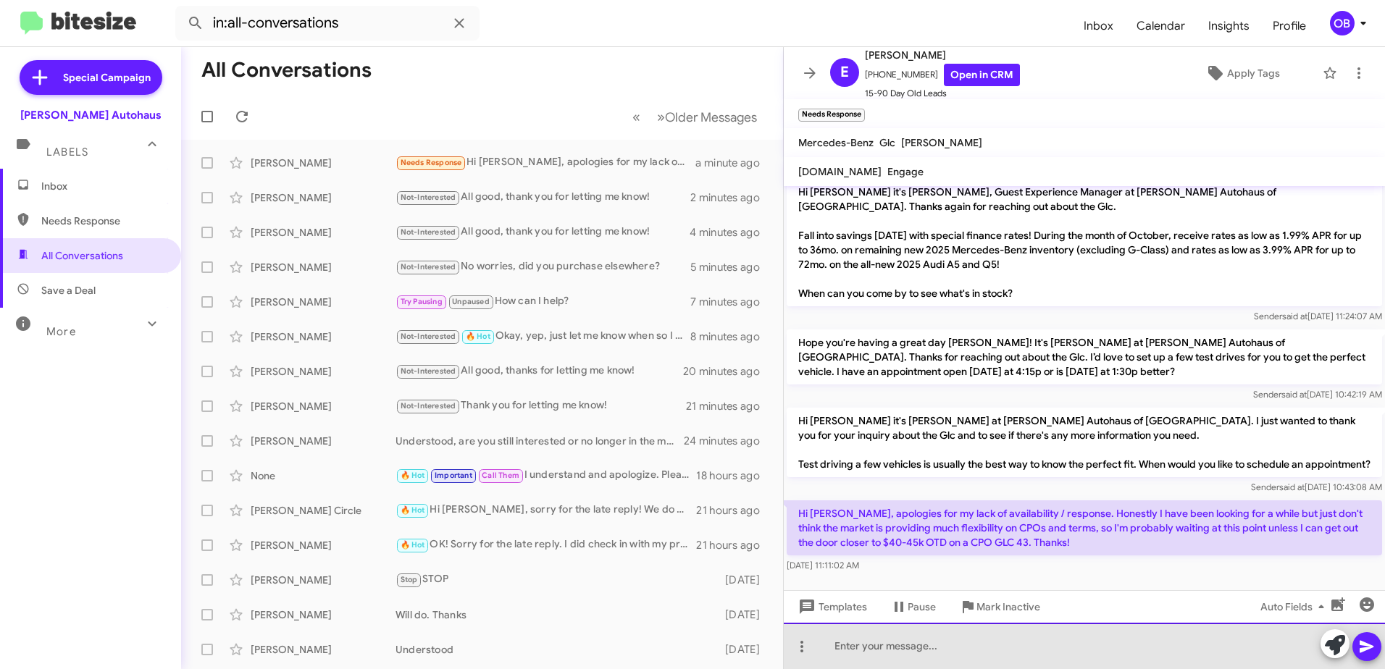
click at [865, 660] on div at bounding box center [1084, 646] width 601 height 46
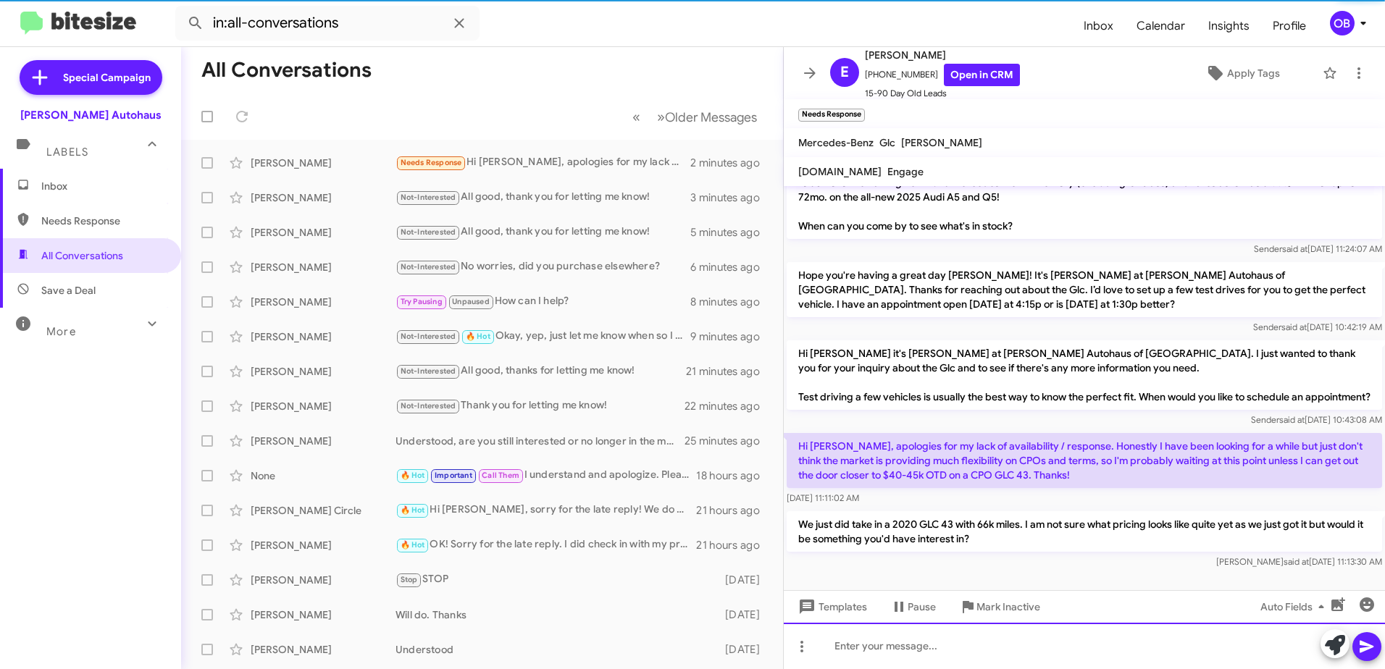
scroll to position [92, 0]
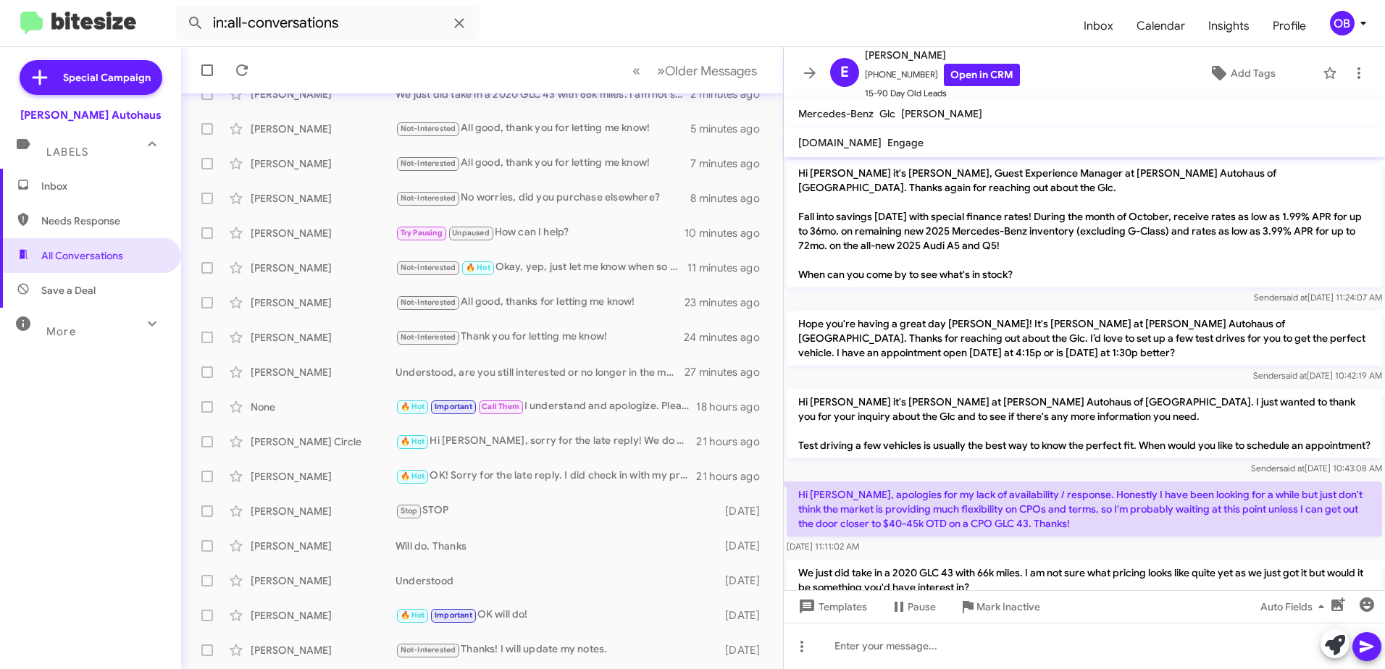
scroll to position [172, 0]
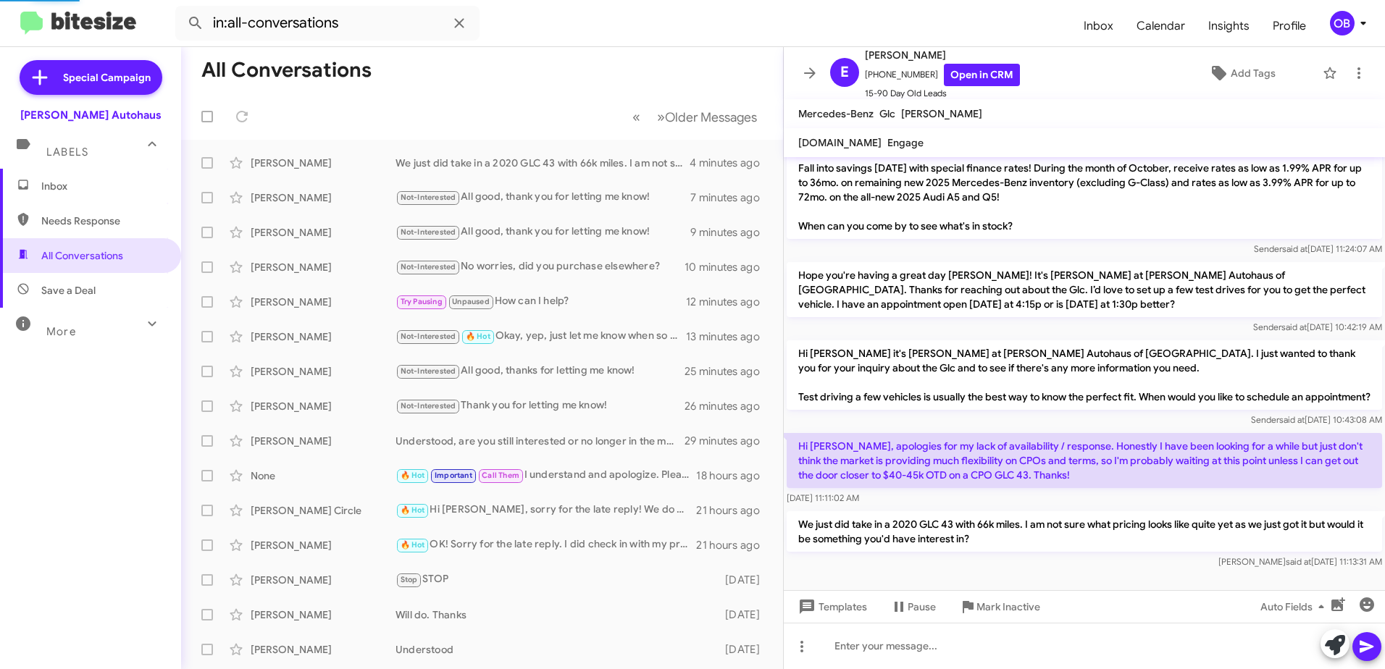
scroll to position [130, 0]
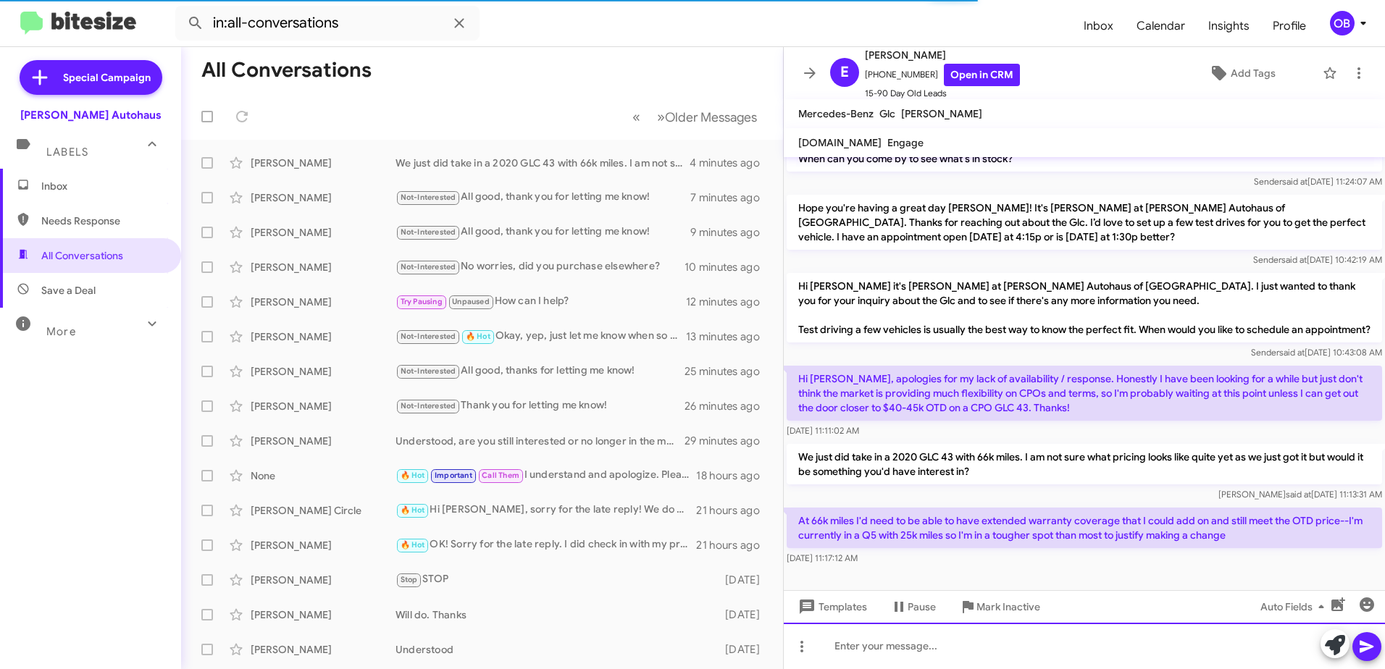
click at [968, 667] on div at bounding box center [1084, 646] width 601 height 46
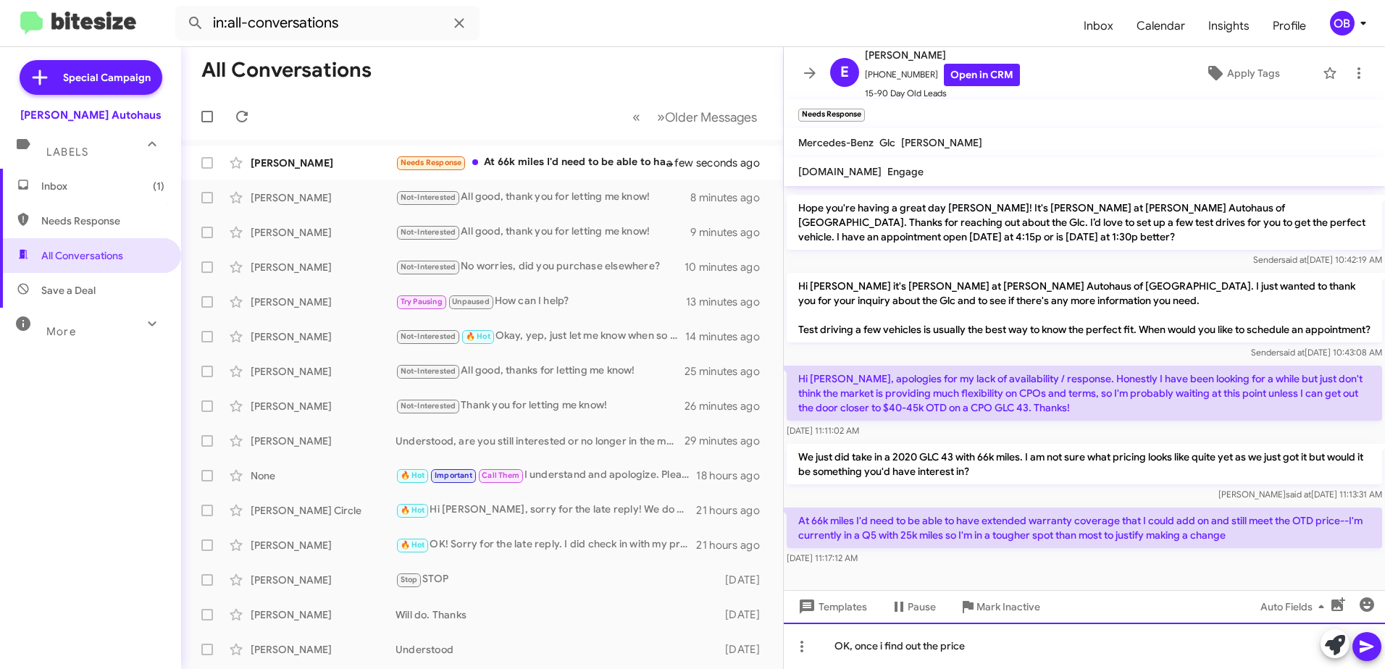
scroll to position [159, 0]
click at [878, 651] on div "OK, once i find out the price" at bounding box center [1084, 646] width 601 height 46
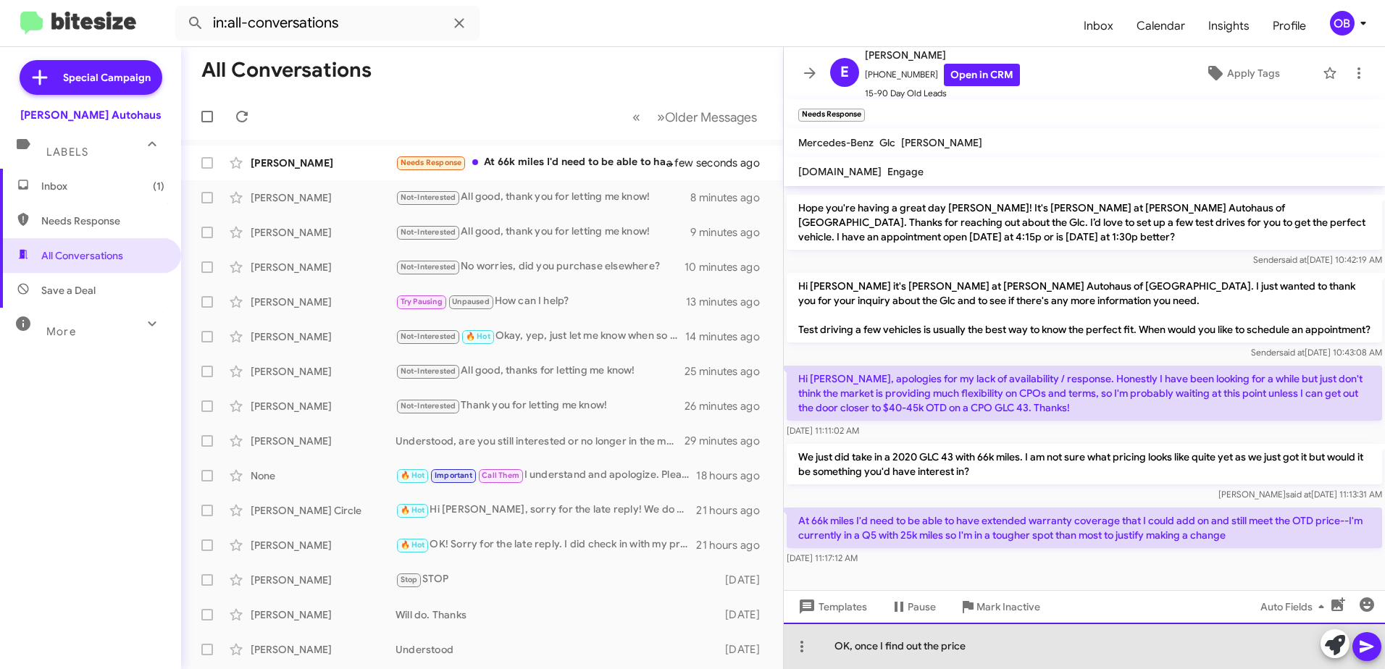
click at [1061, 647] on div "OK, once I find out the price" at bounding box center [1084, 646] width 601 height 46
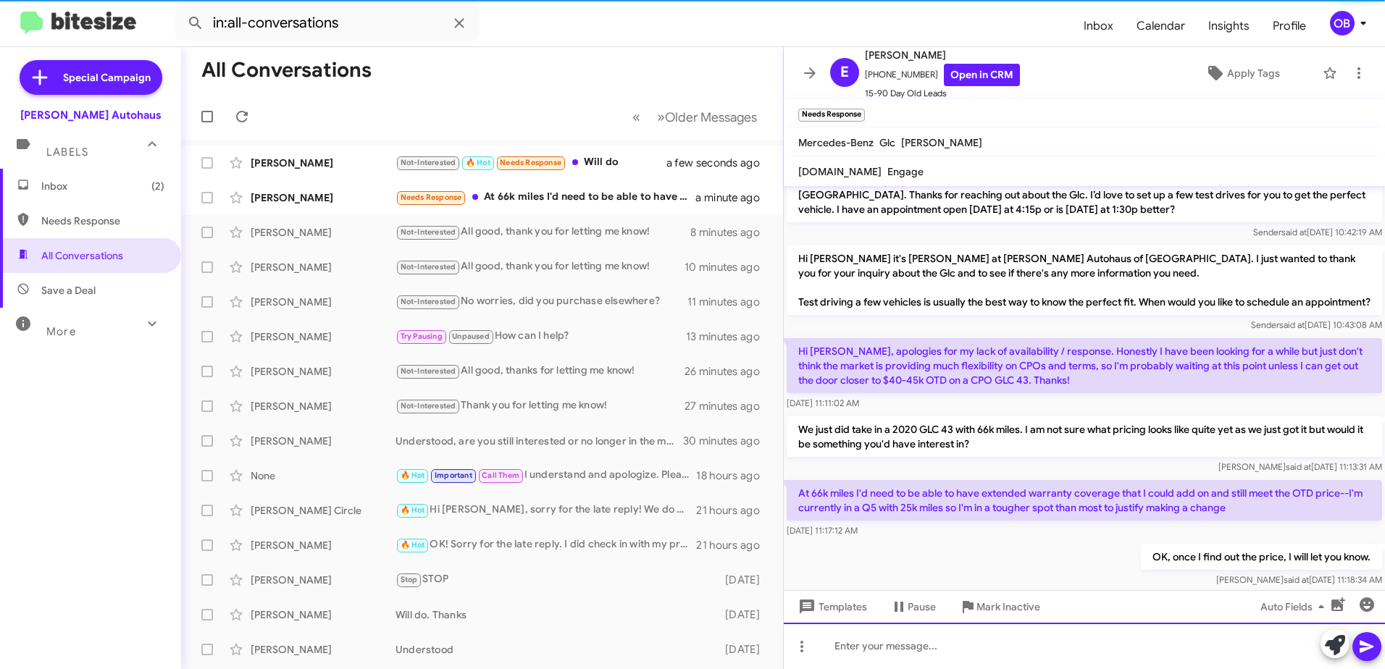
scroll to position [212, 0]
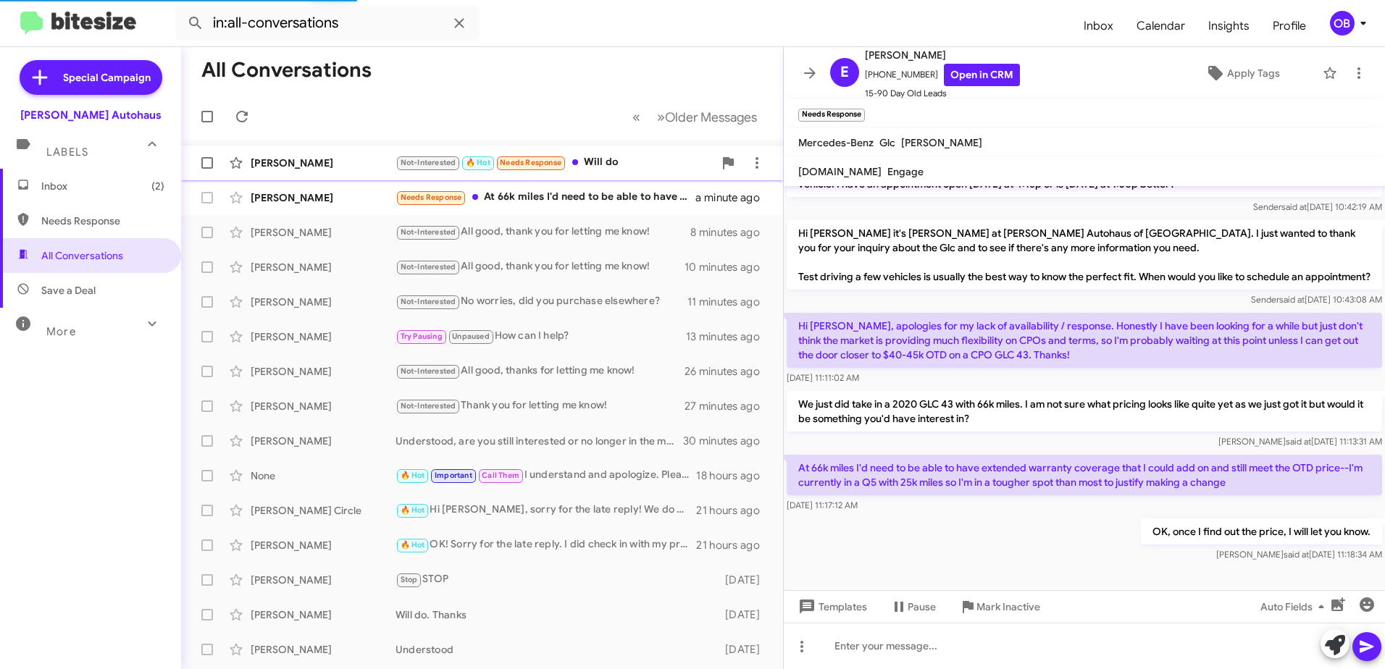
click at [357, 170] on div "William Burt Not-Interested 🔥 Hot Needs Response Will do a few seconds ago" at bounding box center [482, 163] width 579 height 29
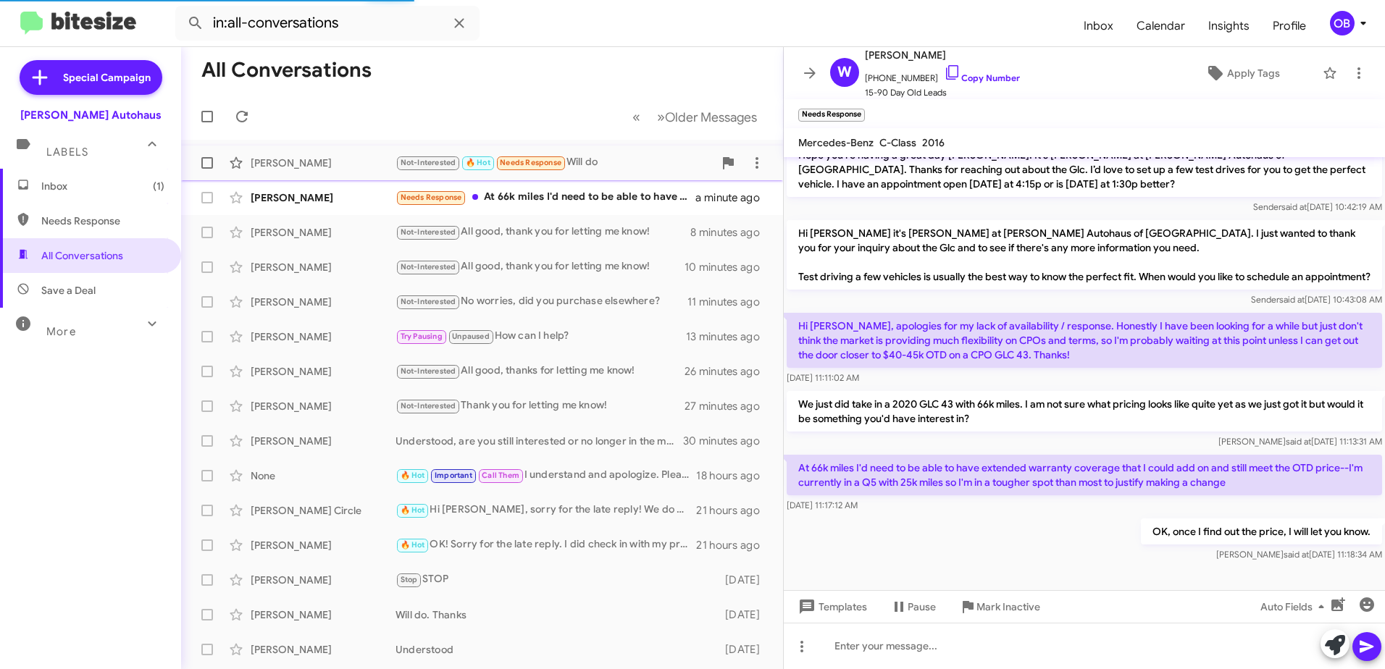
scroll to position [183, 0]
click at [645, 197] on div "Needs Response At 66k miles I'd need to be able to have extended warranty cover…" at bounding box center [555, 197] width 318 height 17
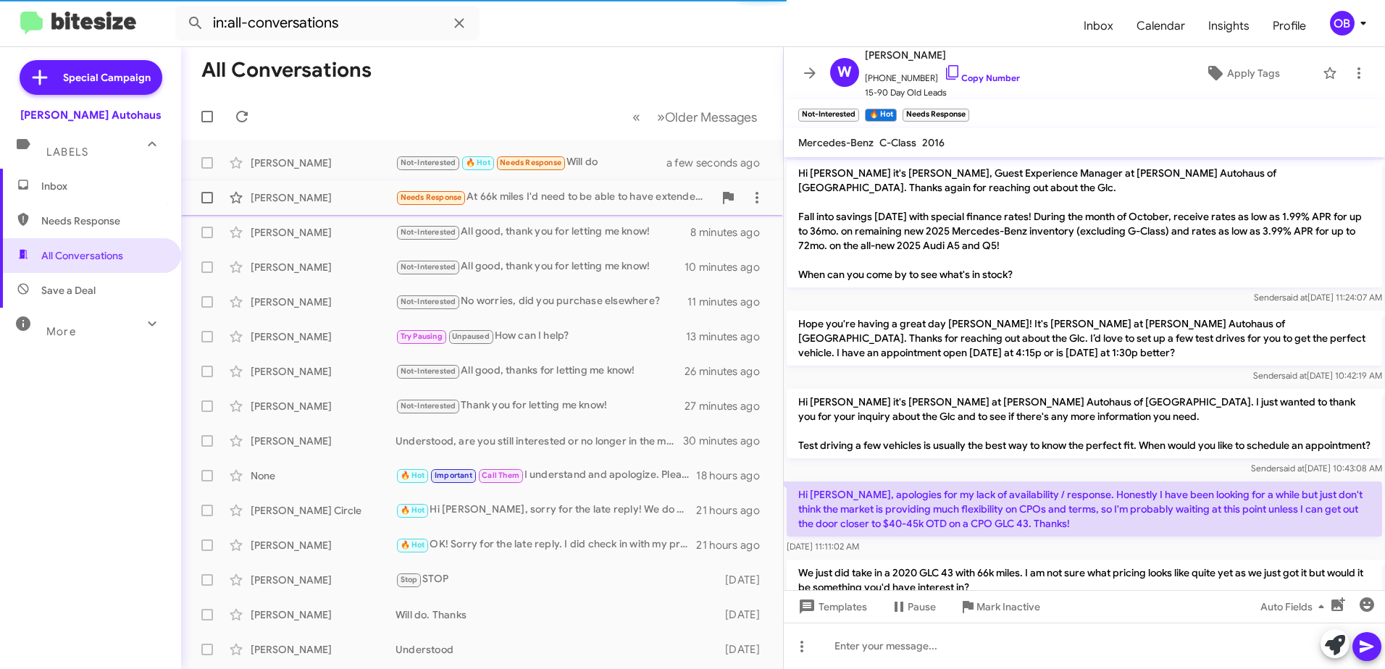
click at [581, 201] on div "Needs Response At 66k miles I'd need to be able to have extended warranty cover…" at bounding box center [555, 197] width 318 height 17
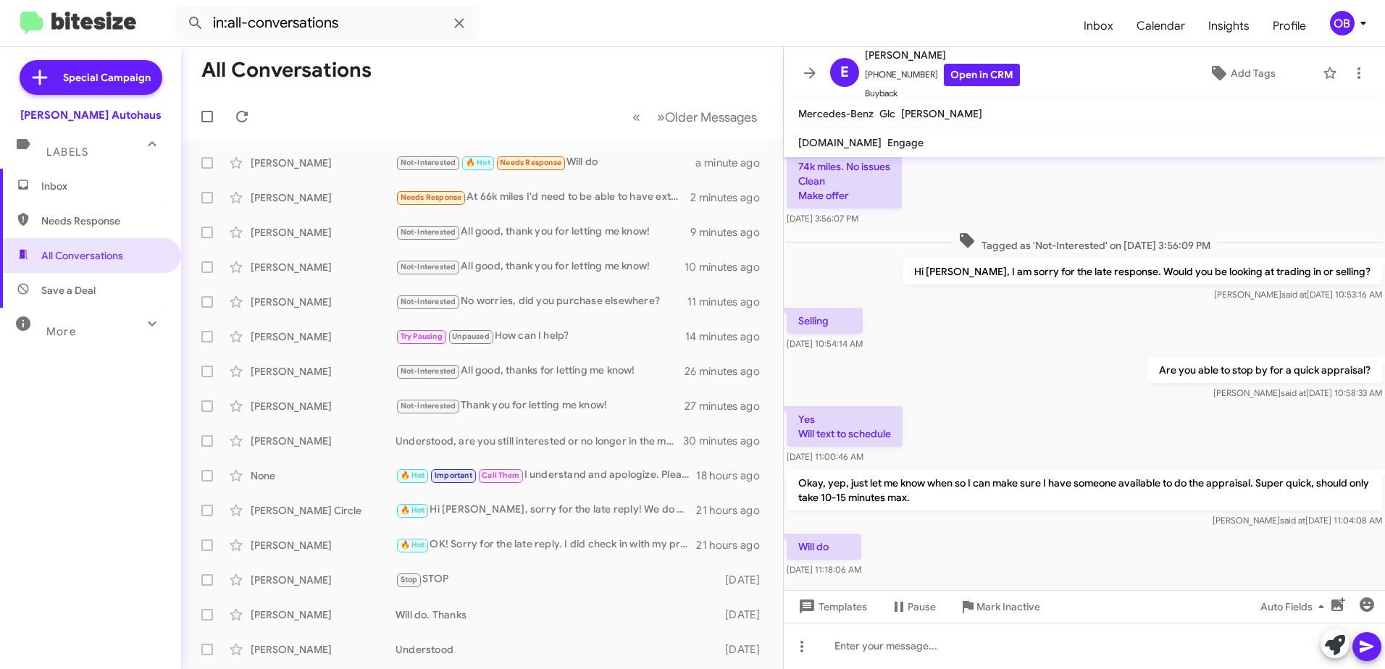
scroll to position [136, 0]
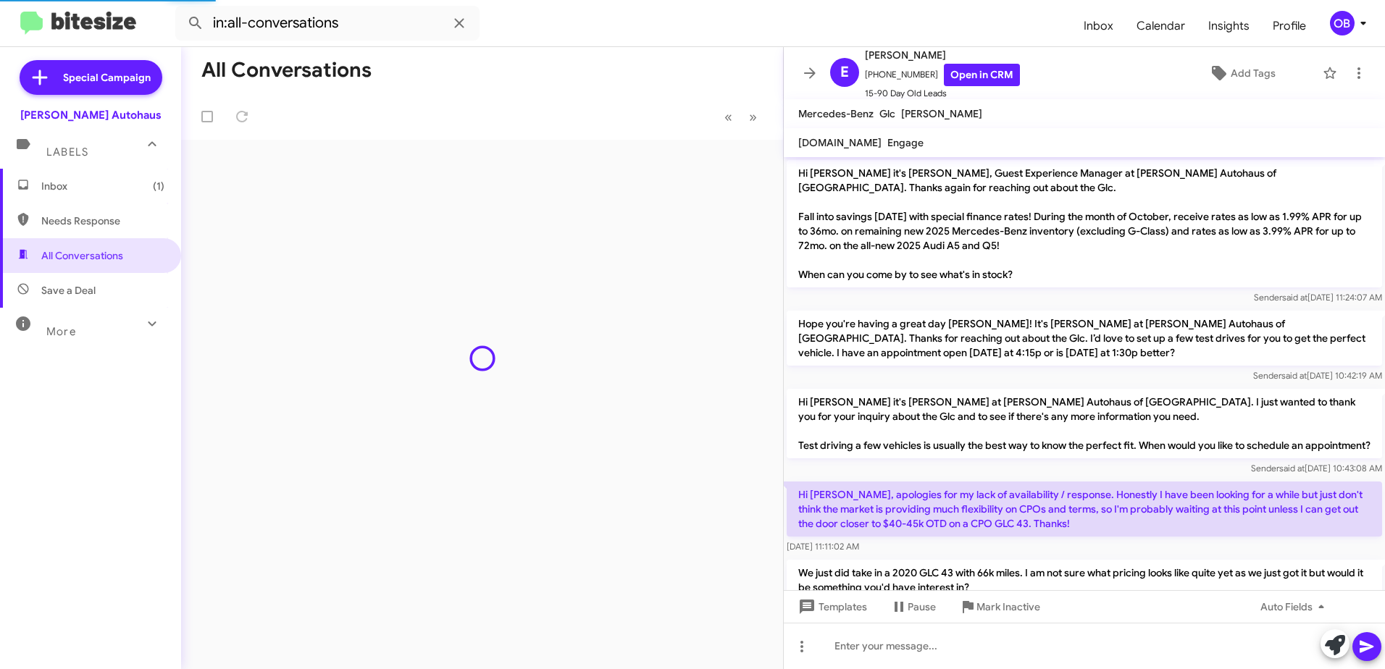
scroll to position [183, 0]
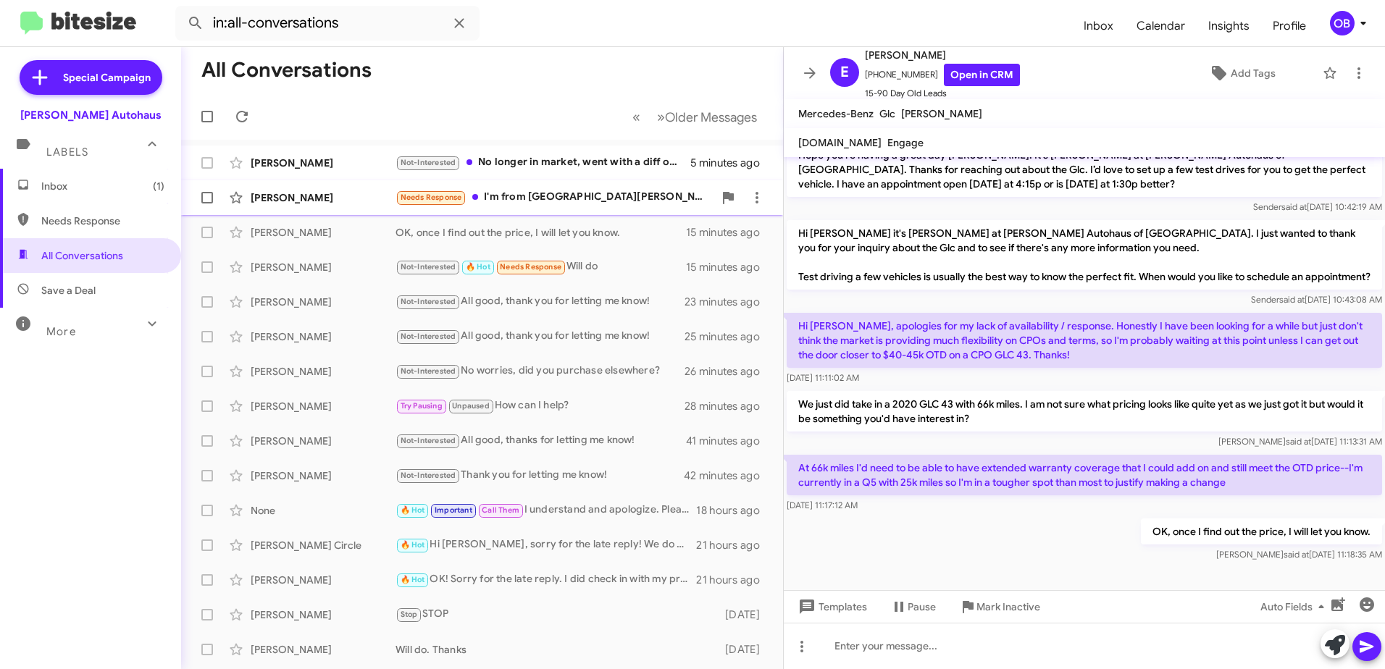
click at [623, 199] on div "Needs Response I'm from [GEOGRAPHIC_DATA][PERSON_NAME]" at bounding box center [555, 197] width 318 height 17
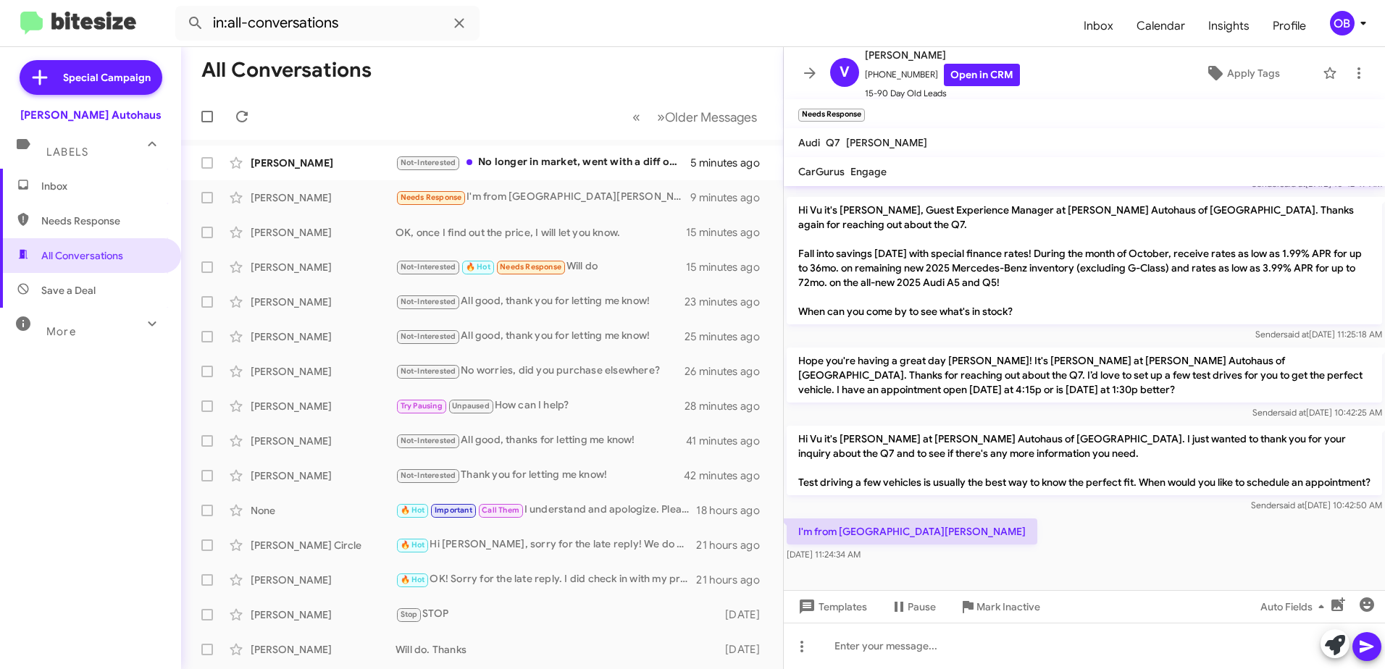
scroll to position [256, 0]
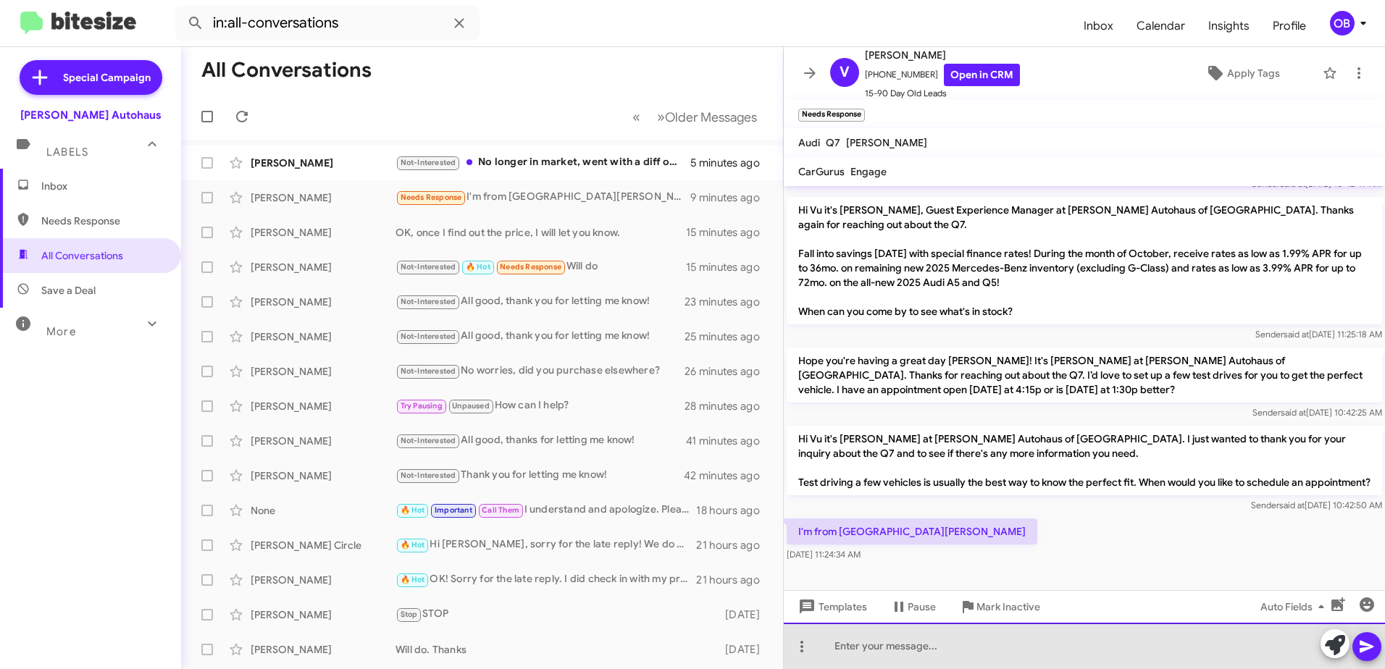
click at [955, 635] on div at bounding box center [1084, 646] width 601 height 46
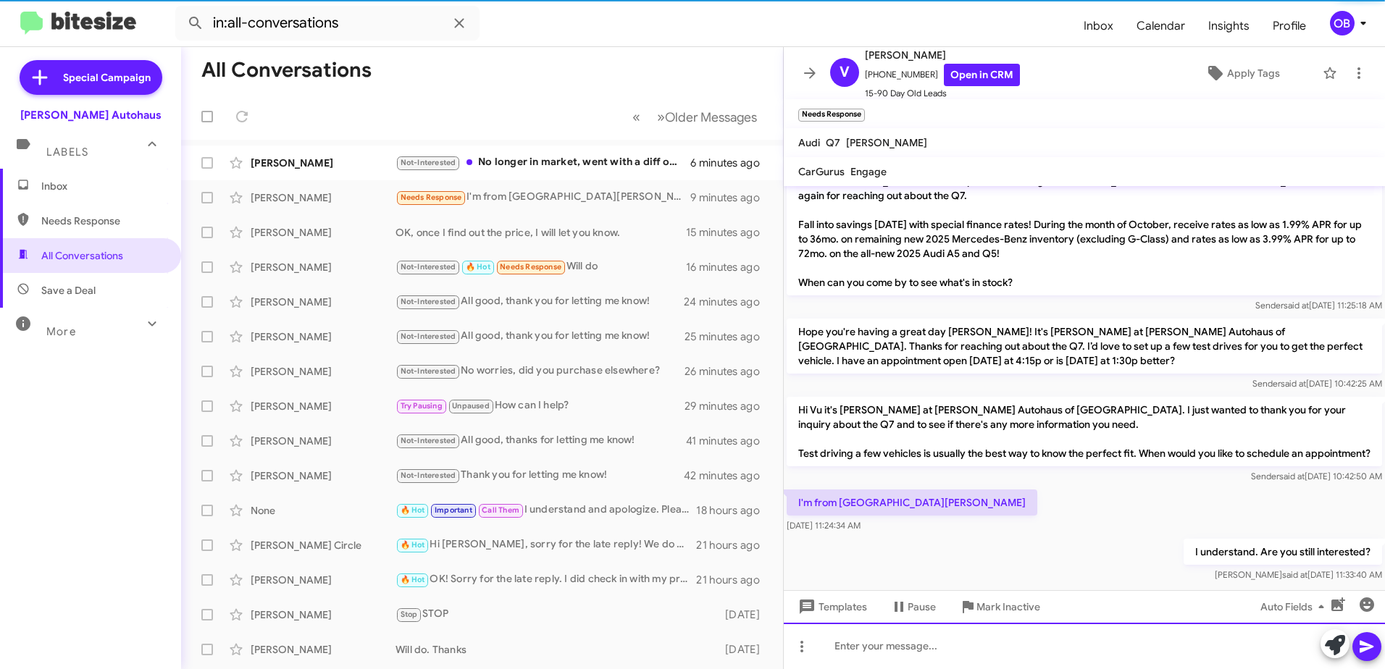
scroll to position [0, 0]
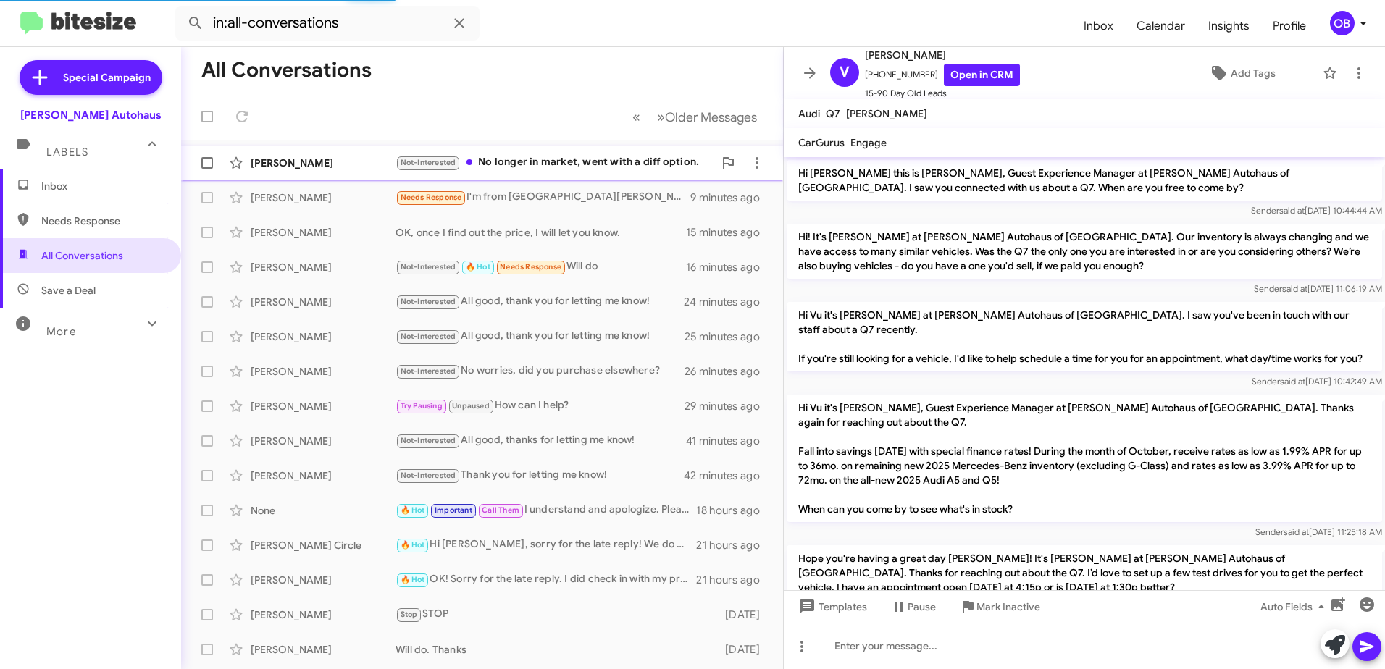
click at [527, 158] on div "Not-Interested No longer in market, went with a diff option." at bounding box center [555, 162] width 318 height 17
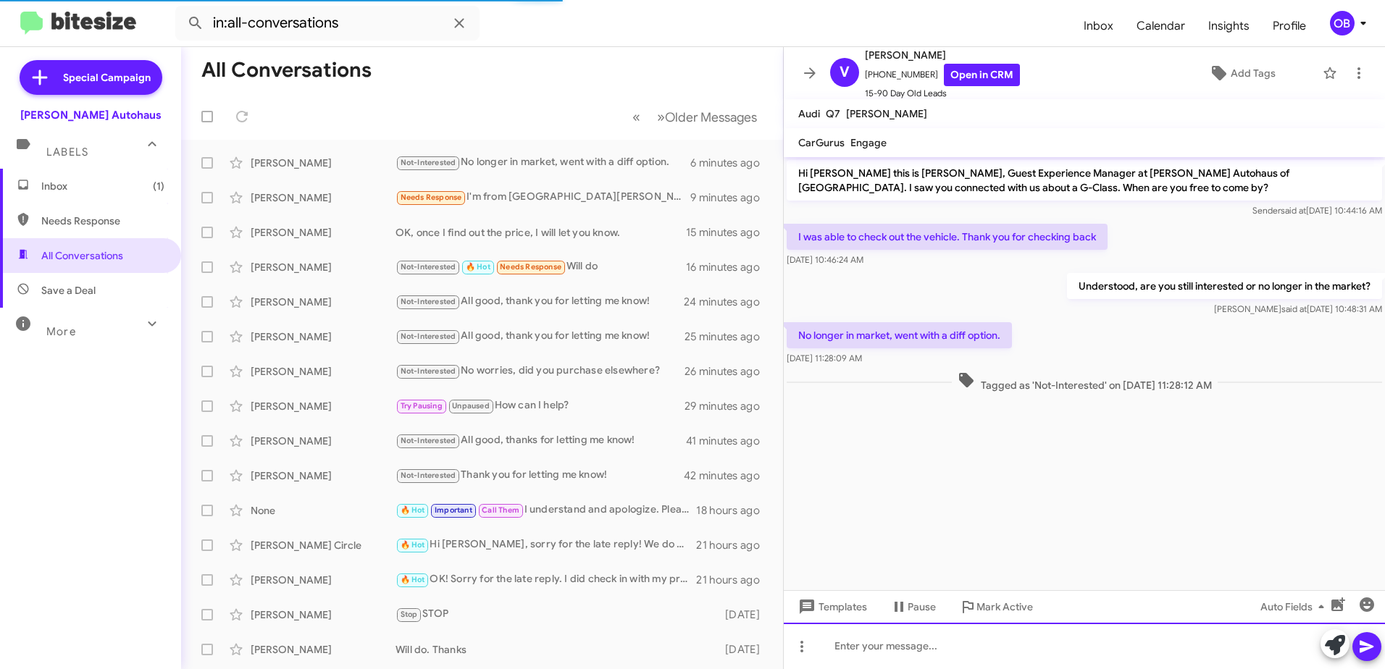
click at [890, 645] on div at bounding box center [1084, 646] width 601 height 46
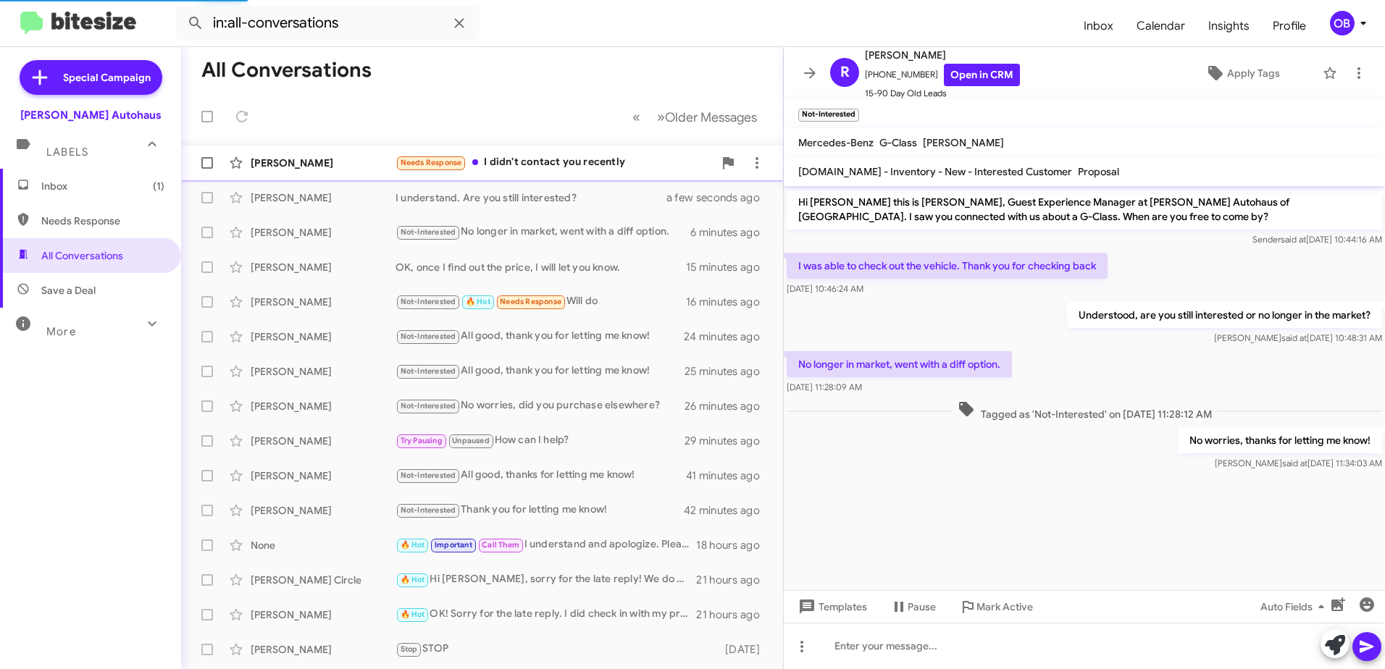
click at [561, 159] on div "Needs Response I didn't contact you recently" at bounding box center [555, 162] width 318 height 17
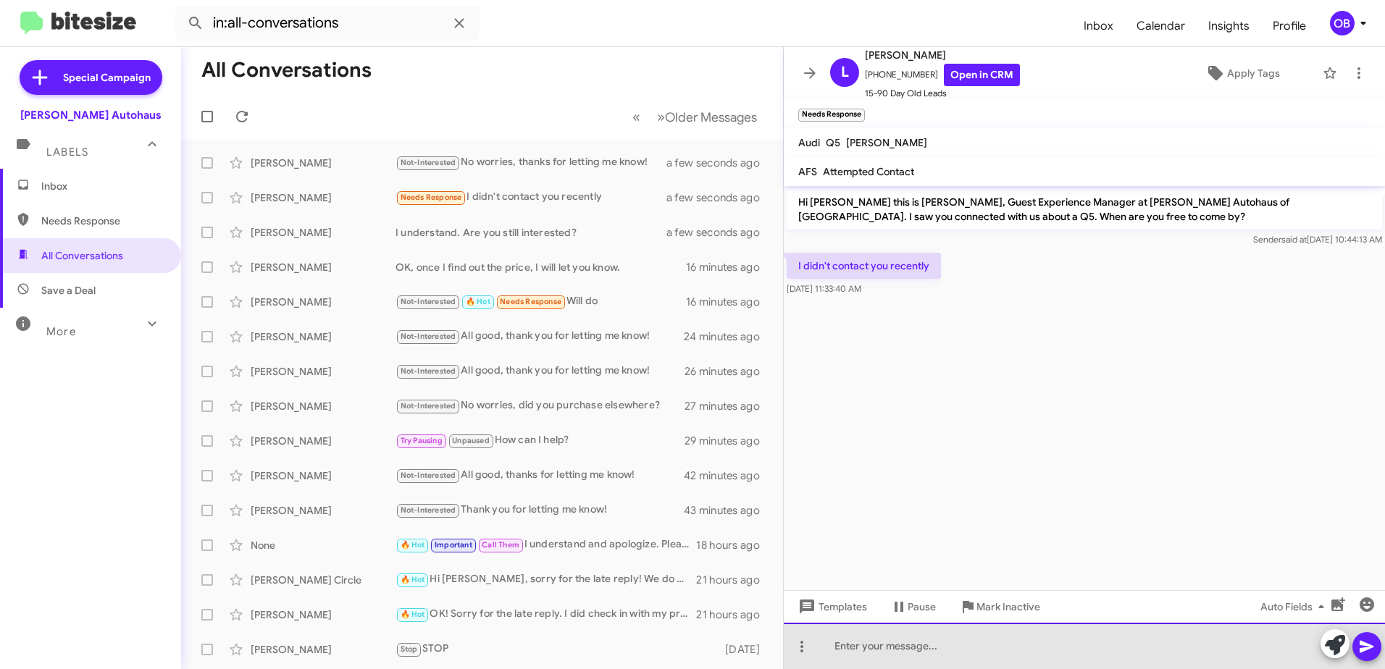
click at [932, 647] on div at bounding box center [1084, 646] width 601 height 46
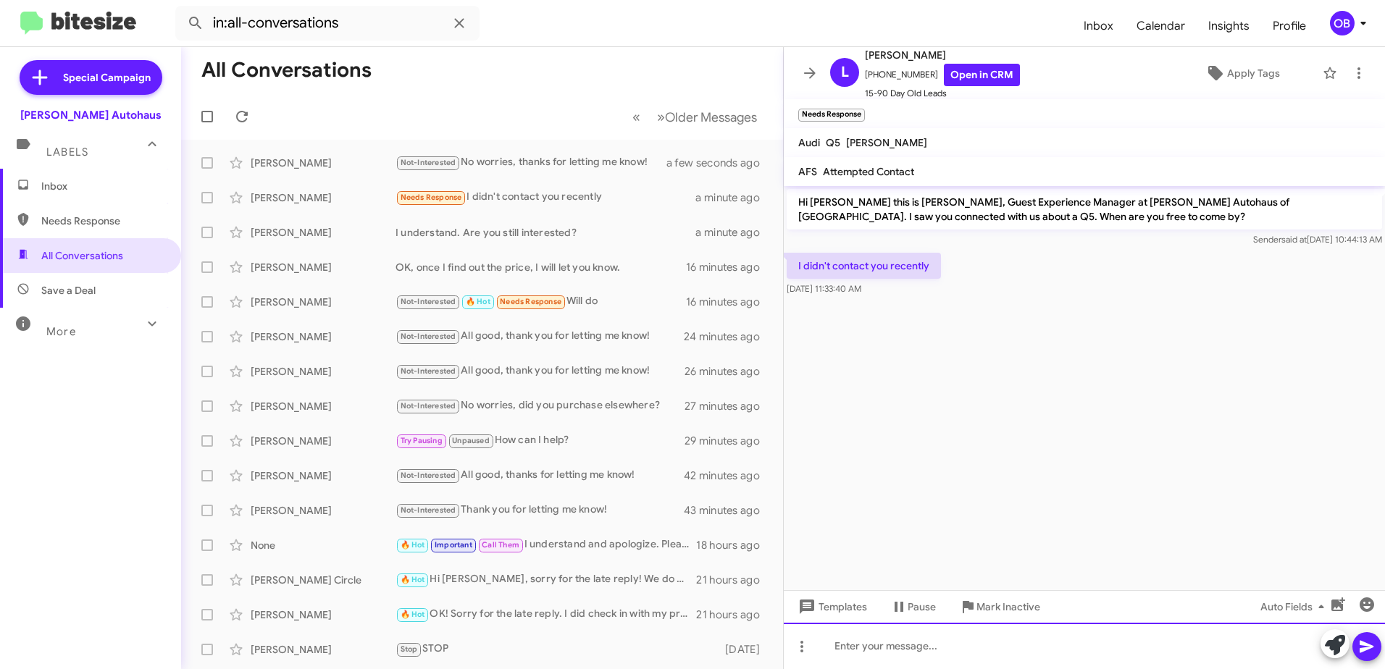
click at [858, 635] on div at bounding box center [1084, 646] width 601 height 46
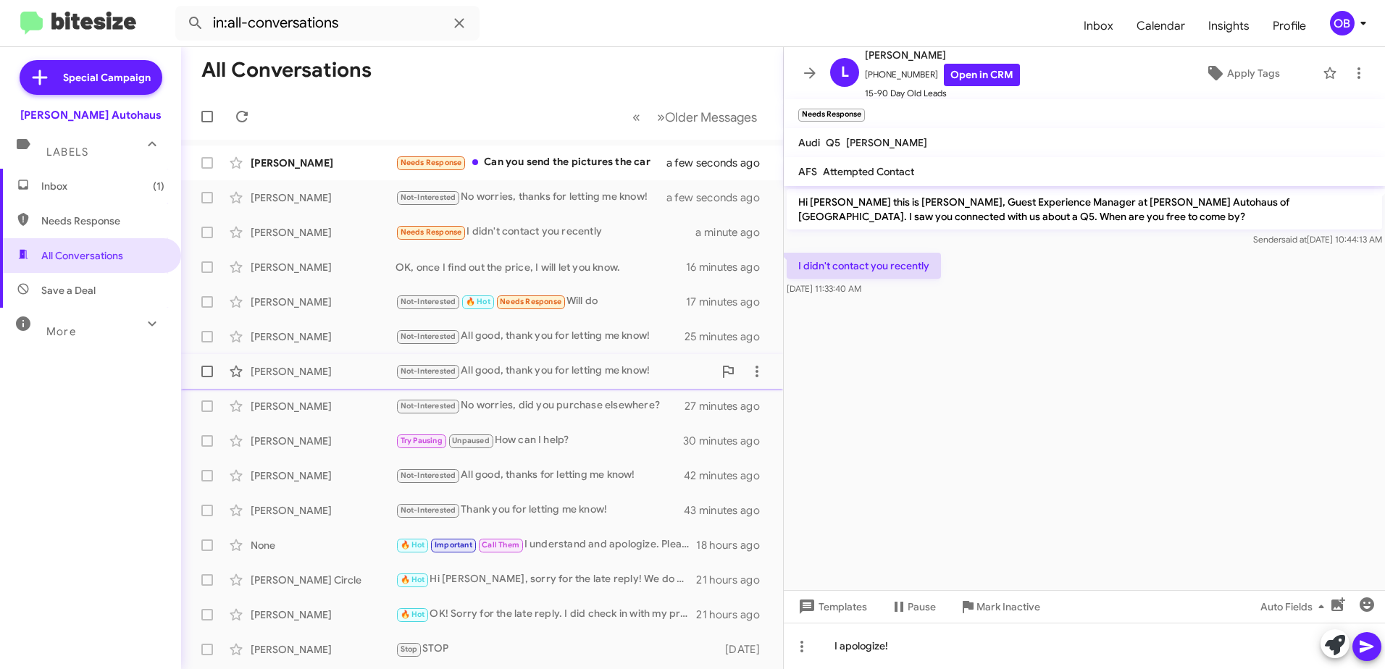
click at [579, 364] on div "Not-Interested All good, thank you for letting me know!" at bounding box center [555, 371] width 318 height 17
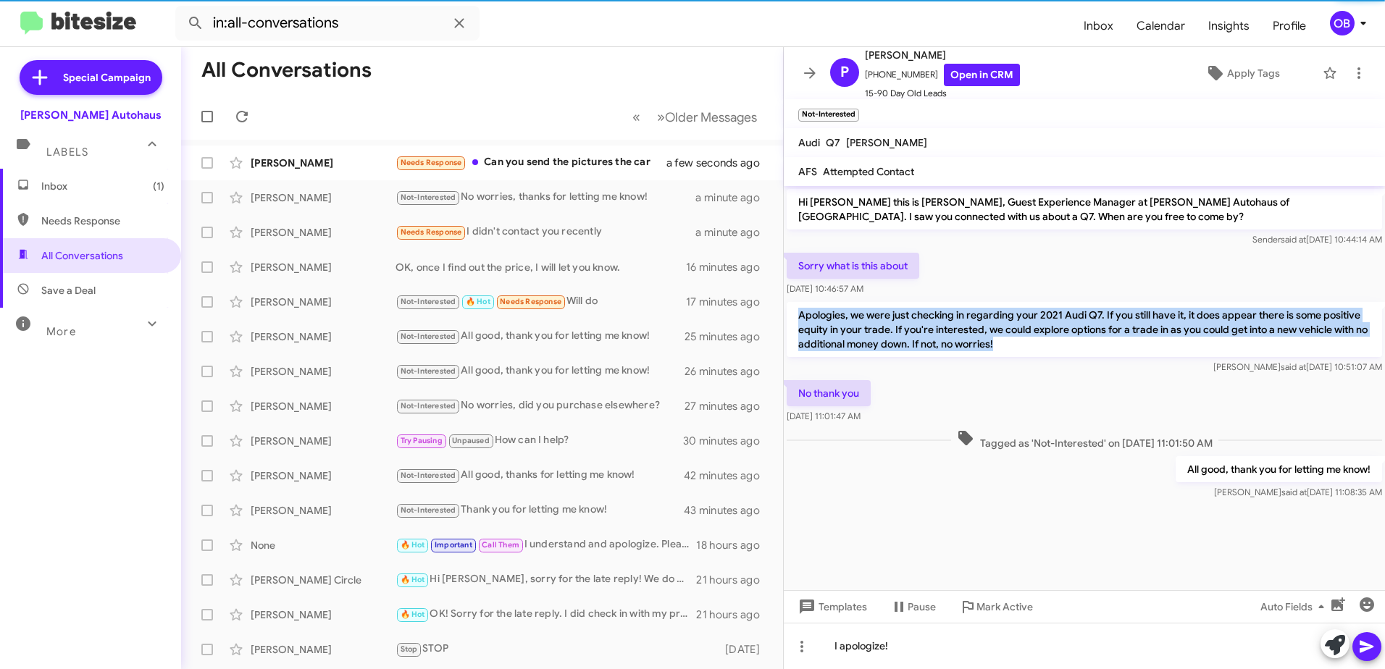
drag, startPoint x: 1012, startPoint y: 338, endPoint x: 790, endPoint y: 309, distance: 223.7
click at [790, 309] on p "Apologies, we were just checking in regarding your 2021 Audi Q7. If you still h…" at bounding box center [1085, 329] width 596 height 55
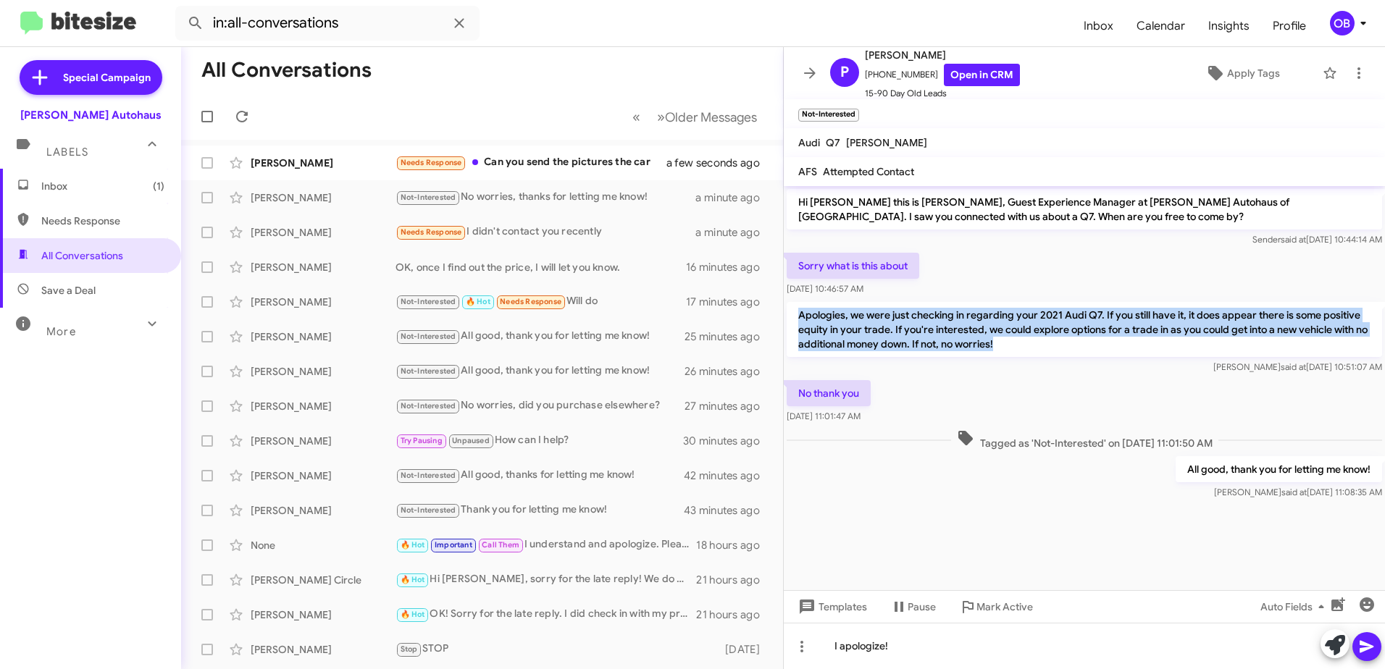
copy p "Apologies, we were just checking in regarding your 2021 Audi Q7. If you still h…"
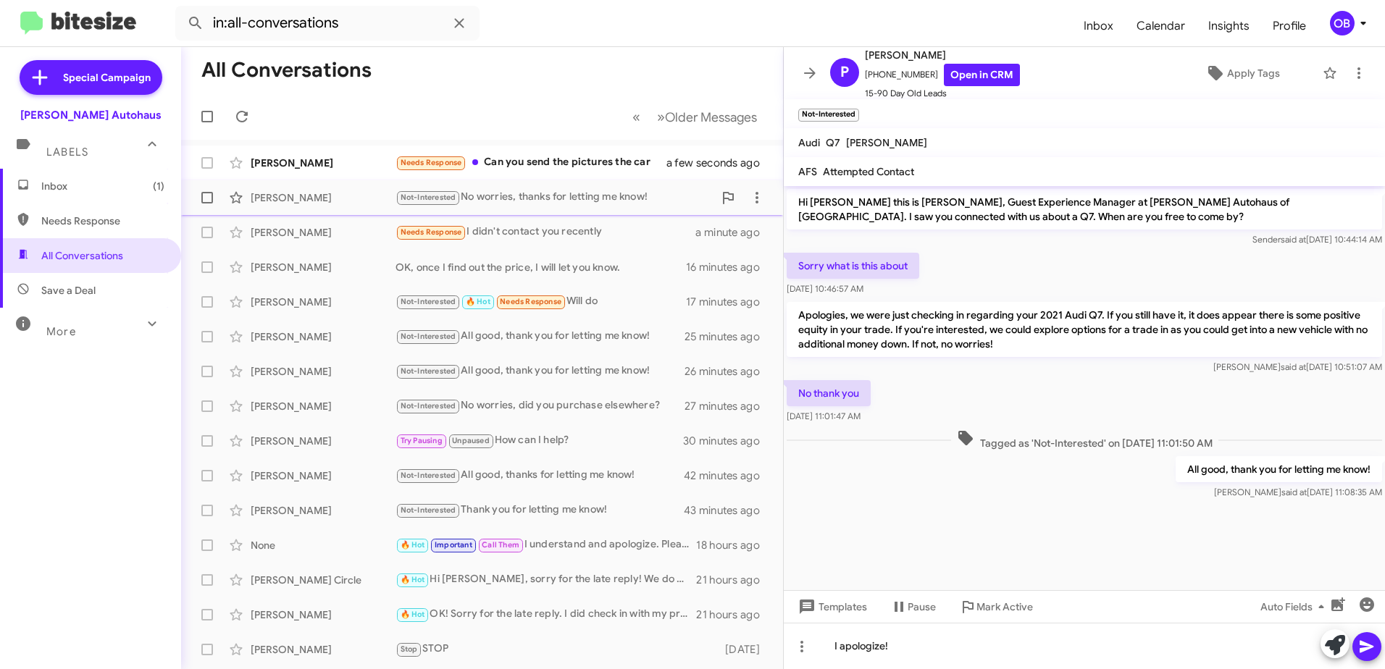
click at [555, 185] on div "Rusheeth Thummalapally Not-Interested No worries, thanks for letting me know! a…" at bounding box center [482, 197] width 579 height 29
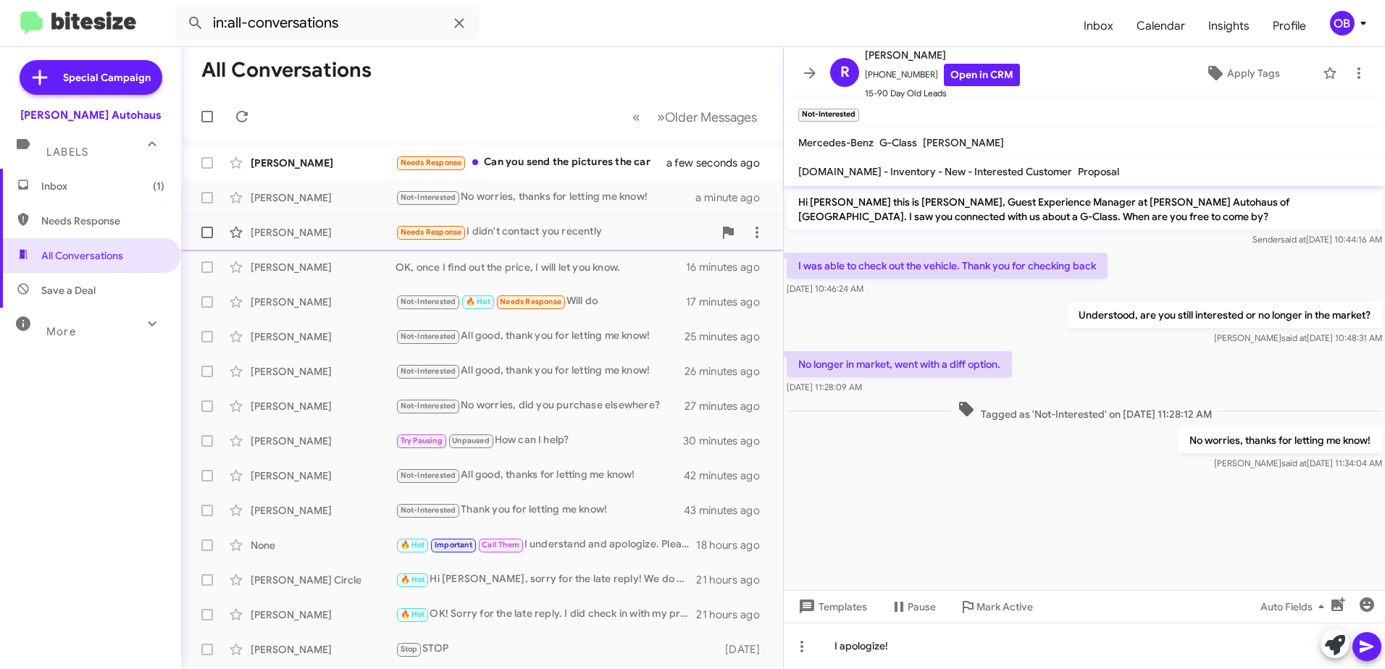
click at [556, 239] on div "Needs Response I didn't contact you recently" at bounding box center [555, 232] width 318 height 17
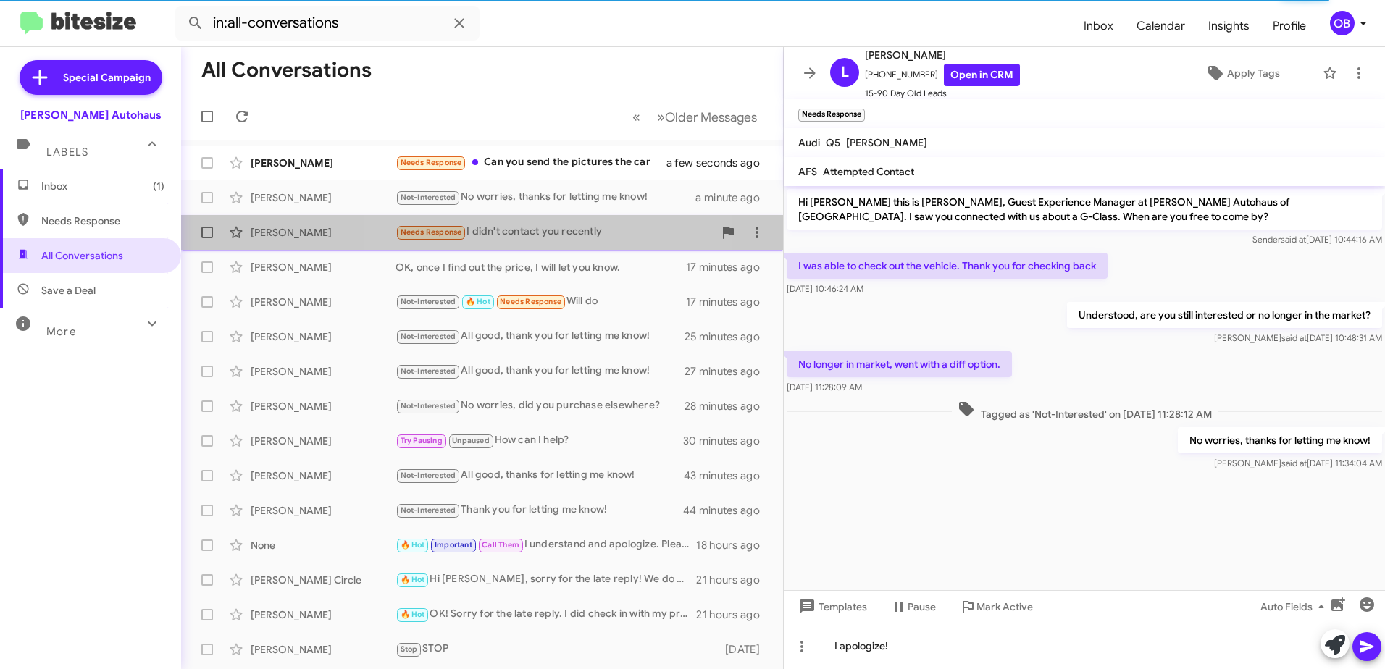
click at [554, 220] on div "Ling Kuo Needs Response I didn't contact you recently a minute ago" at bounding box center [482, 232] width 579 height 29
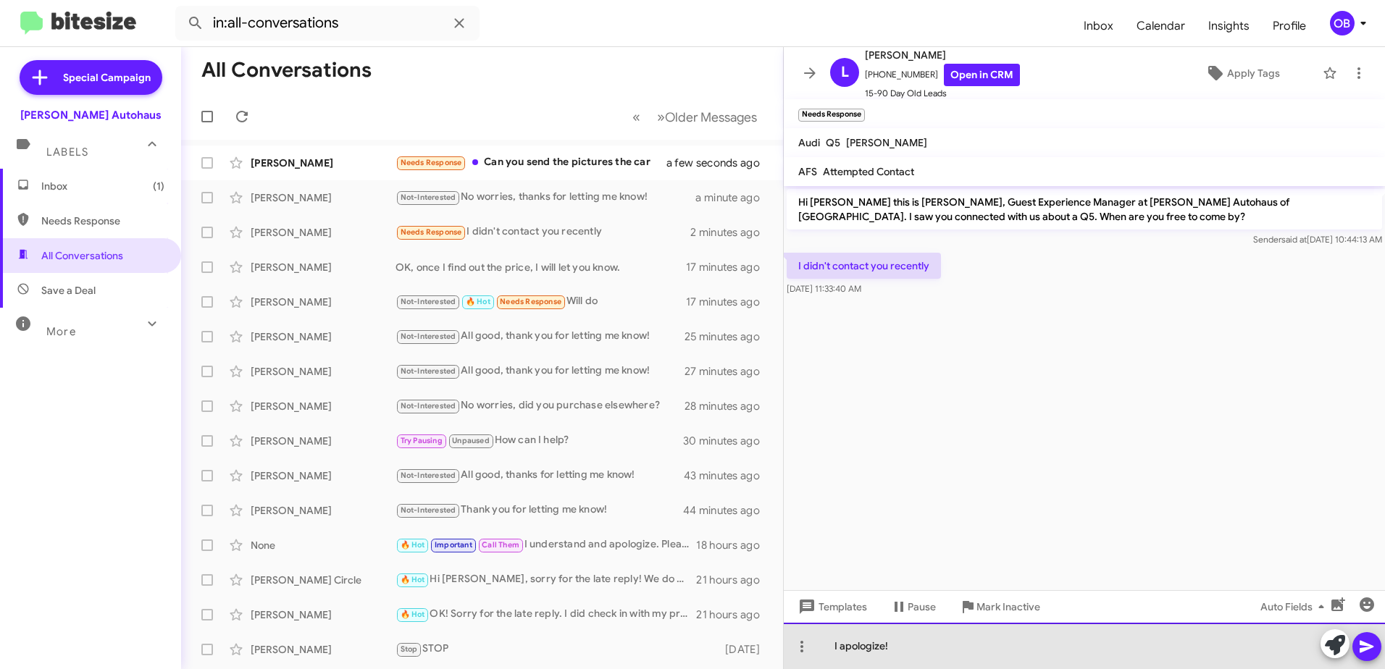
drag, startPoint x: 898, startPoint y: 649, endPoint x: 825, endPoint y: 645, distance: 74.0
click at [825, 645] on div "I apologize!" at bounding box center [1084, 646] width 601 height 46
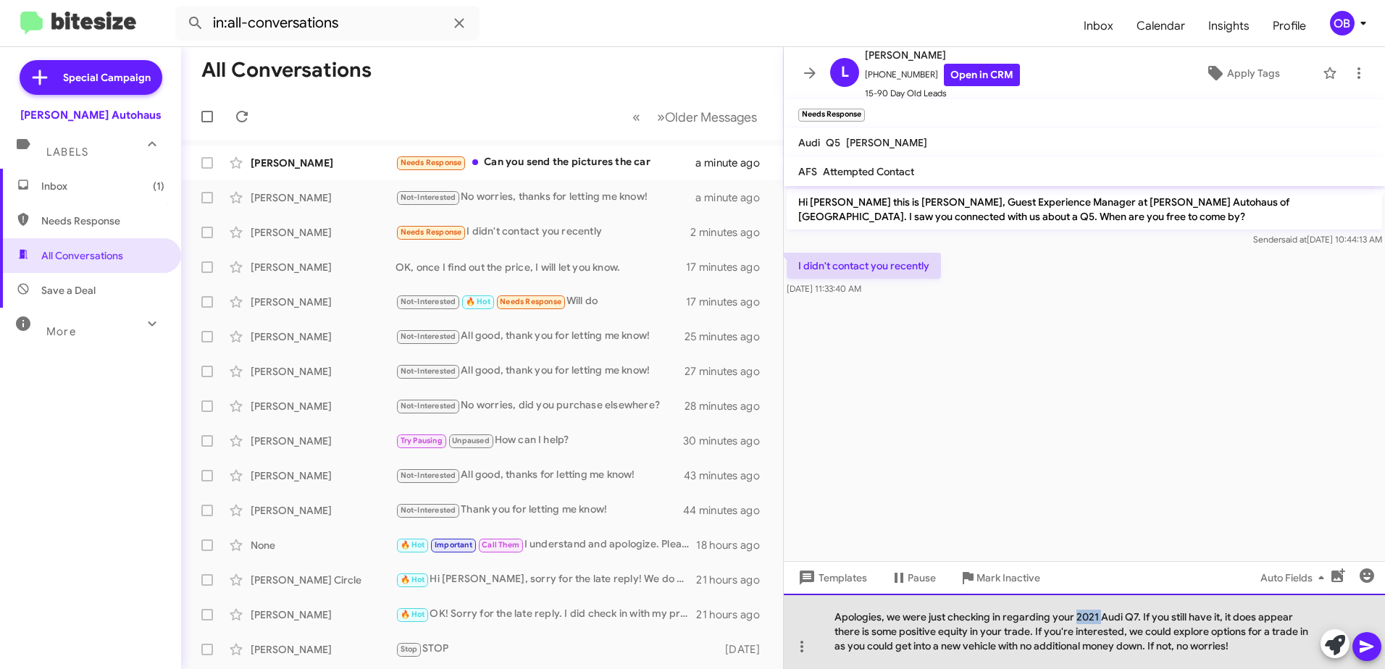
drag, startPoint x: 1103, startPoint y: 617, endPoint x: 1075, endPoint y: 619, distance: 28.4
click at [1075, 619] on div "Apologies, we were just checking in regarding your 2021 Audi Q7. If you still h…" at bounding box center [1084, 631] width 601 height 75
click at [1150, 617] on div "Apologies, we were just checking in regarding your current Audi Q7. If you stil…" at bounding box center [1084, 631] width 601 height 75
click at [1243, 641] on div "Apologies, we were just checking in regarding your current Audi Q5. If you stil…" at bounding box center [1084, 631] width 601 height 75
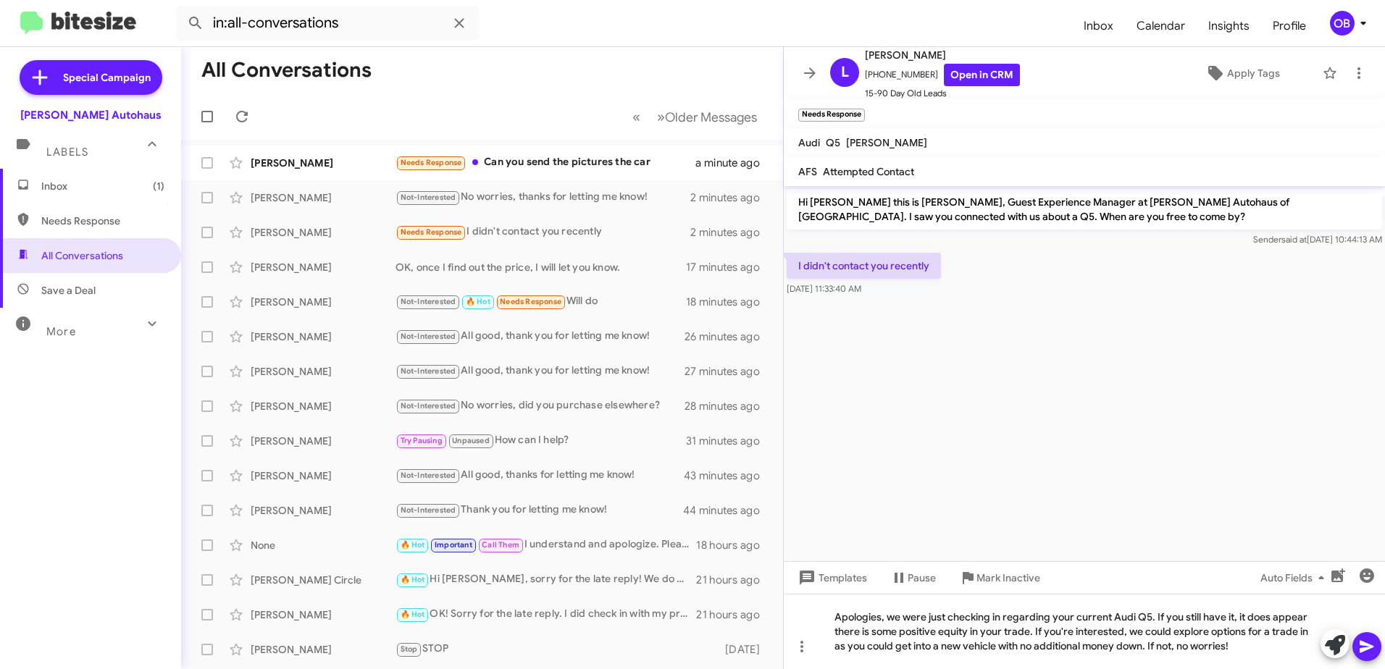
click at [1362, 647] on icon at bounding box center [1366, 646] width 17 height 17
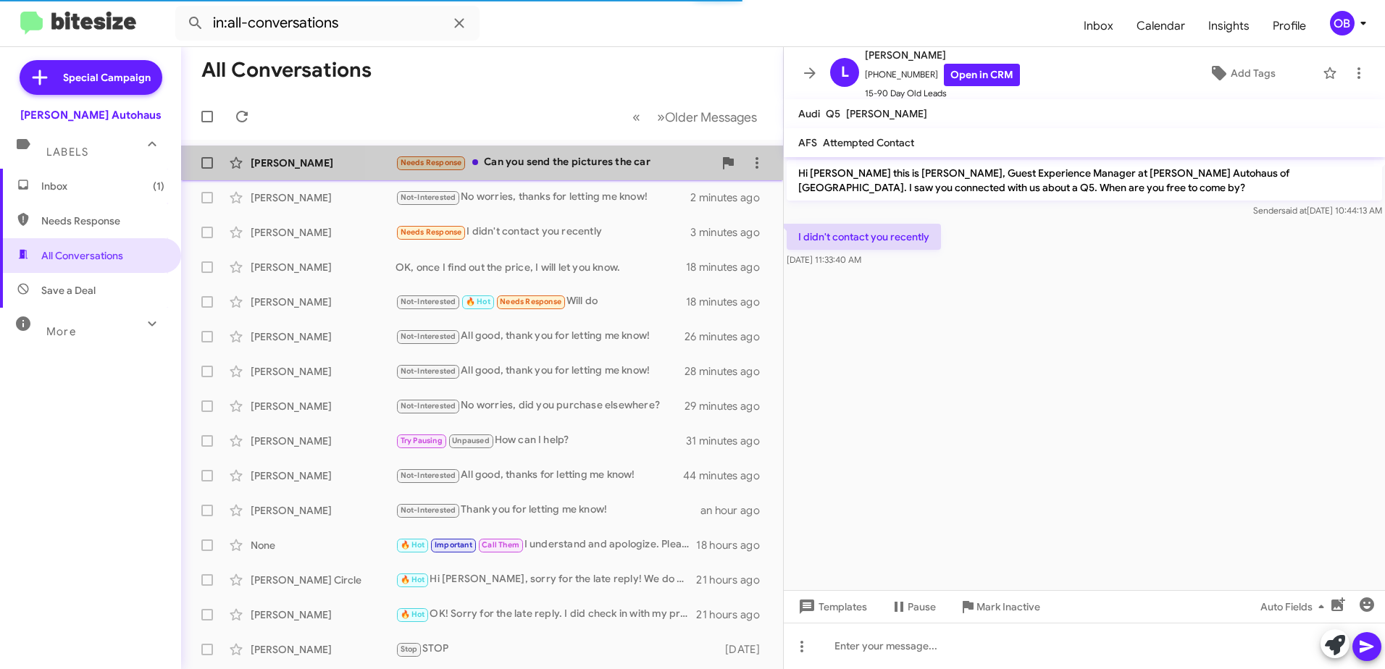
click at [629, 159] on div "Needs Response Can you send the pictures the car" at bounding box center [555, 162] width 318 height 17
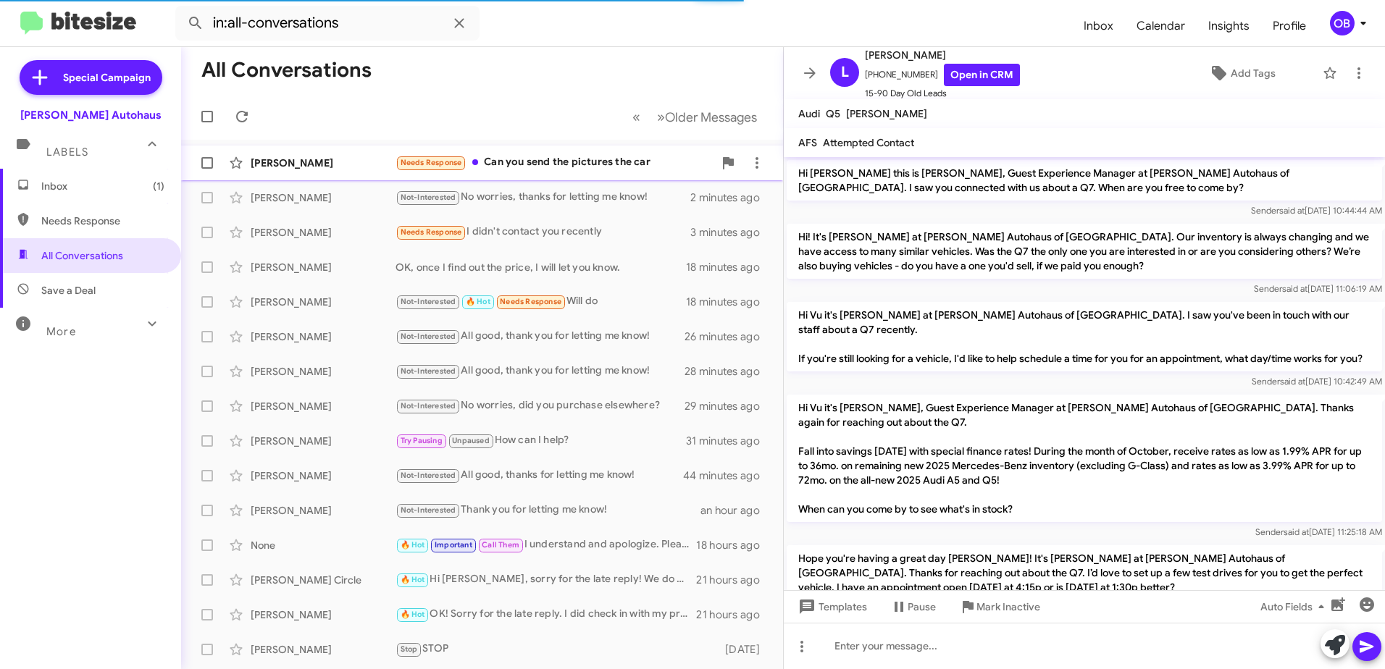
scroll to position [333, 0]
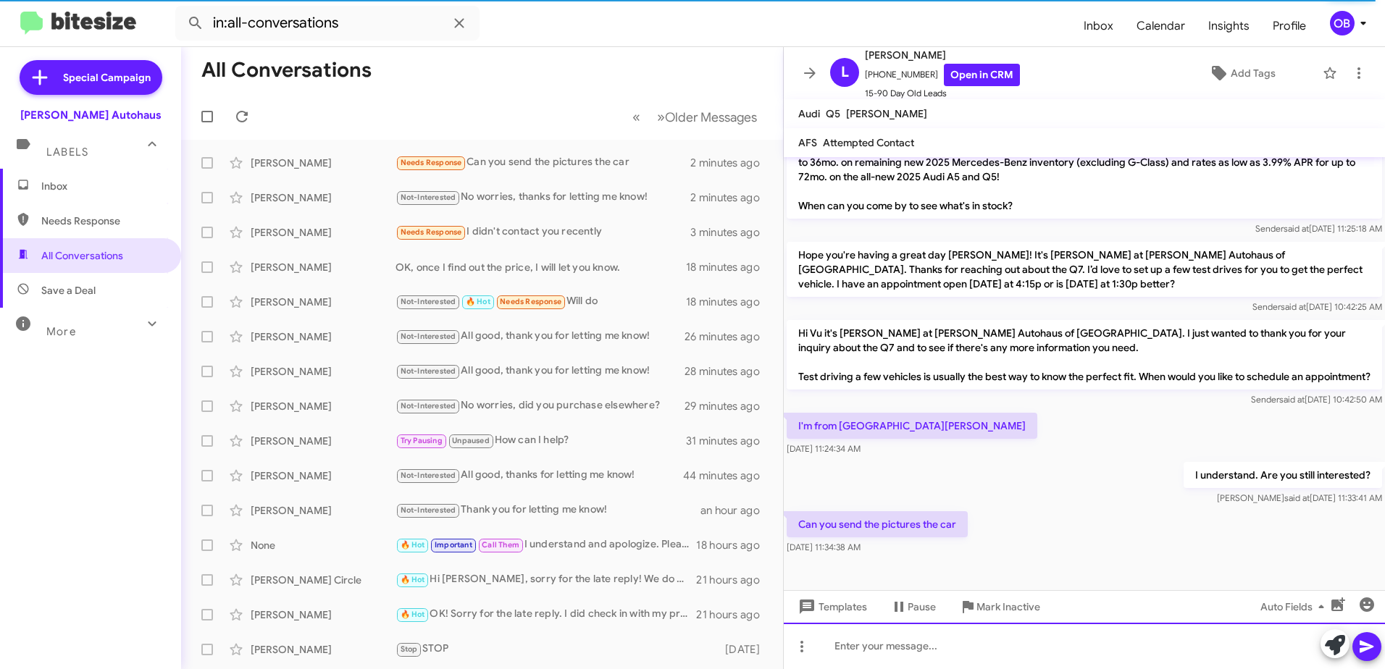
click at [869, 641] on div at bounding box center [1084, 646] width 601 height 46
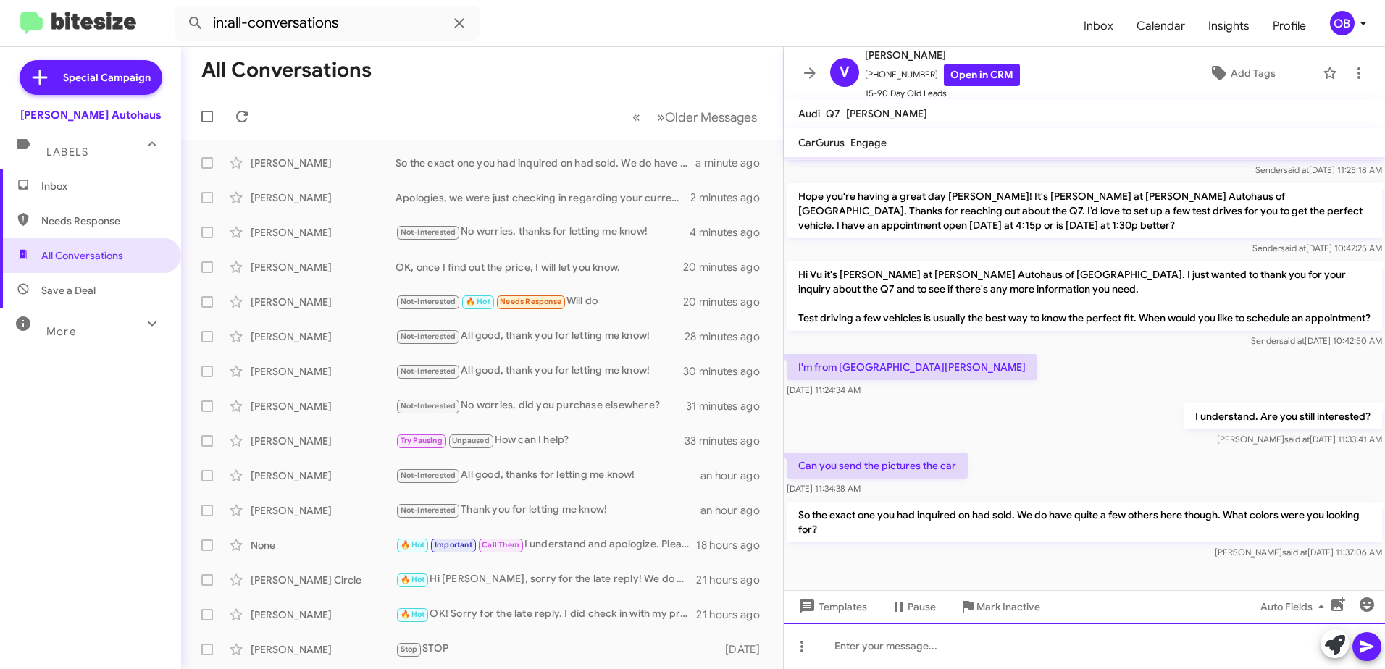
scroll to position [400, 0]
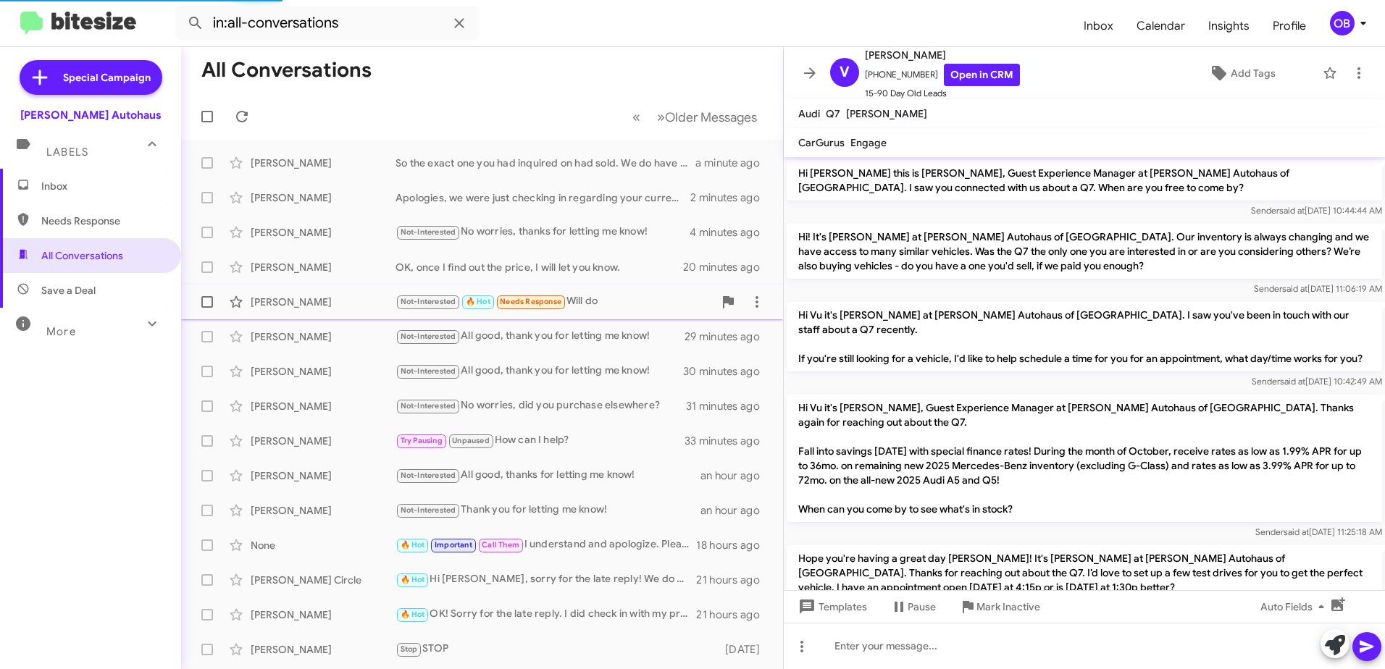
scroll to position [400, 0]
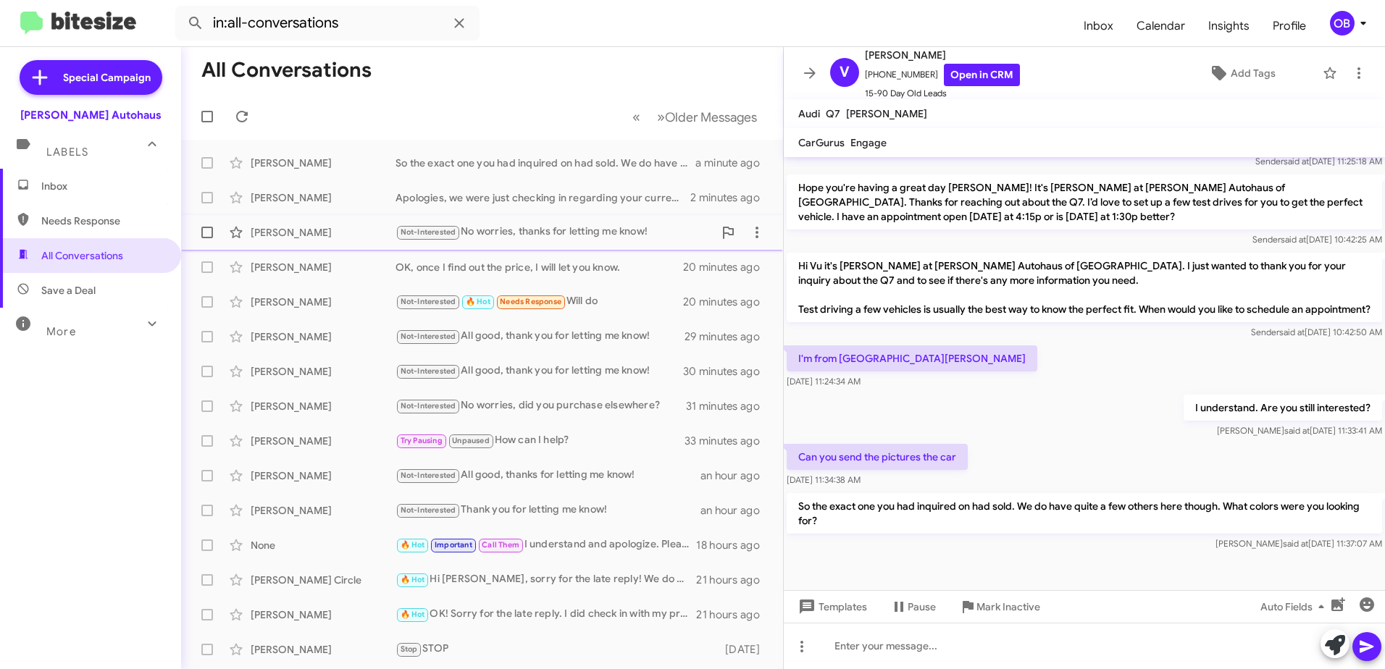
click at [596, 241] on div "Not-Interested No worries, thanks for letting me know!" at bounding box center [555, 232] width 318 height 17
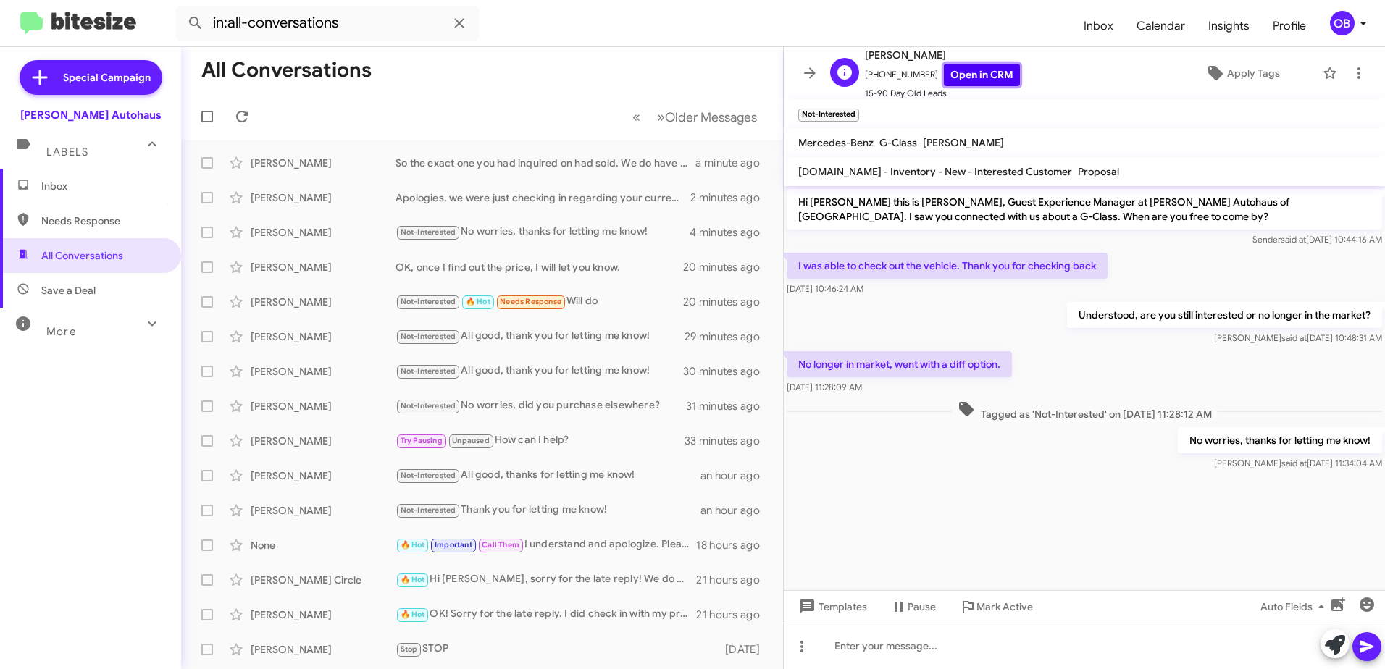
click at [974, 76] on link "Open in CRM" at bounding box center [982, 75] width 76 height 22
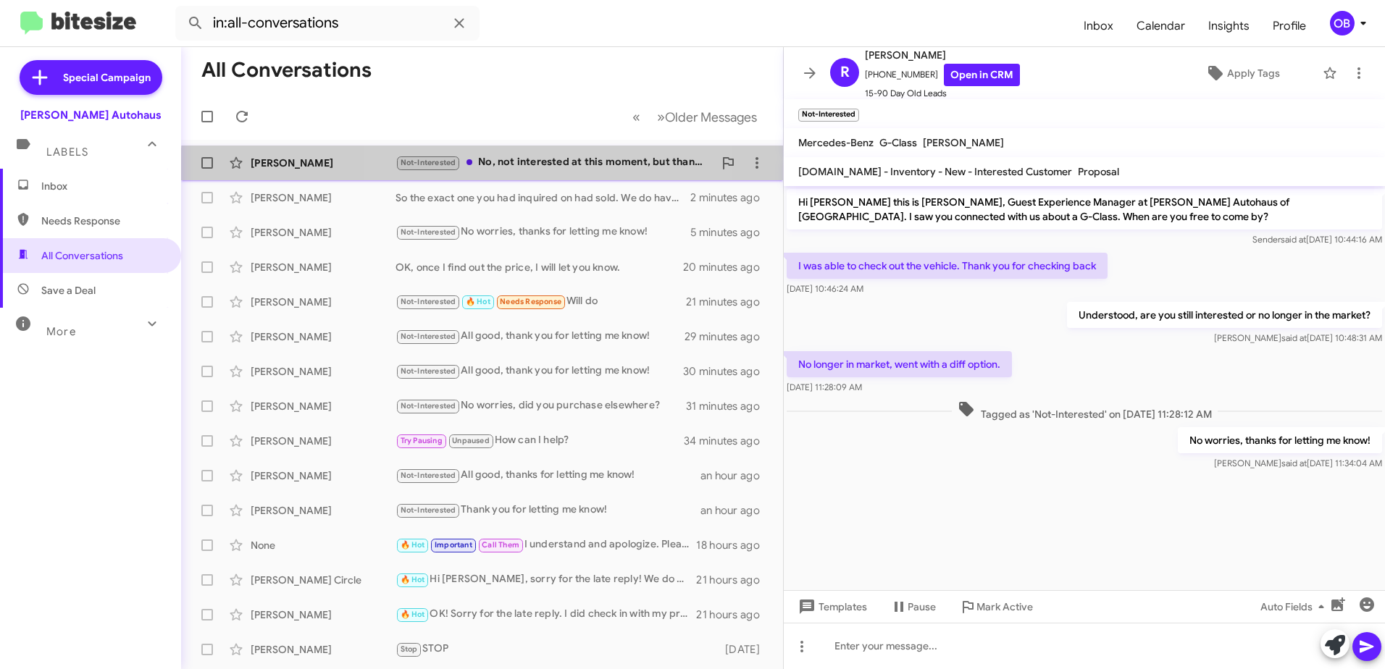
click at [531, 180] on span "Ling Kuo Not-Interested No, not interested at this moment, but thanks for reach…" at bounding box center [482, 163] width 602 height 35
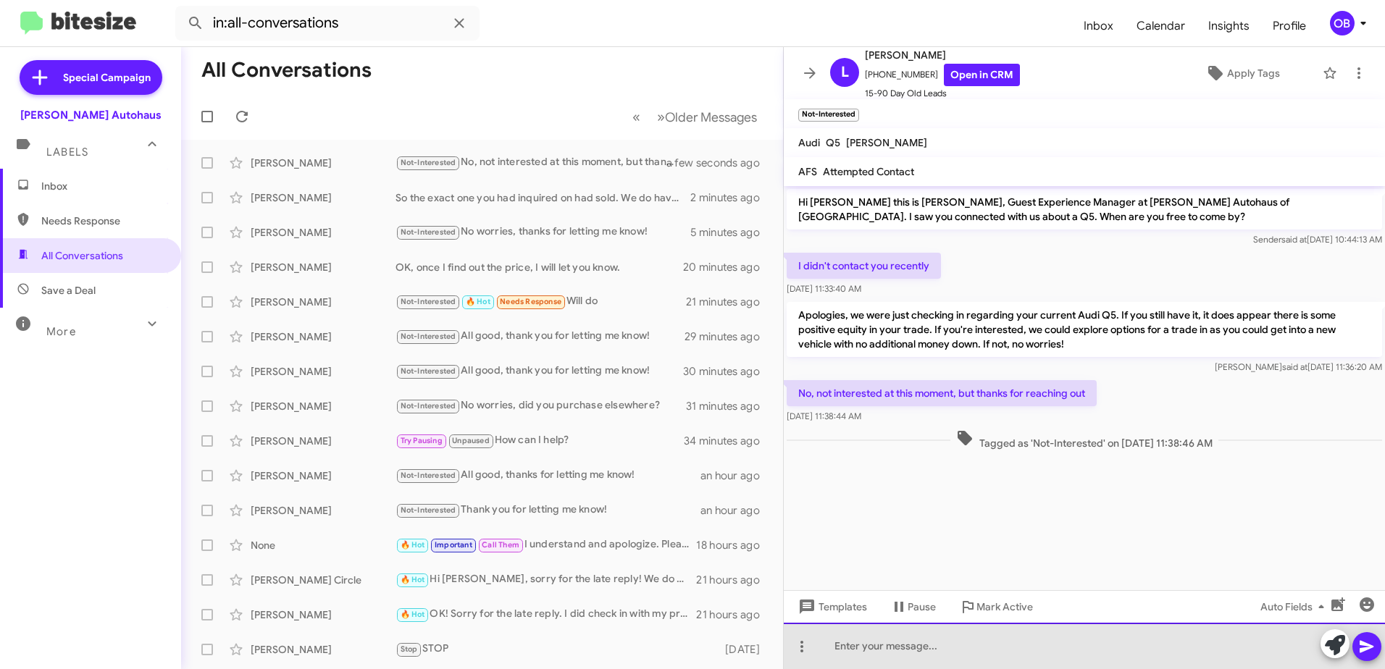
click at [901, 648] on div at bounding box center [1084, 646] width 601 height 46
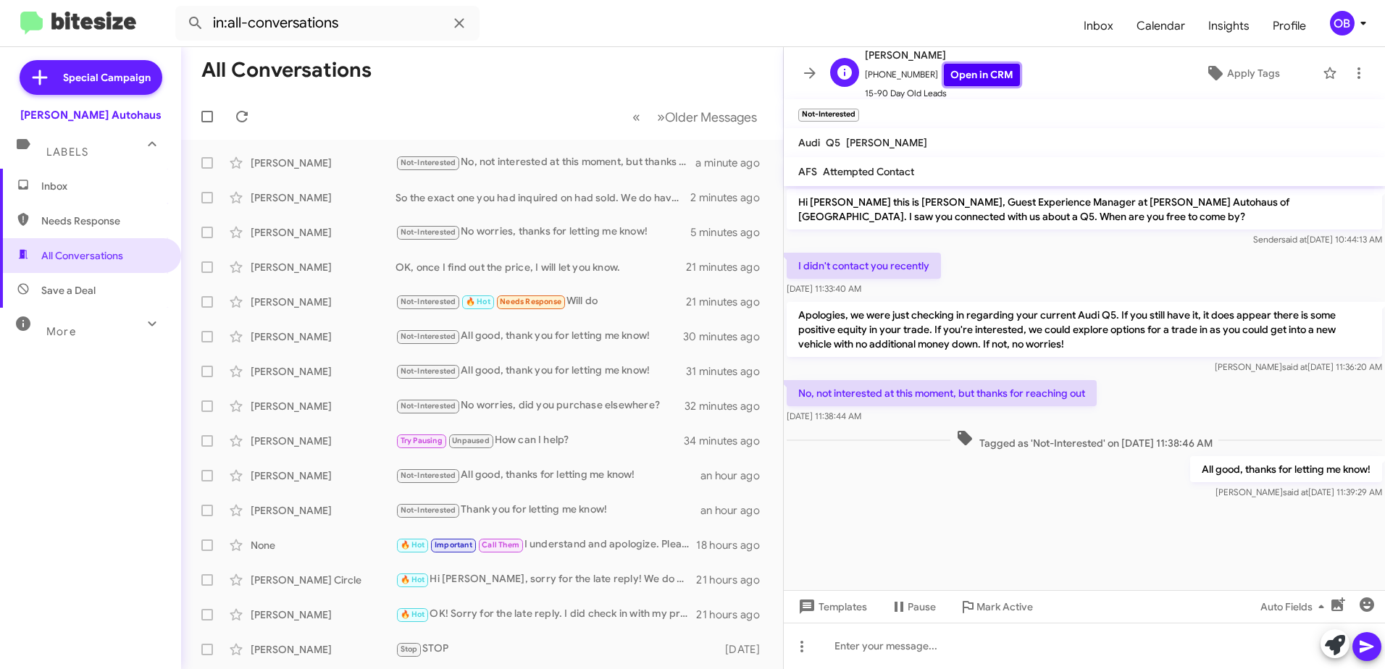
click at [969, 80] on link "Open in CRM" at bounding box center [982, 75] width 76 height 22
click at [588, 304] on div "Not-Interested 🔥 Hot Needs Response Will do" at bounding box center [555, 301] width 318 height 17
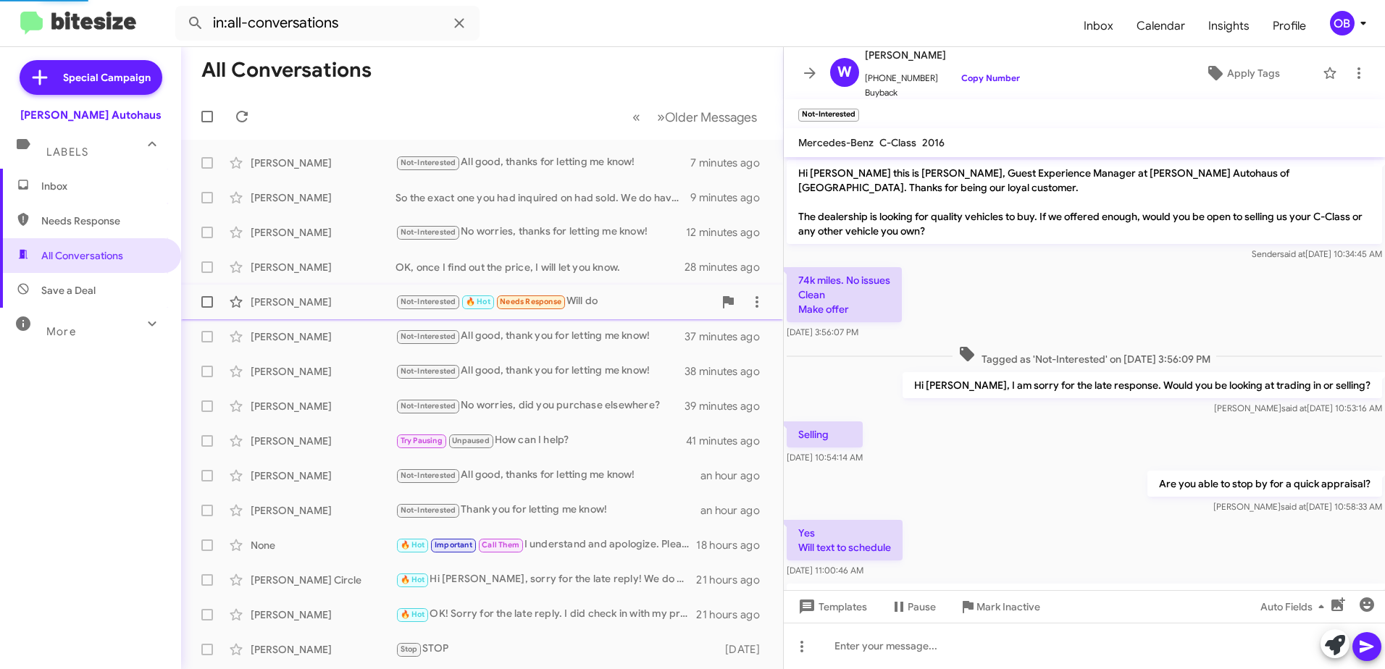
scroll to position [136, 0]
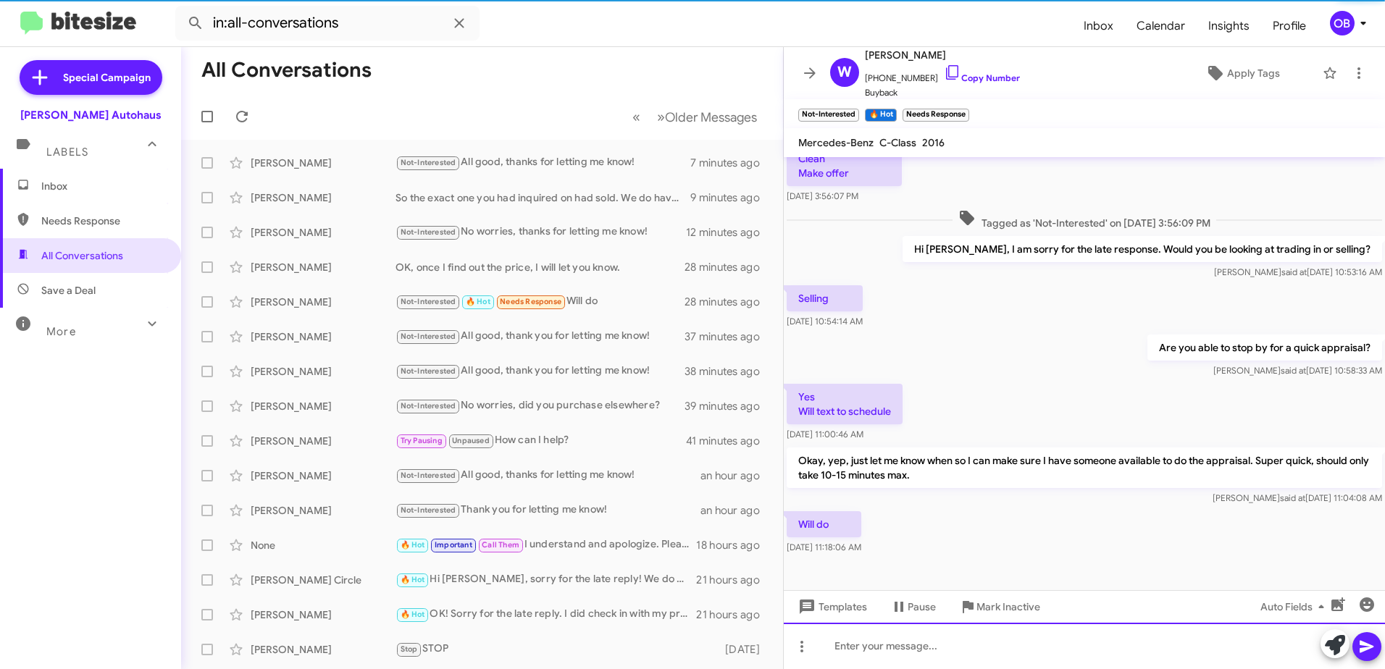
click at [879, 643] on div at bounding box center [1084, 646] width 601 height 46
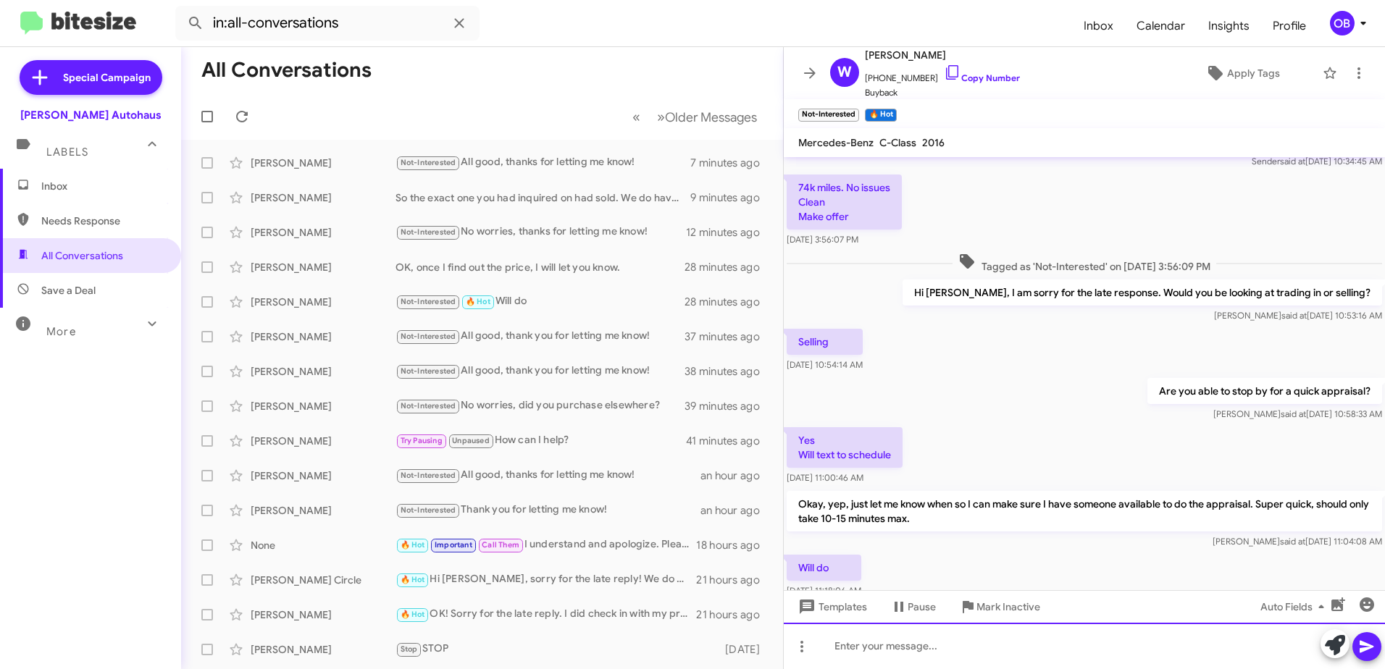
scroll to position [189, 0]
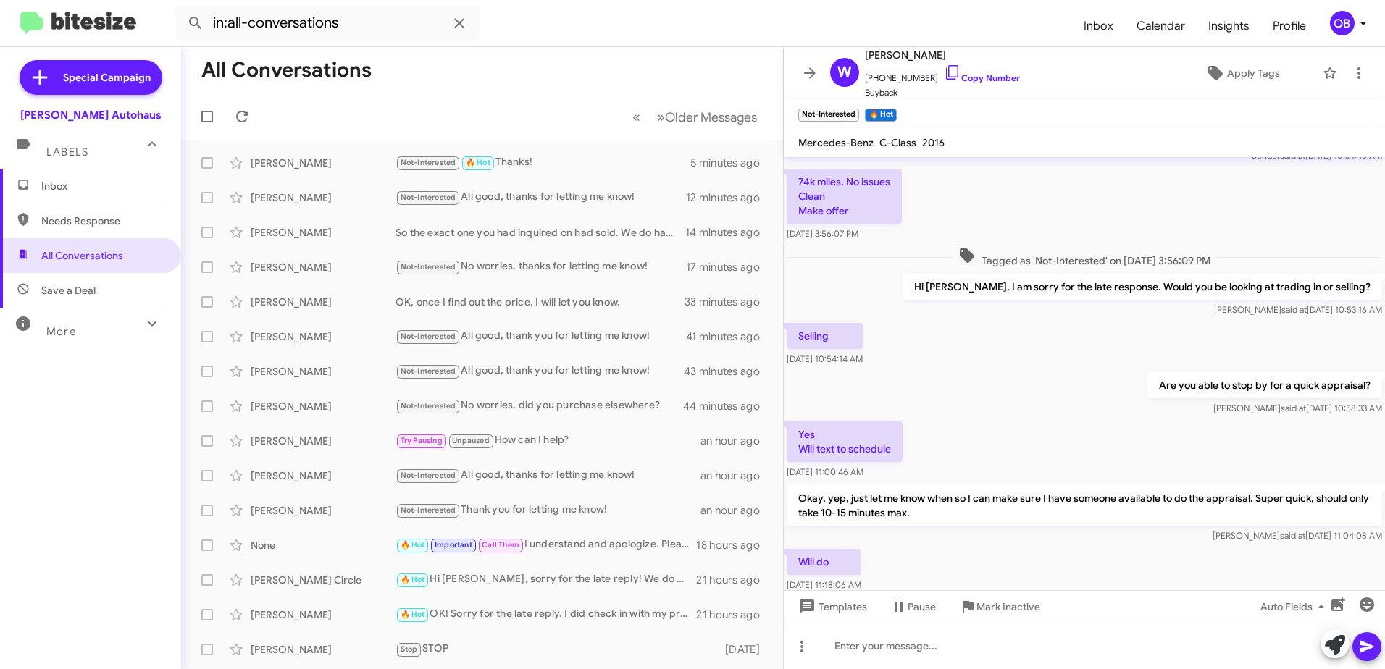
scroll to position [189, 0]
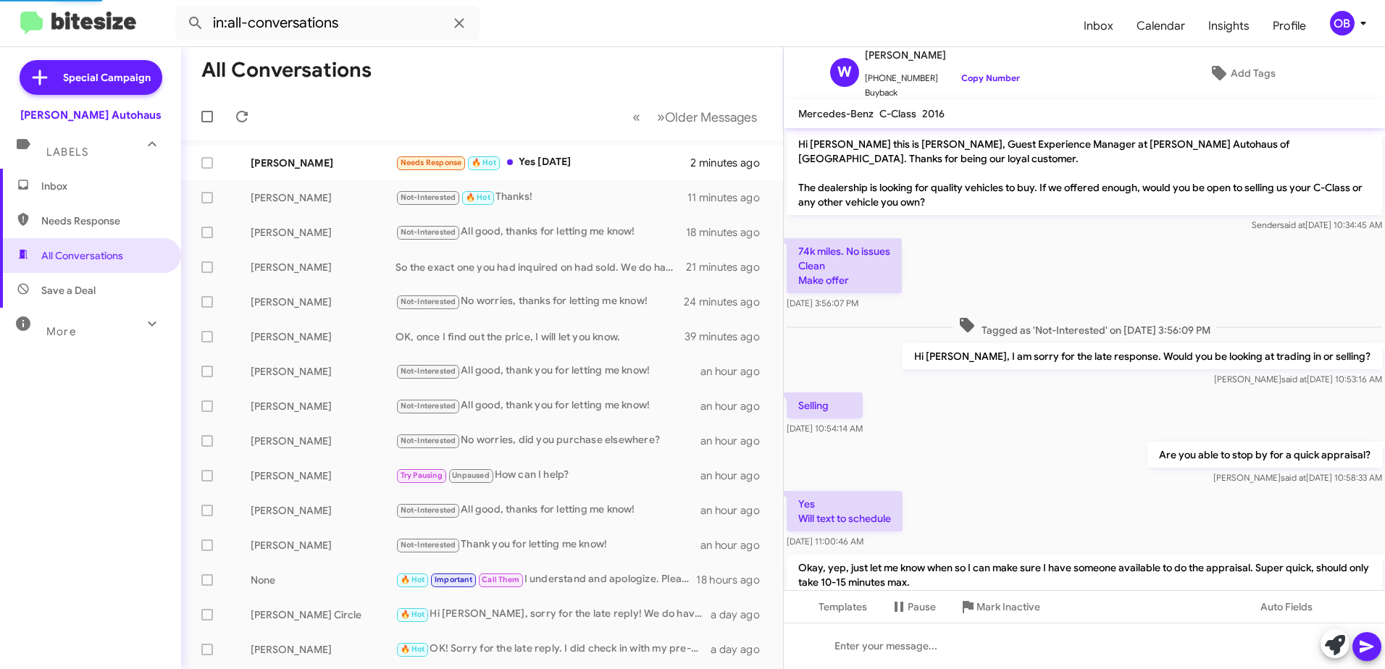
scroll to position [160, 0]
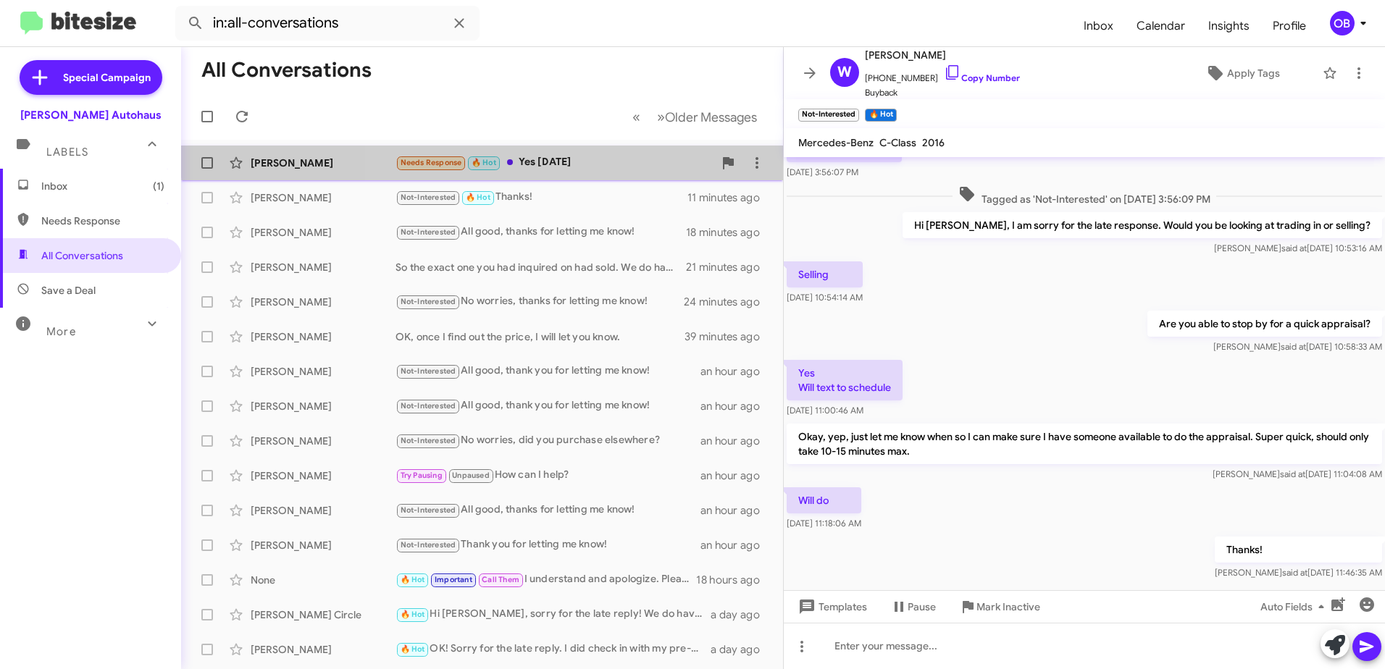
click at [636, 153] on div "Syed Danish Needs Response 🔥 Hot Yes next Friday 2 minutes ago" at bounding box center [482, 163] width 579 height 29
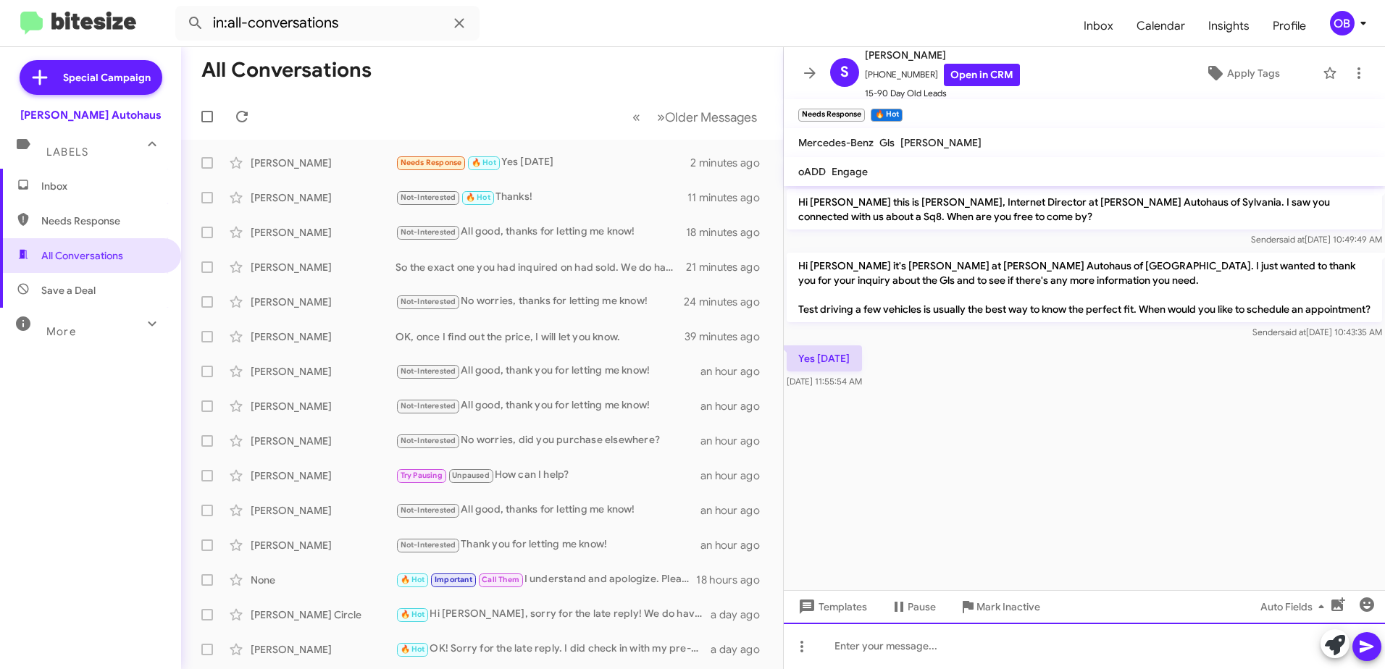
click at [927, 648] on div at bounding box center [1084, 646] width 601 height 46
click at [906, 644] on div at bounding box center [1084, 646] width 601 height 46
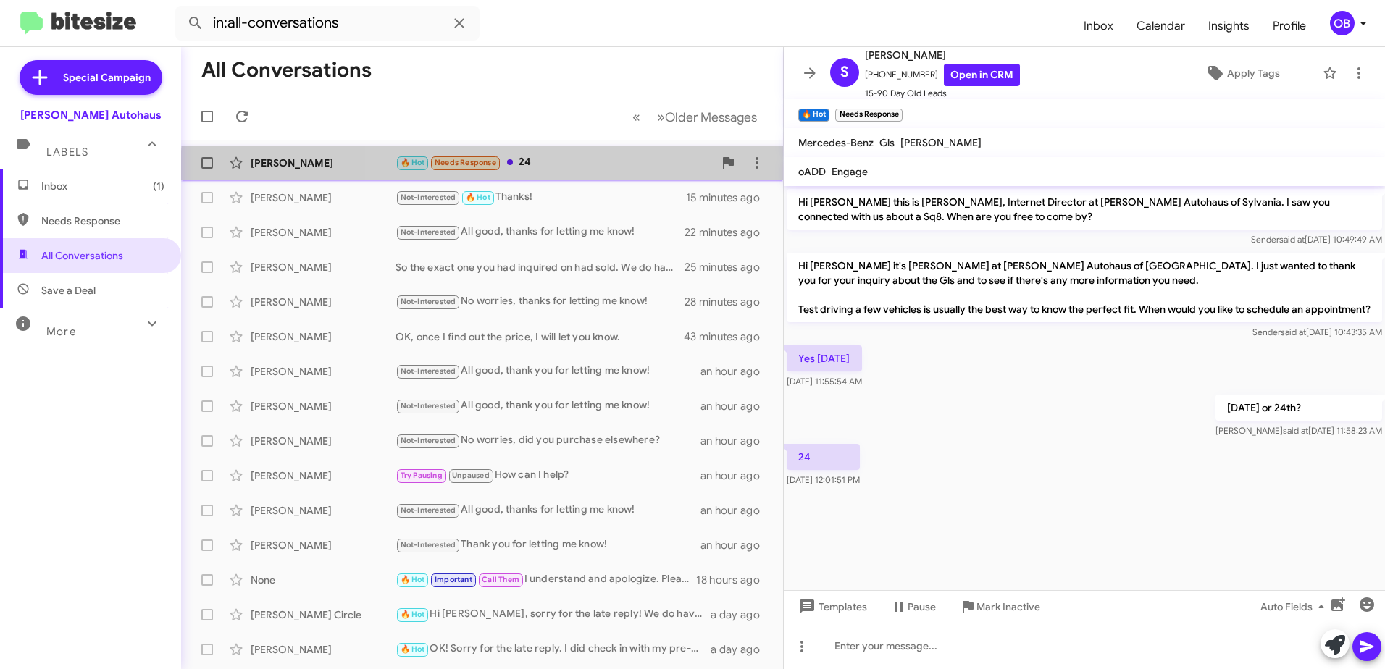
click at [580, 174] on div "Syed Danish 🔥 Hot Needs Response 24 a few seconds ago" at bounding box center [482, 163] width 579 height 29
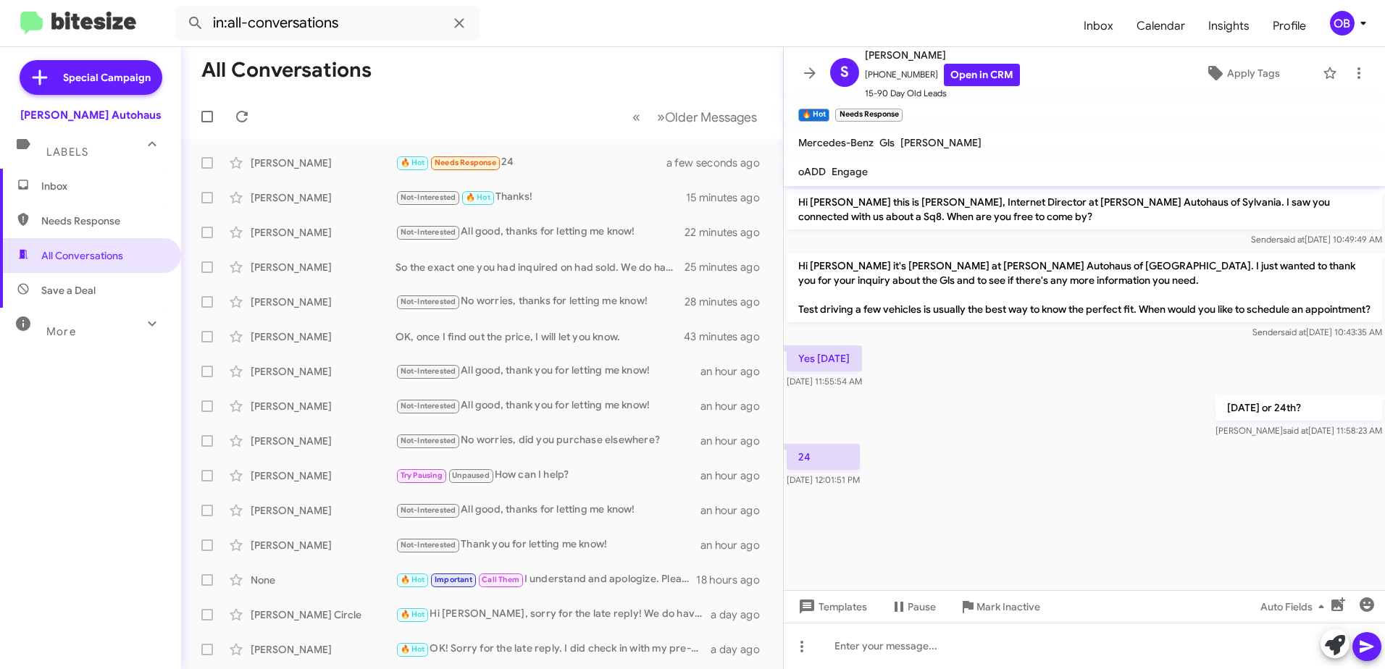
click at [90, 334] on div "More" at bounding box center [76, 325] width 129 height 27
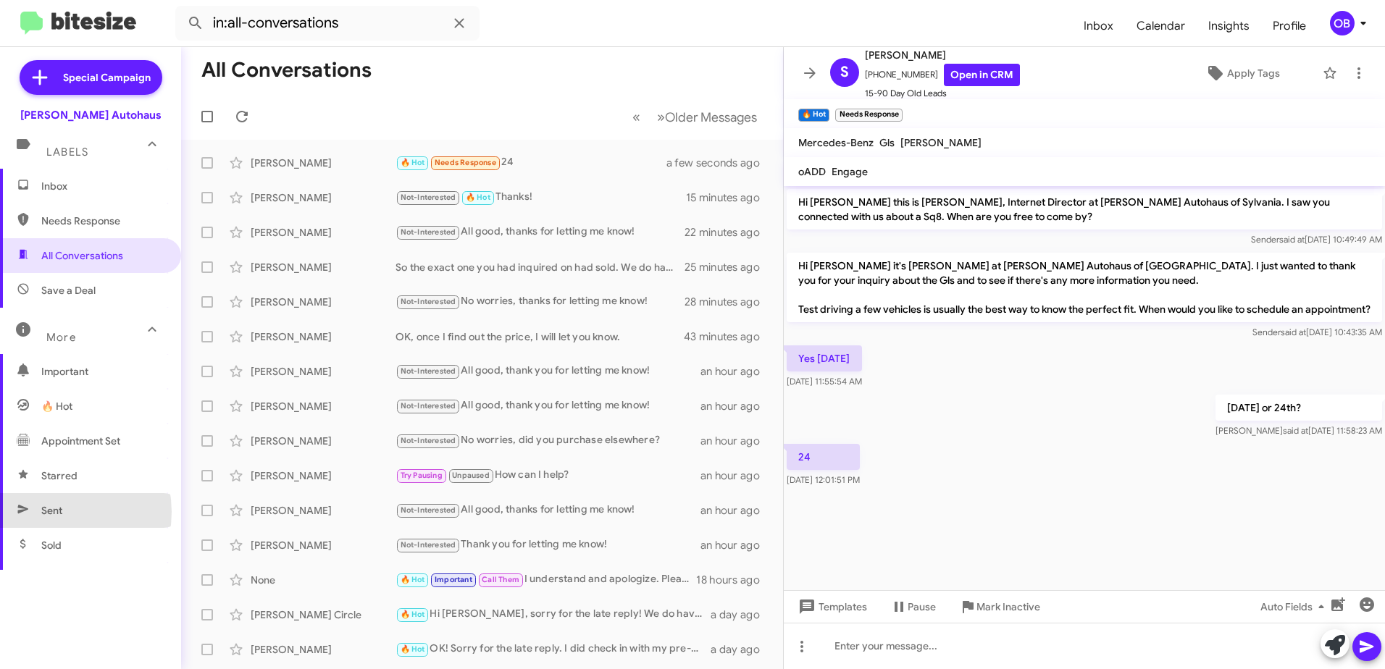
click at [49, 512] on span "Sent" at bounding box center [51, 511] width 21 height 14
type input "in:sent"
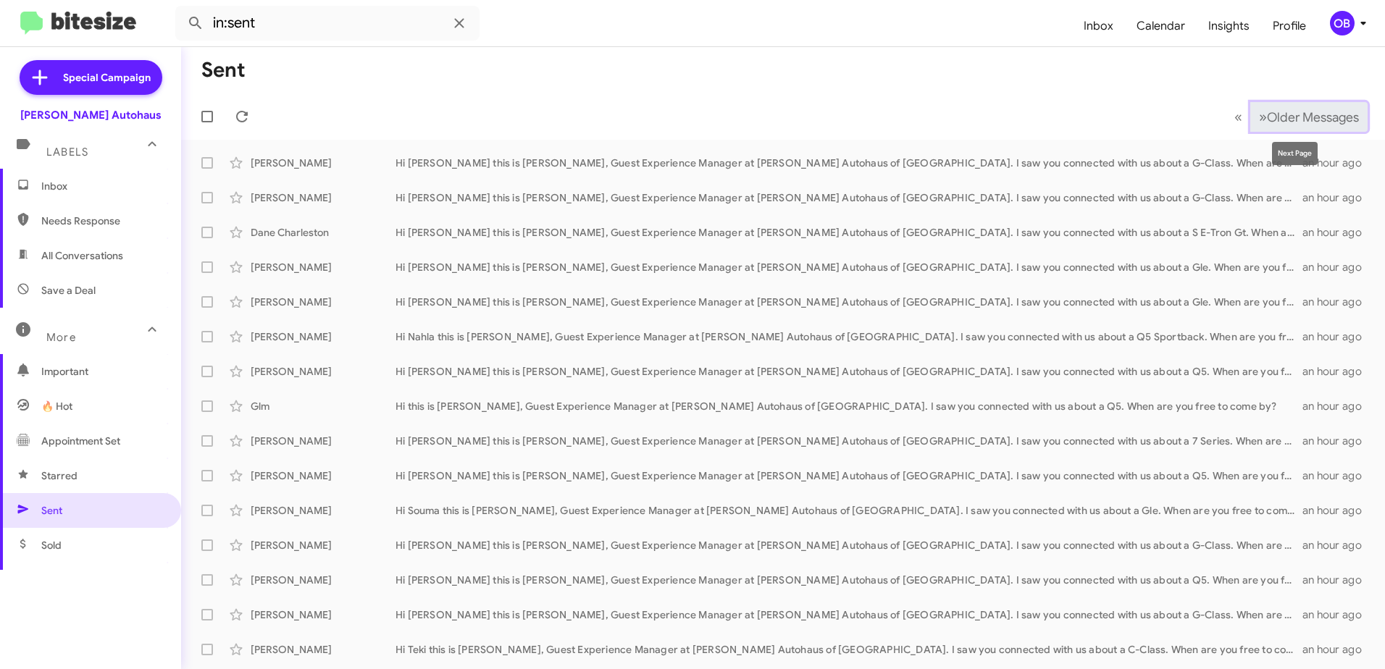
click at [1322, 120] on span "Older Messages" at bounding box center [1313, 117] width 92 height 16
click at [1313, 106] on button "» Next Older Messages" at bounding box center [1309, 117] width 117 height 30
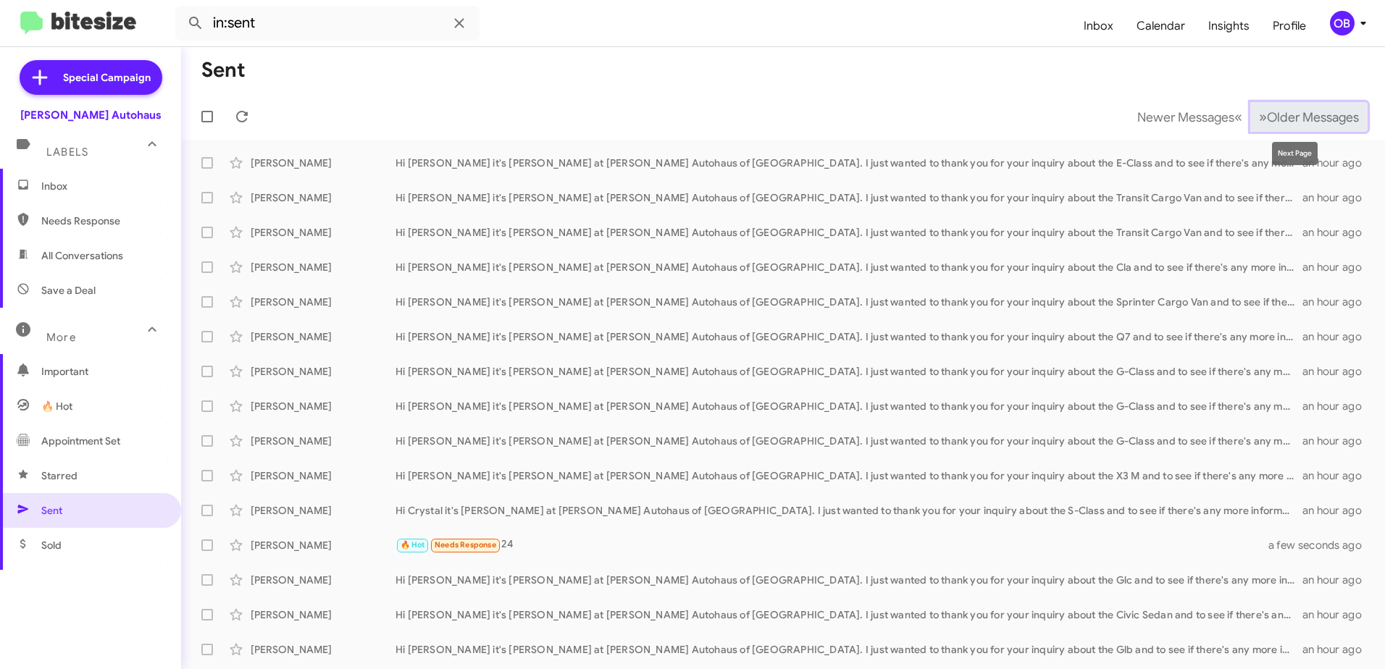
click at [1267, 121] on span "Older Messages" at bounding box center [1313, 117] width 92 height 16
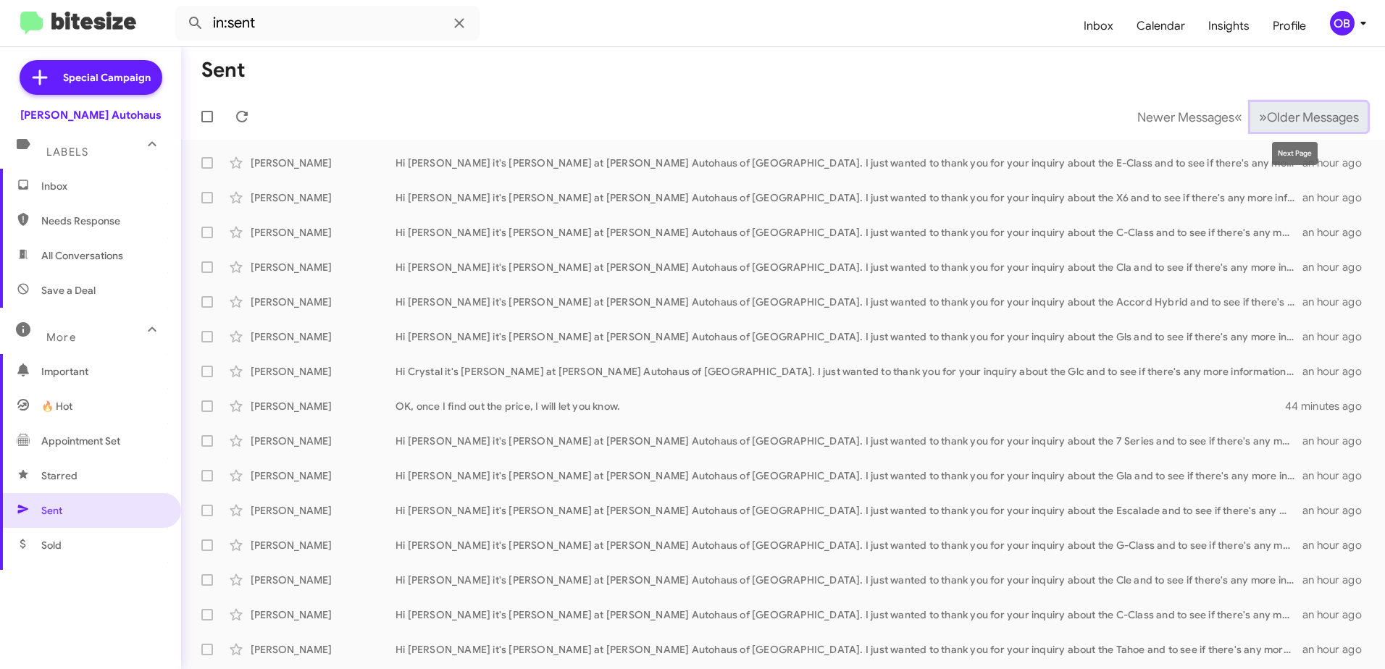
click at [1268, 125] on span "Older Messages" at bounding box center [1313, 117] width 92 height 16
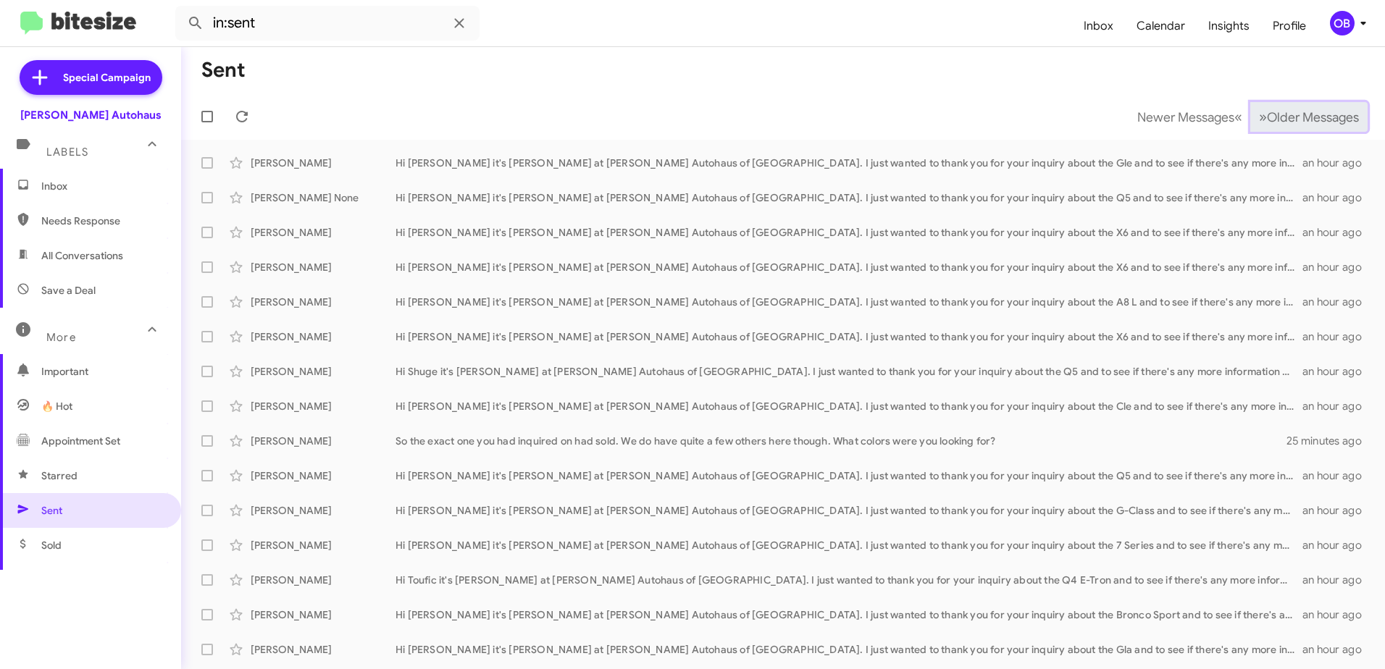
click at [1267, 125] on span "Older Messages" at bounding box center [1313, 117] width 92 height 16
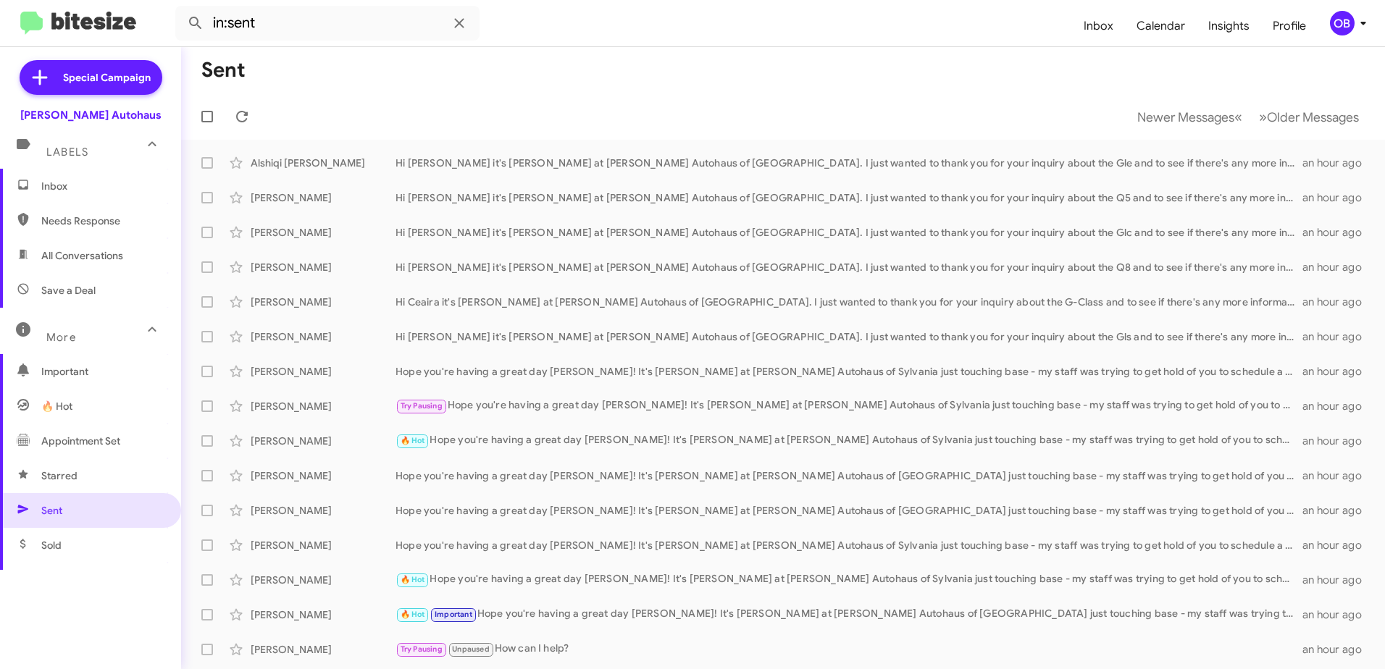
click at [91, 193] on span "Inbox" at bounding box center [90, 186] width 181 height 35
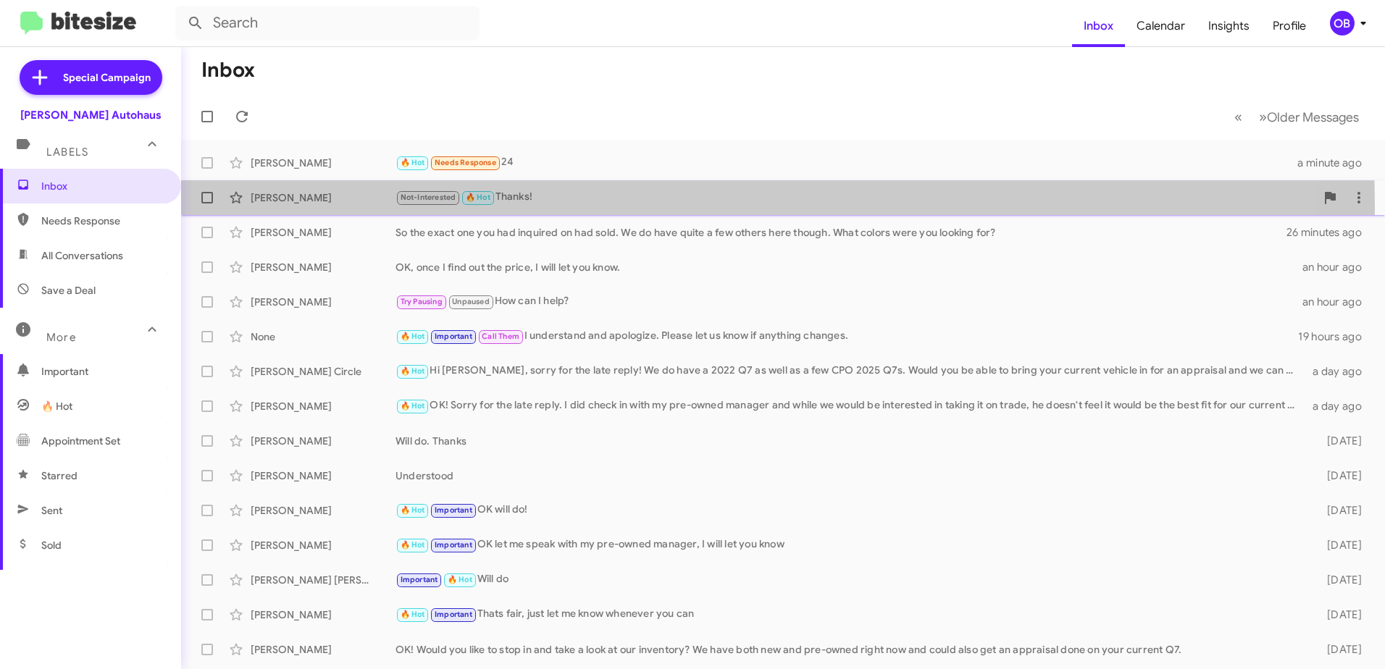
click at [334, 208] on div "William Burt Not-Interested 🔥 Hot Thanks! 17 minutes ago" at bounding box center [783, 197] width 1181 height 29
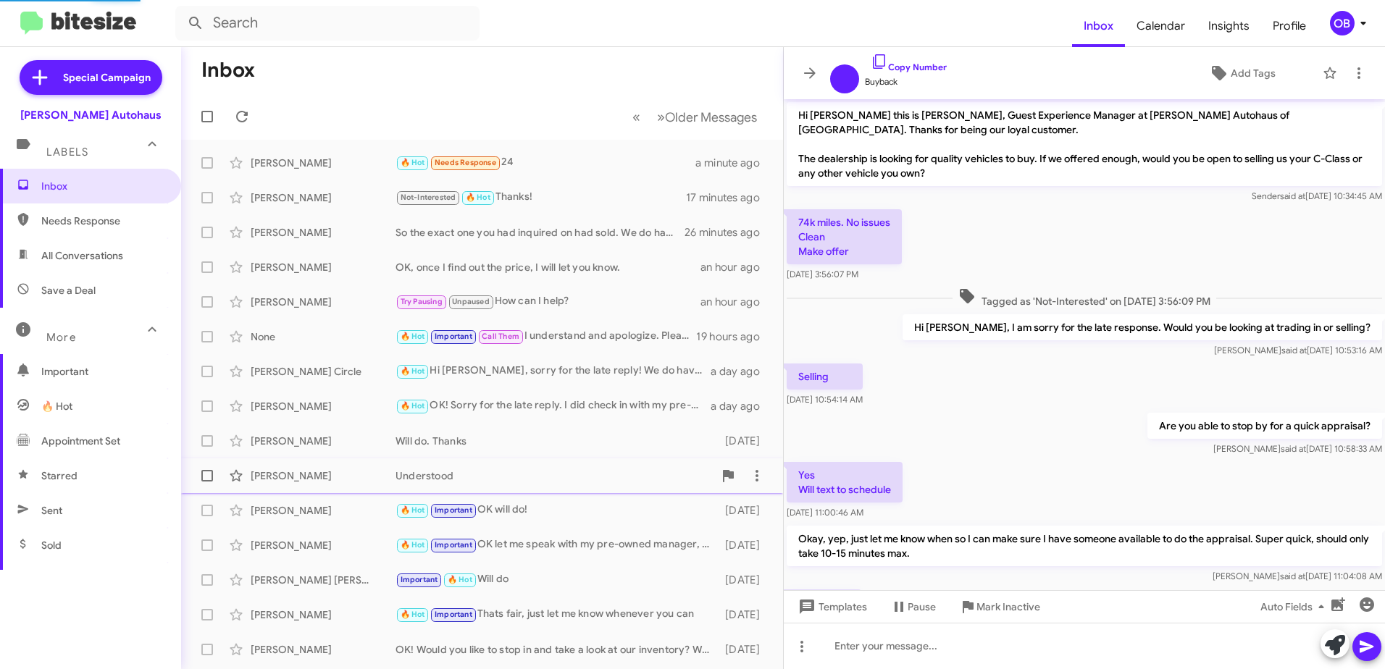
scroll to position [131, 0]
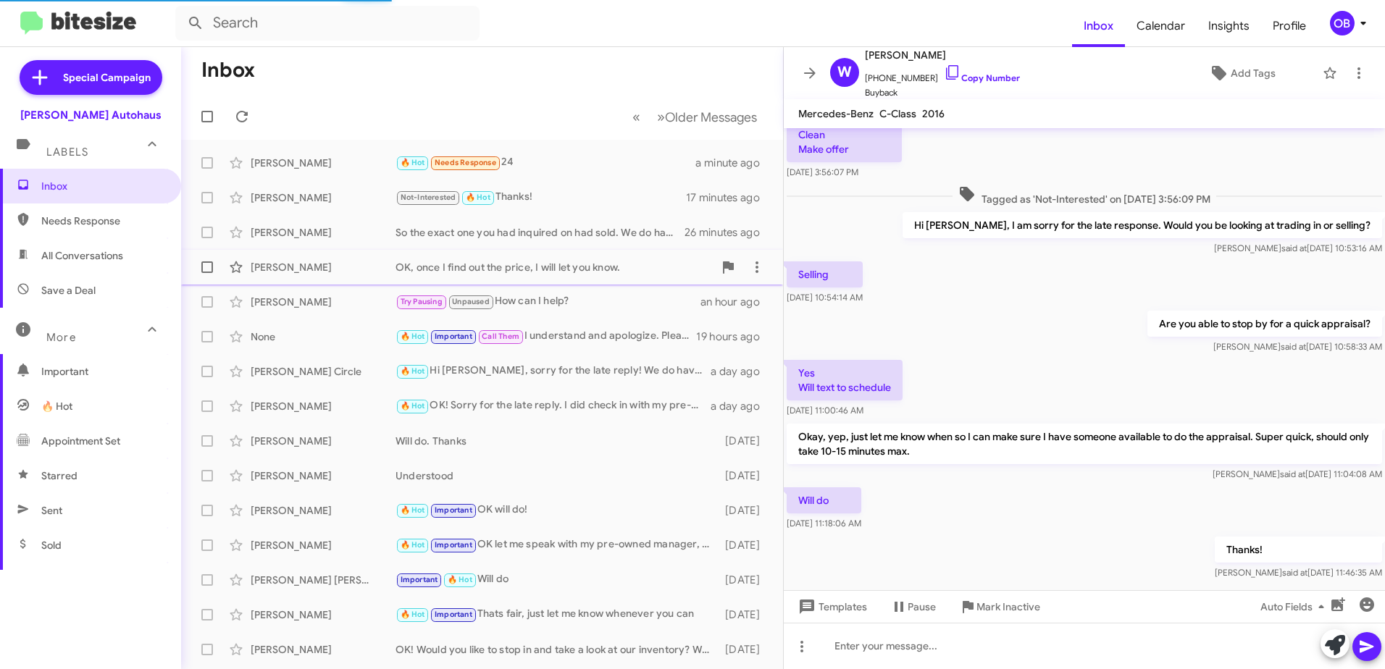
click at [318, 266] on div "[PERSON_NAME]" at bounding box center [323, 267] width 145 height 14
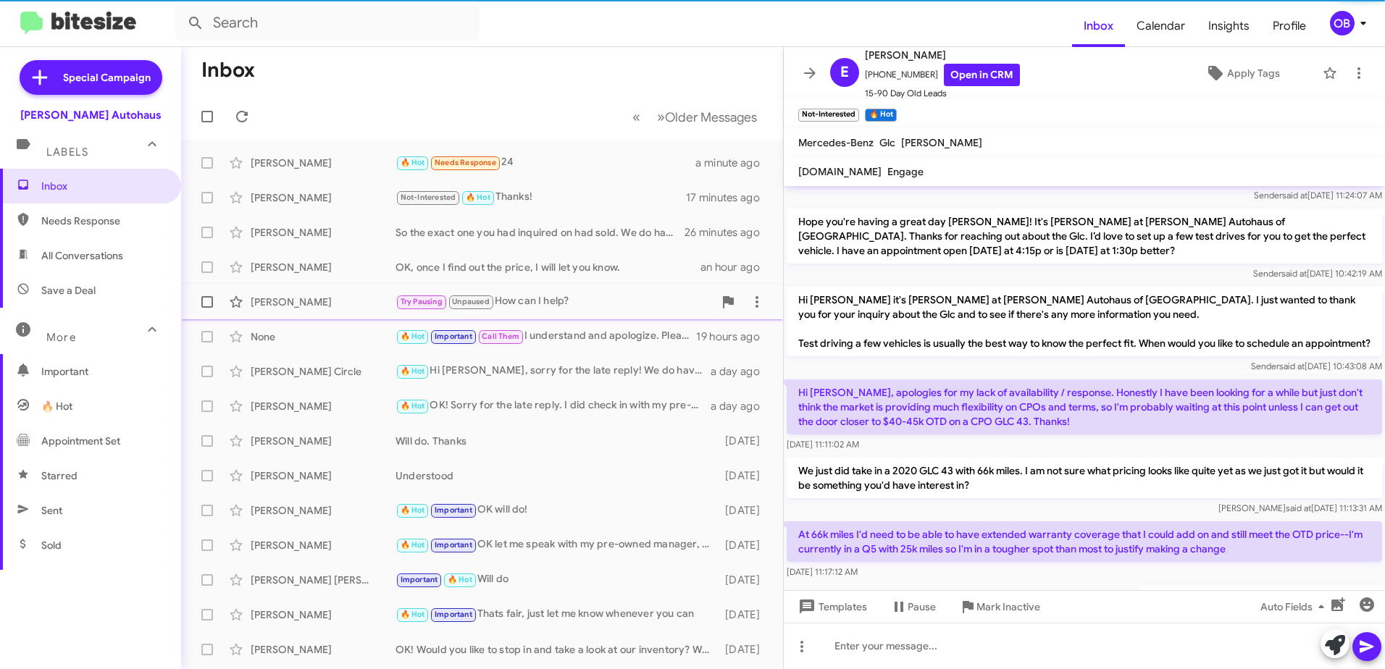
scroll to position [183, 0]
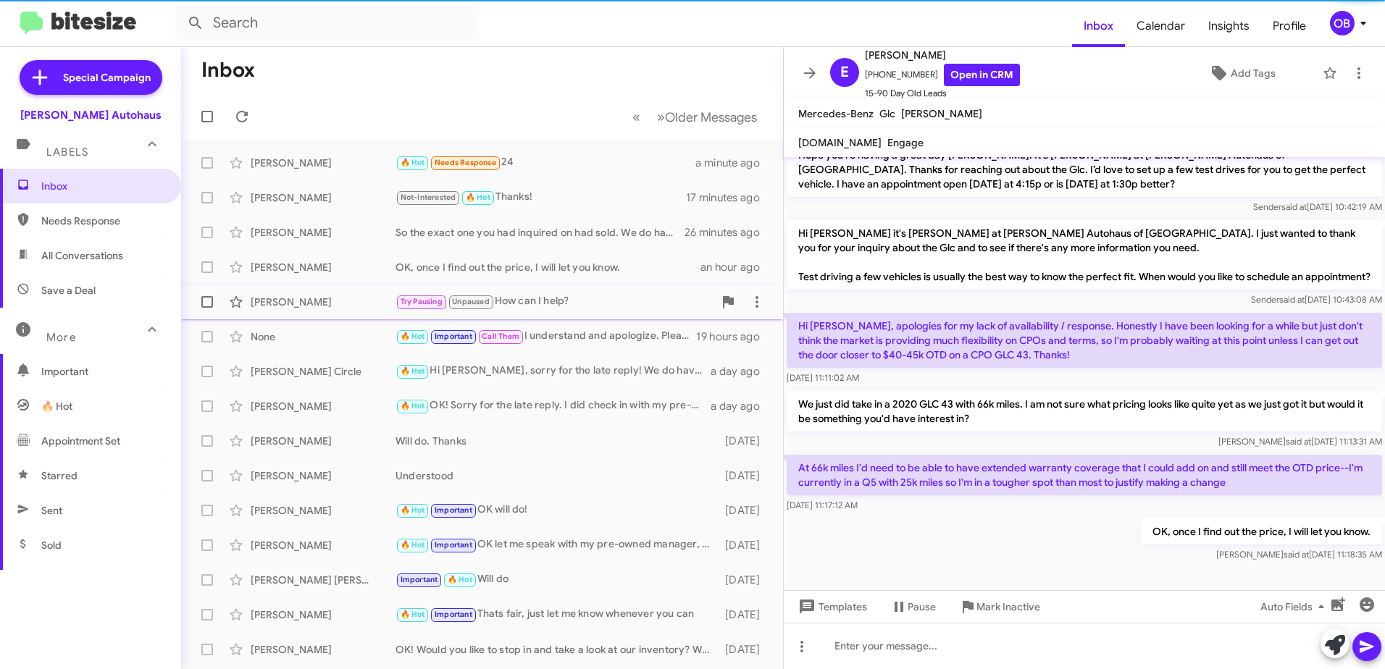
click at [323, 296] on div "[PERSON_NAME]" at bounding box center [323, 302] width 145 height 14
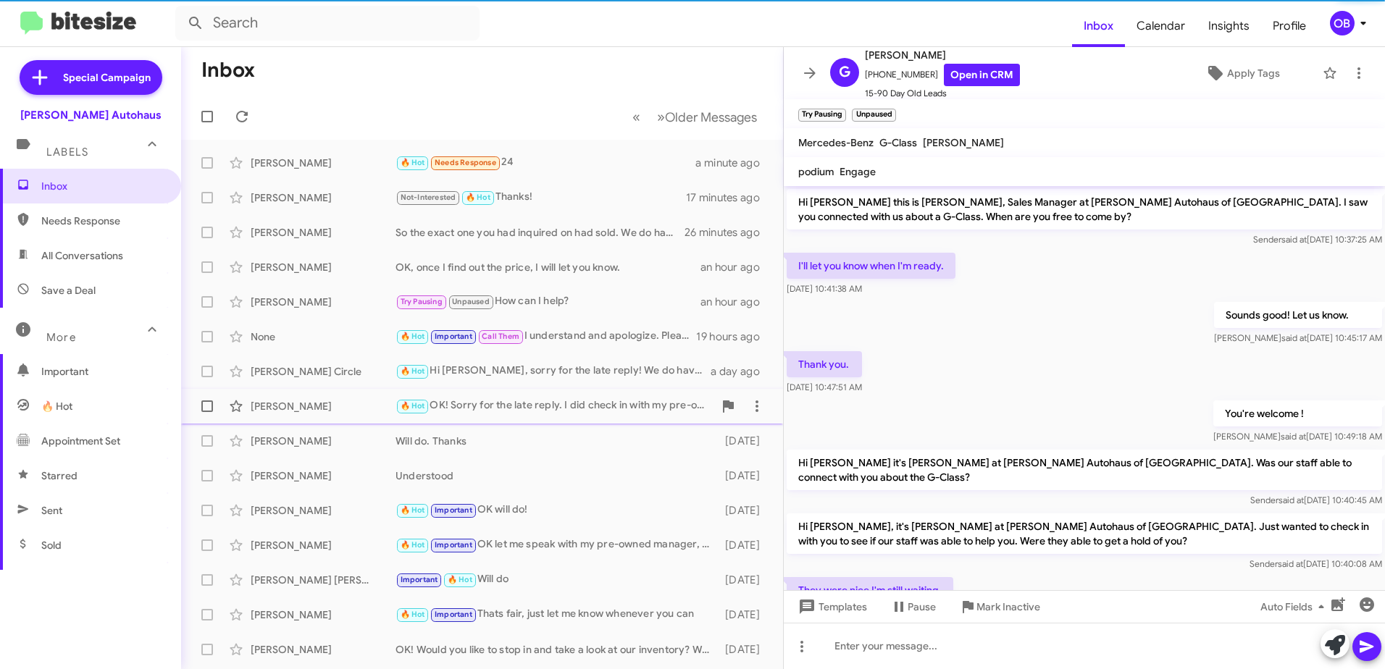
scroll to position [72, 0]
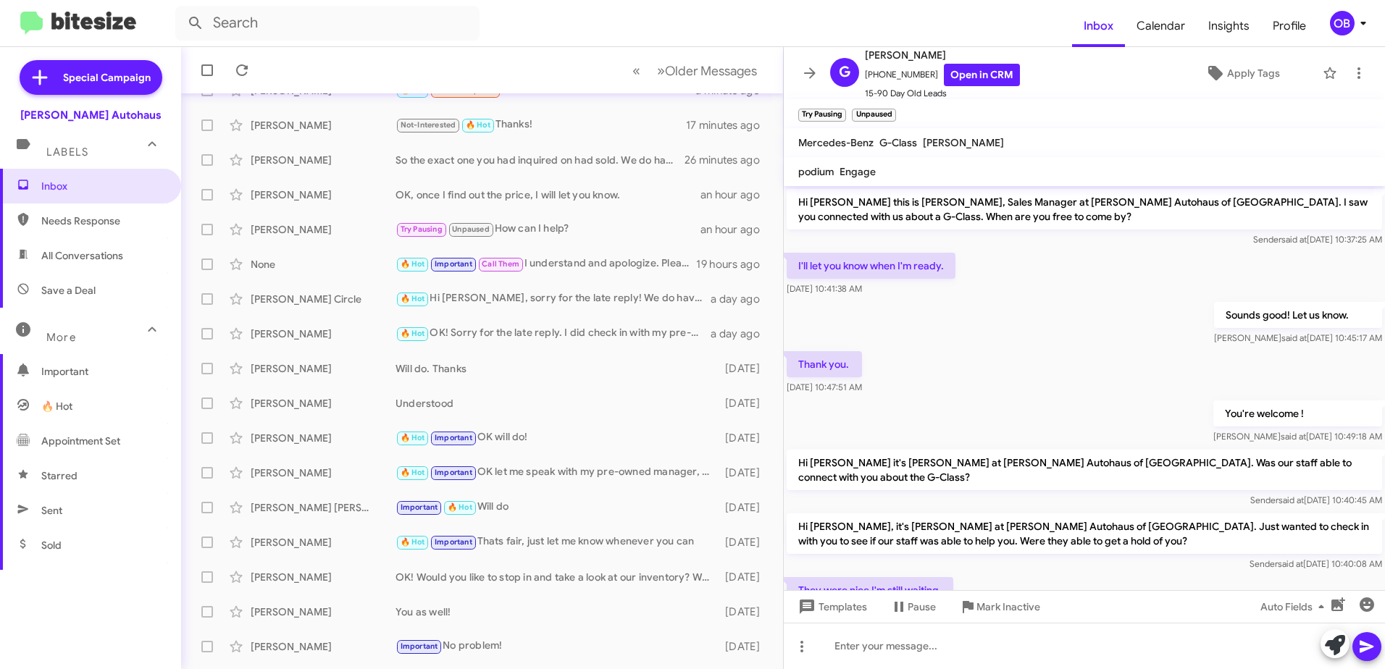
click at [82, 249] on span "All Conversations" at bounding box center [82, 256] width 82 height 14
type input "in:all-conversations"
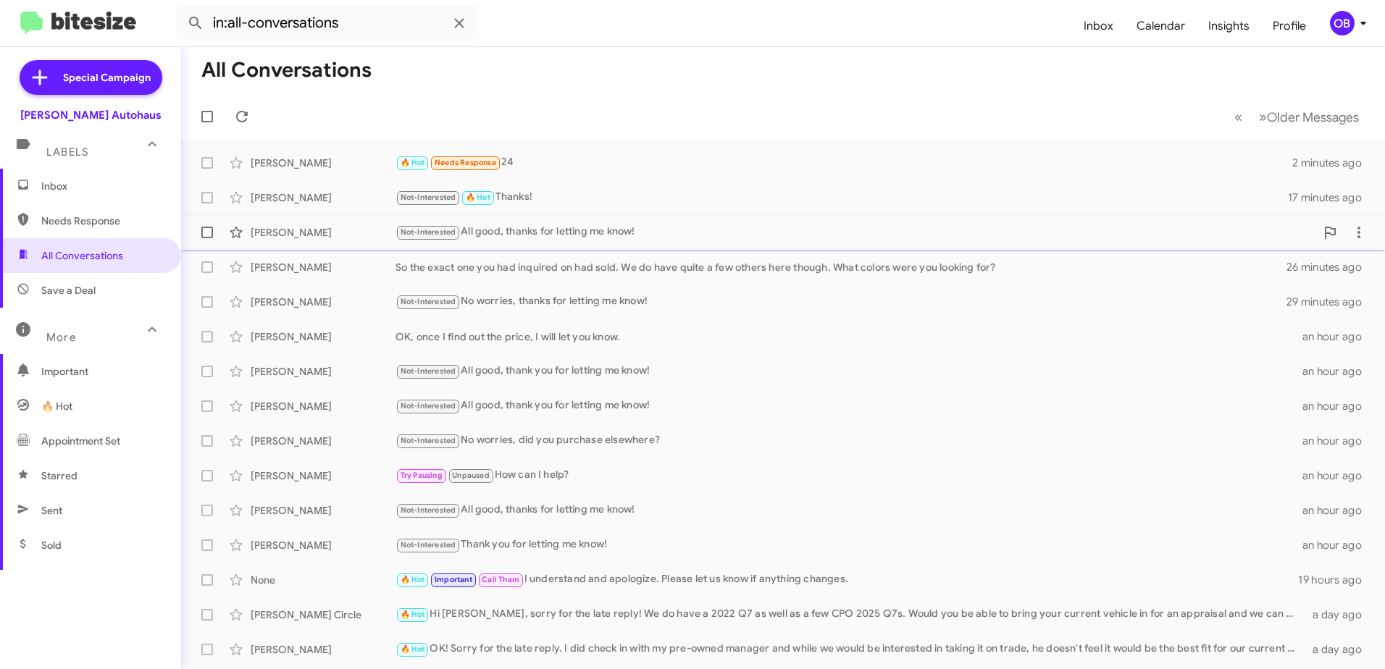
click at [362, 242] on div "Ling Kuo Not-Interested All good, thanks for letting me know! 24 minutes ago" at bounding box center [783, 232] width 1181 height 29
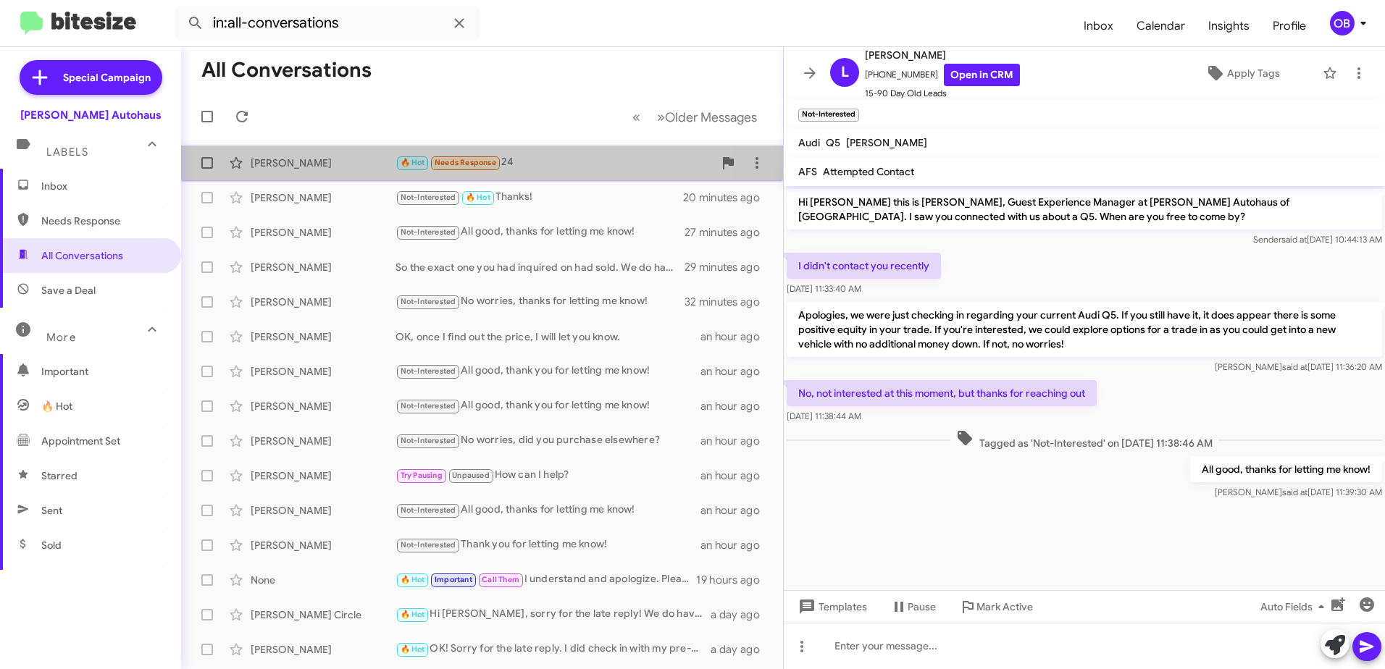
click at [539, 159] on div "🔥 Hot Needs Response 24" at bounding box center [555, 162] width 318 height 17
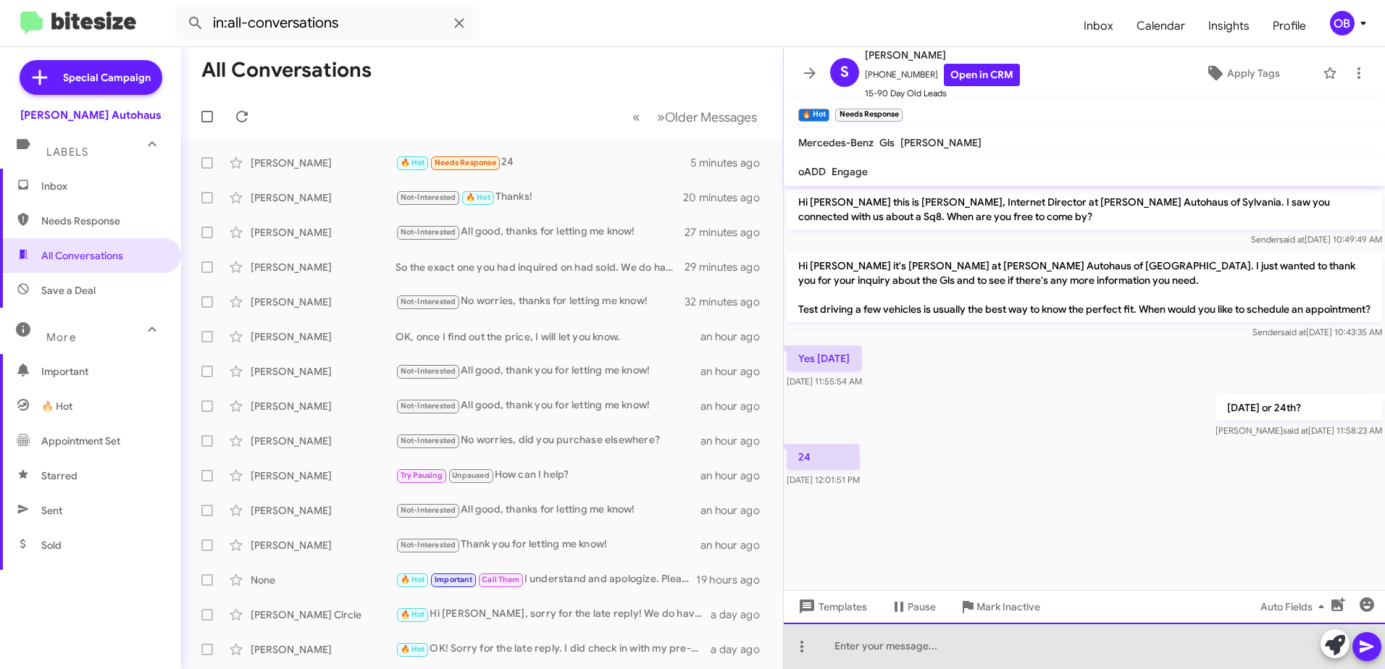
click at [868, 646] on div at bounding box center [1084, 646] width 601 height 46
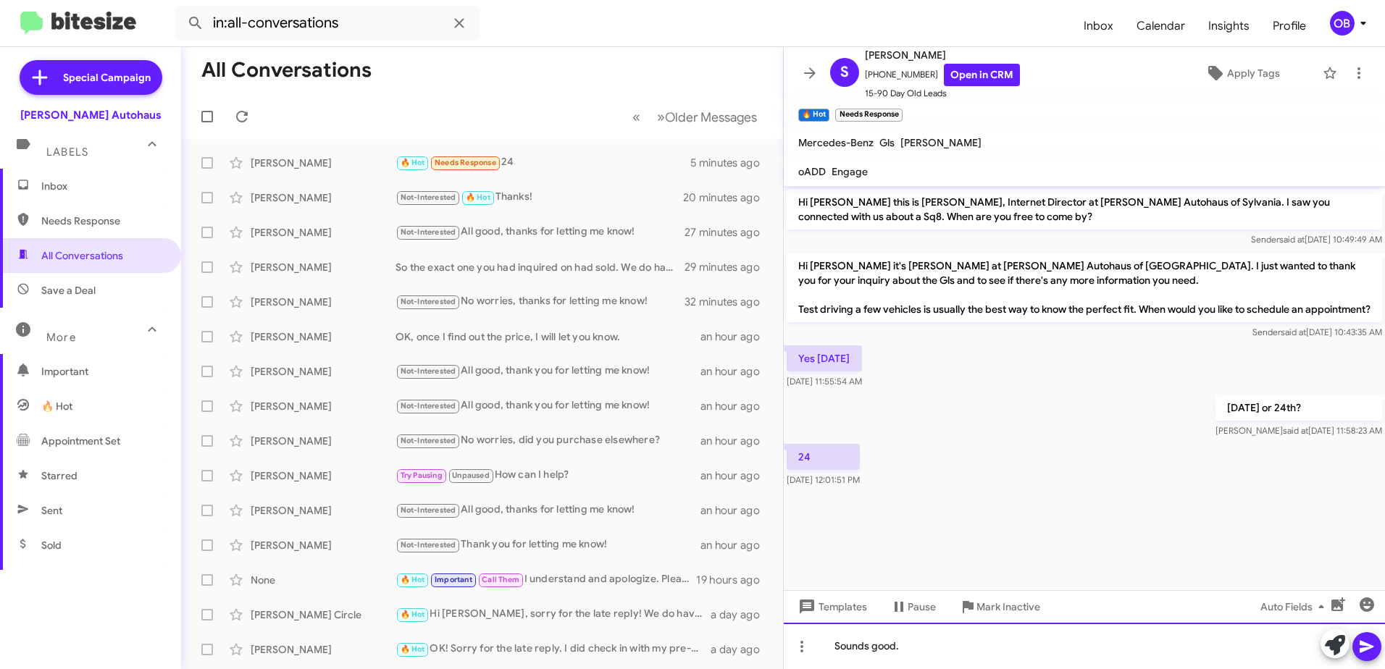
click at [957, 643] on div "Sounds good." at bounding box center [1084, 646] width 601 height 46
